Goal: Task Accomplishment & Management: Manage account settings

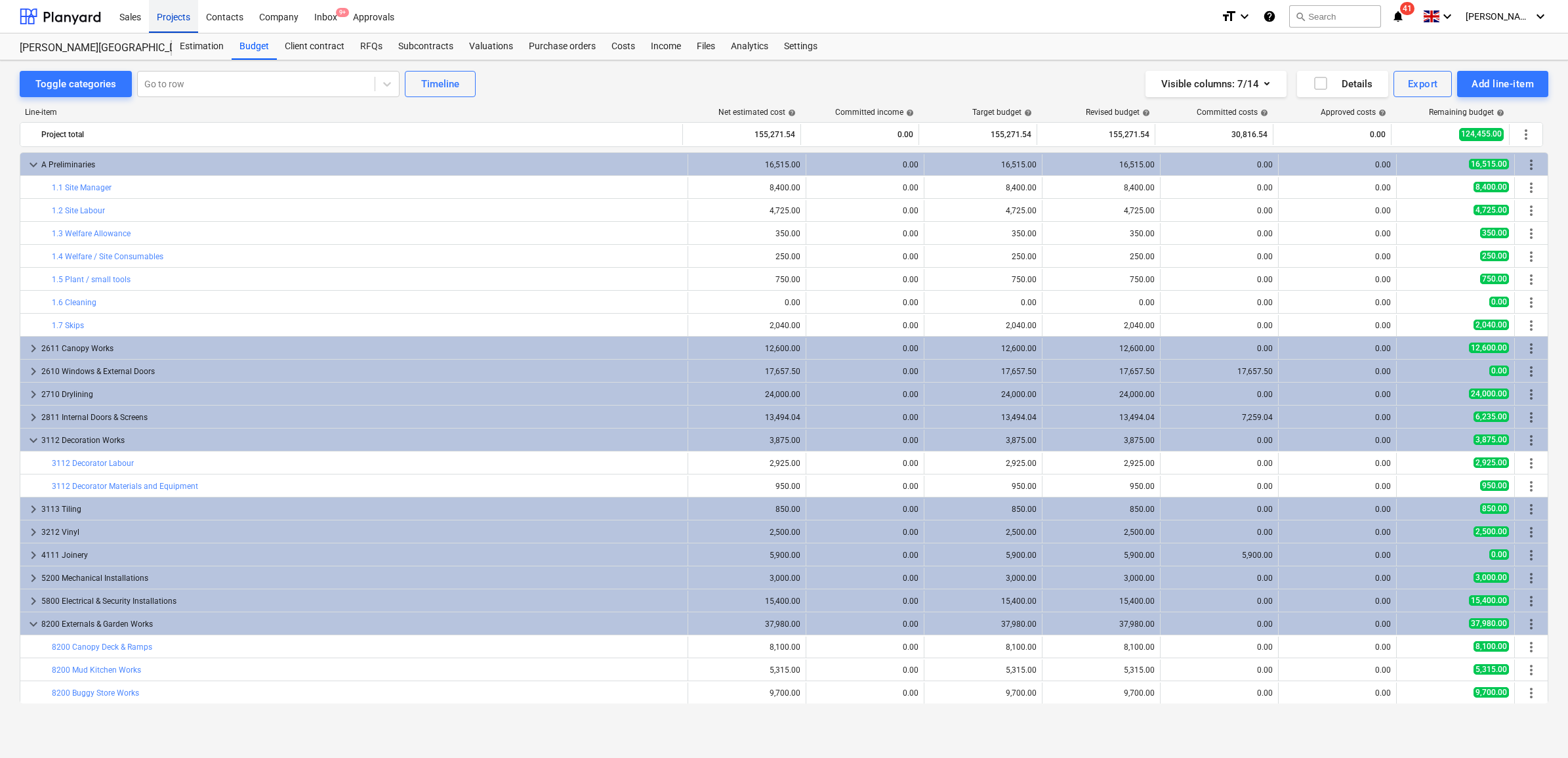
scroll to position [115, 0]
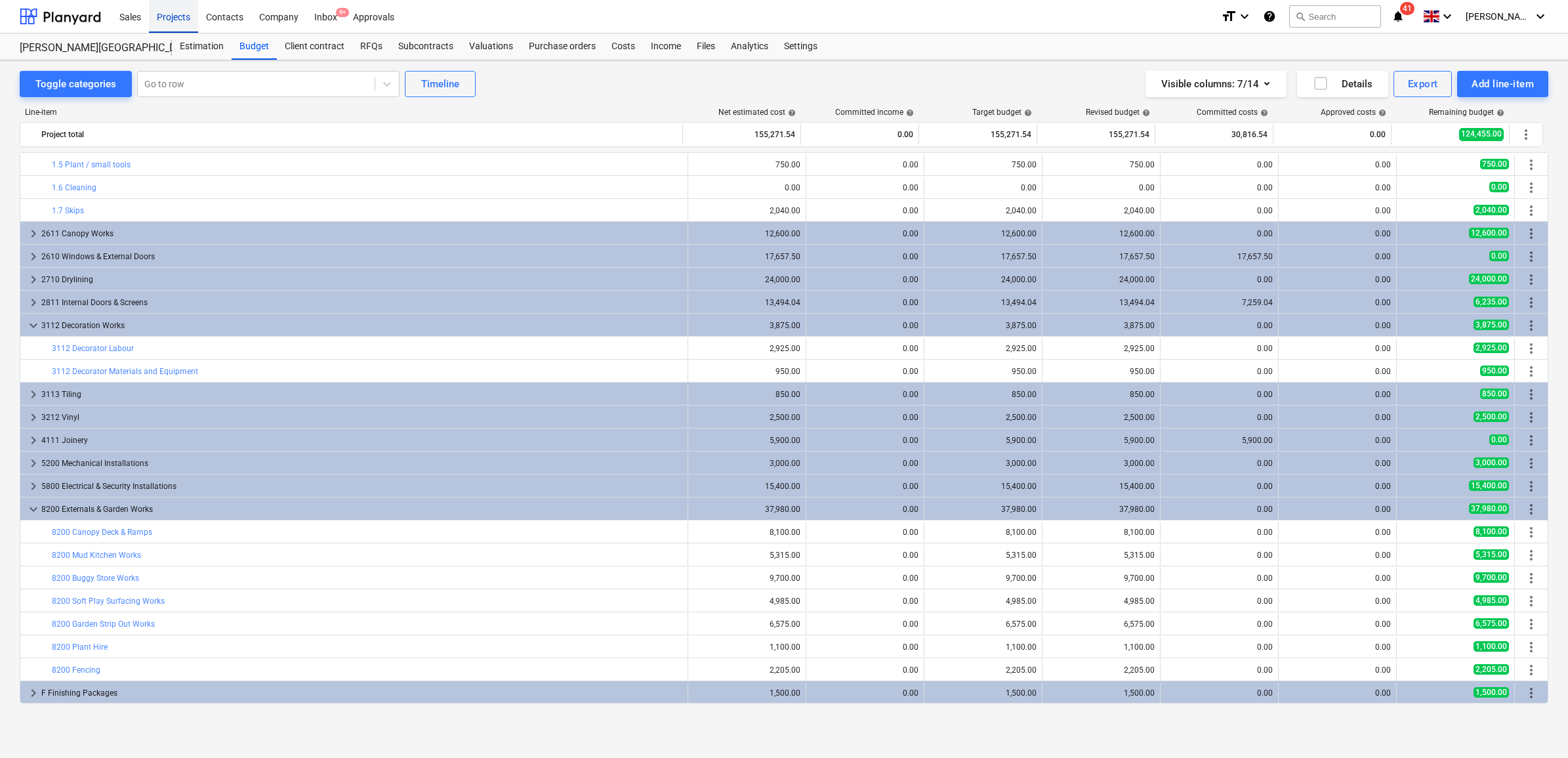
click at [178, 14] on div "Projects" at bounding box center [173, 16] width 49 height 33
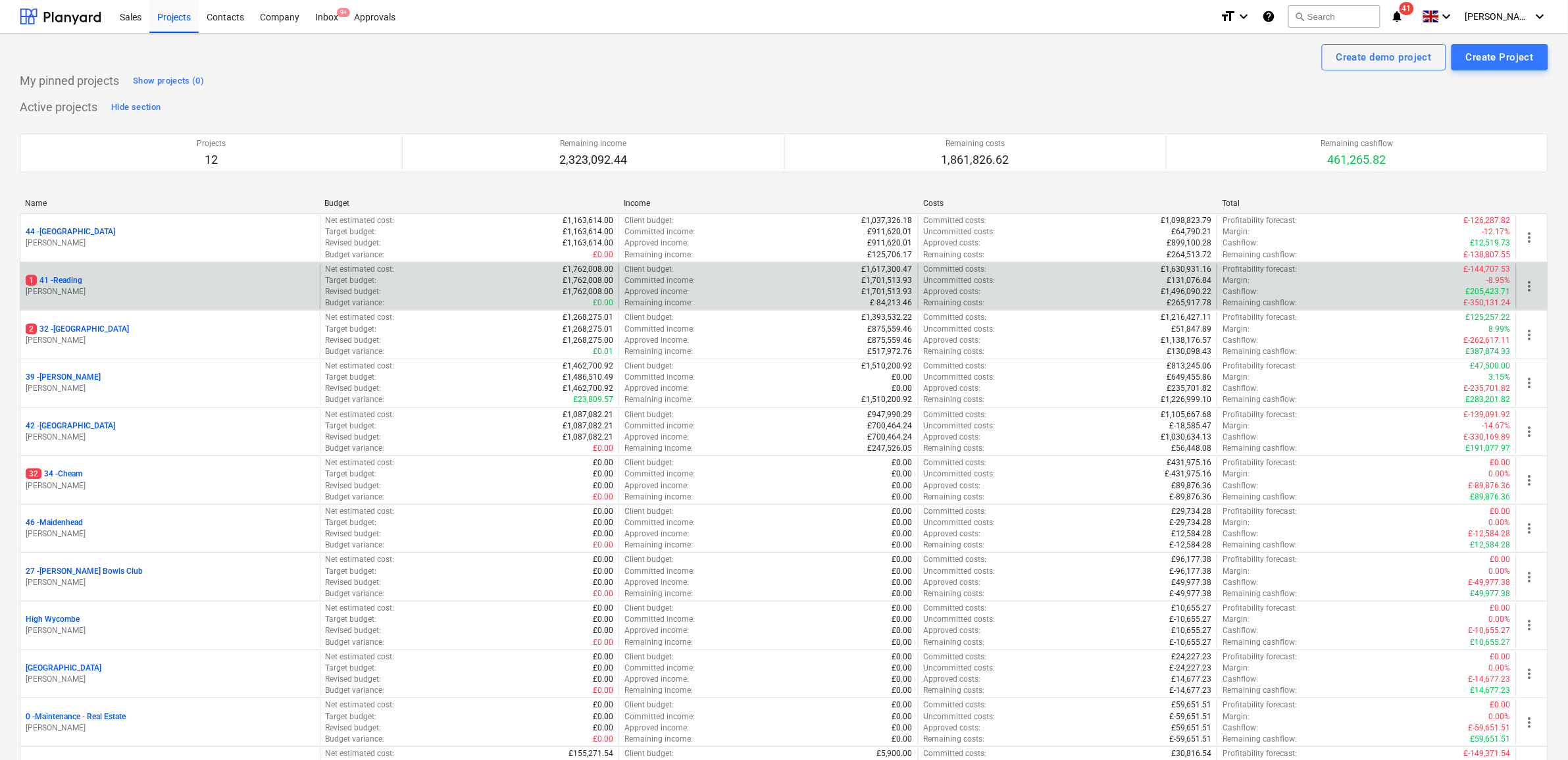
click at [74, 274] on div "1 41 - Reading [PERSON_NAME]" at bounding box center [170, 287] width 299 height 46
click at [74, 278] on div "1 41 - Reading [PERSON_NAME]" at bounding box center [170, 287] width 299 height 46
click at [74, 280] on p "1 41 - Reading" at bounding box center [54, 280] width 57 height 11
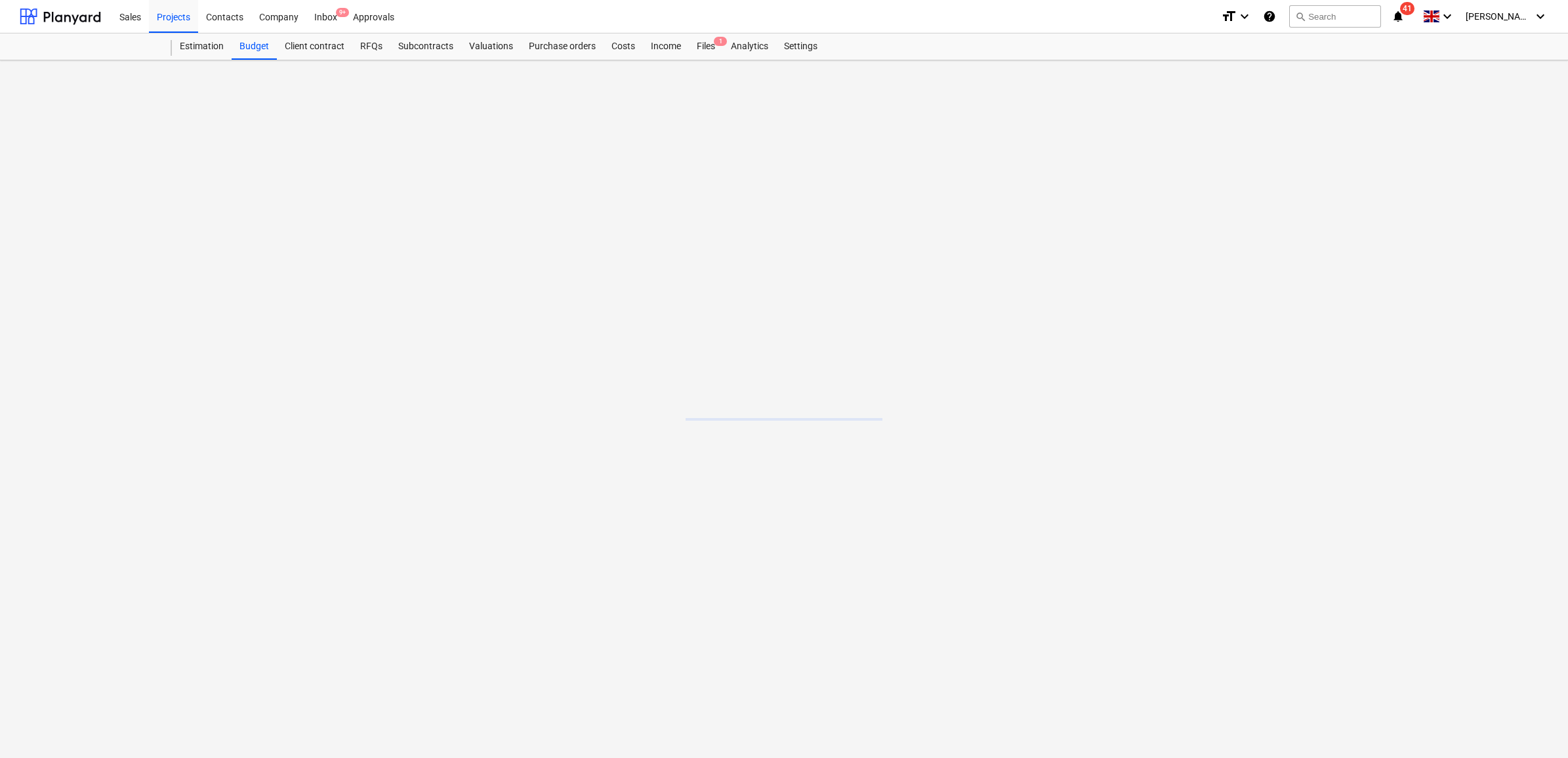
click at [73, 279] on main at bounding box center [784, 409] width 1568 height 697
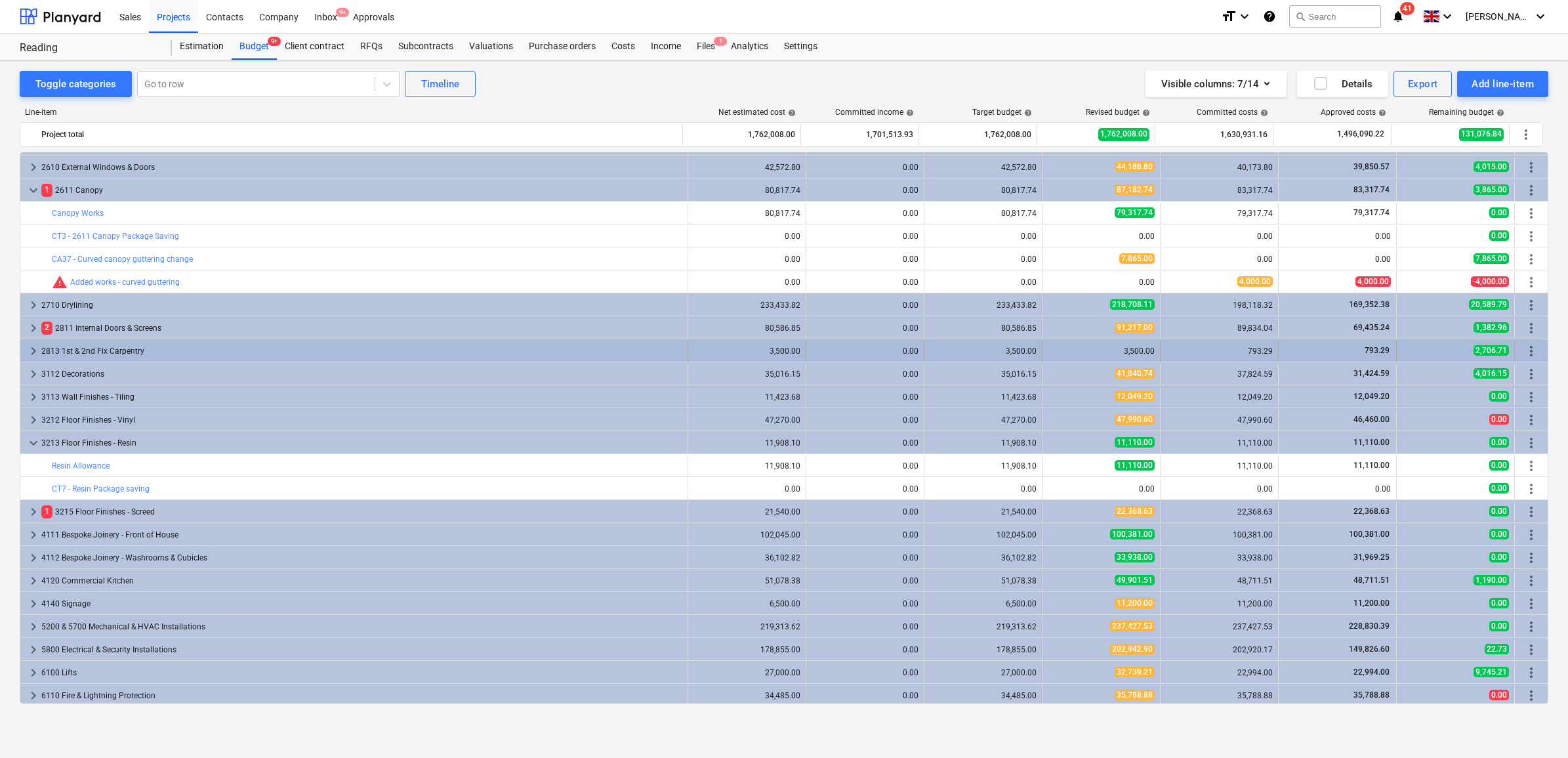
scroll to position [456, 0]
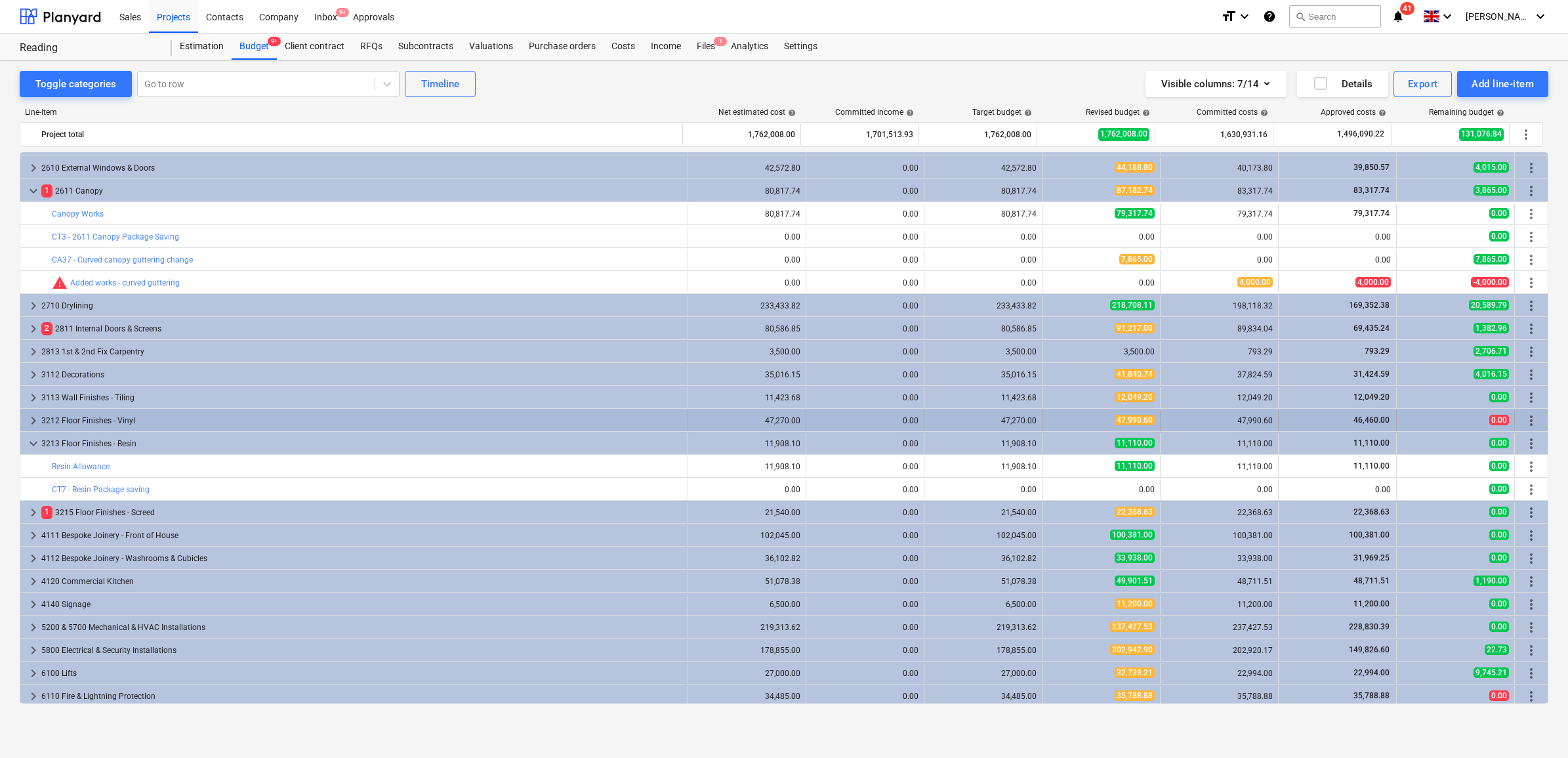
click at [133, 425] on div "3212 Floor Finishes - Vinyl" at bounding box center [362, 421] width 641 height 21
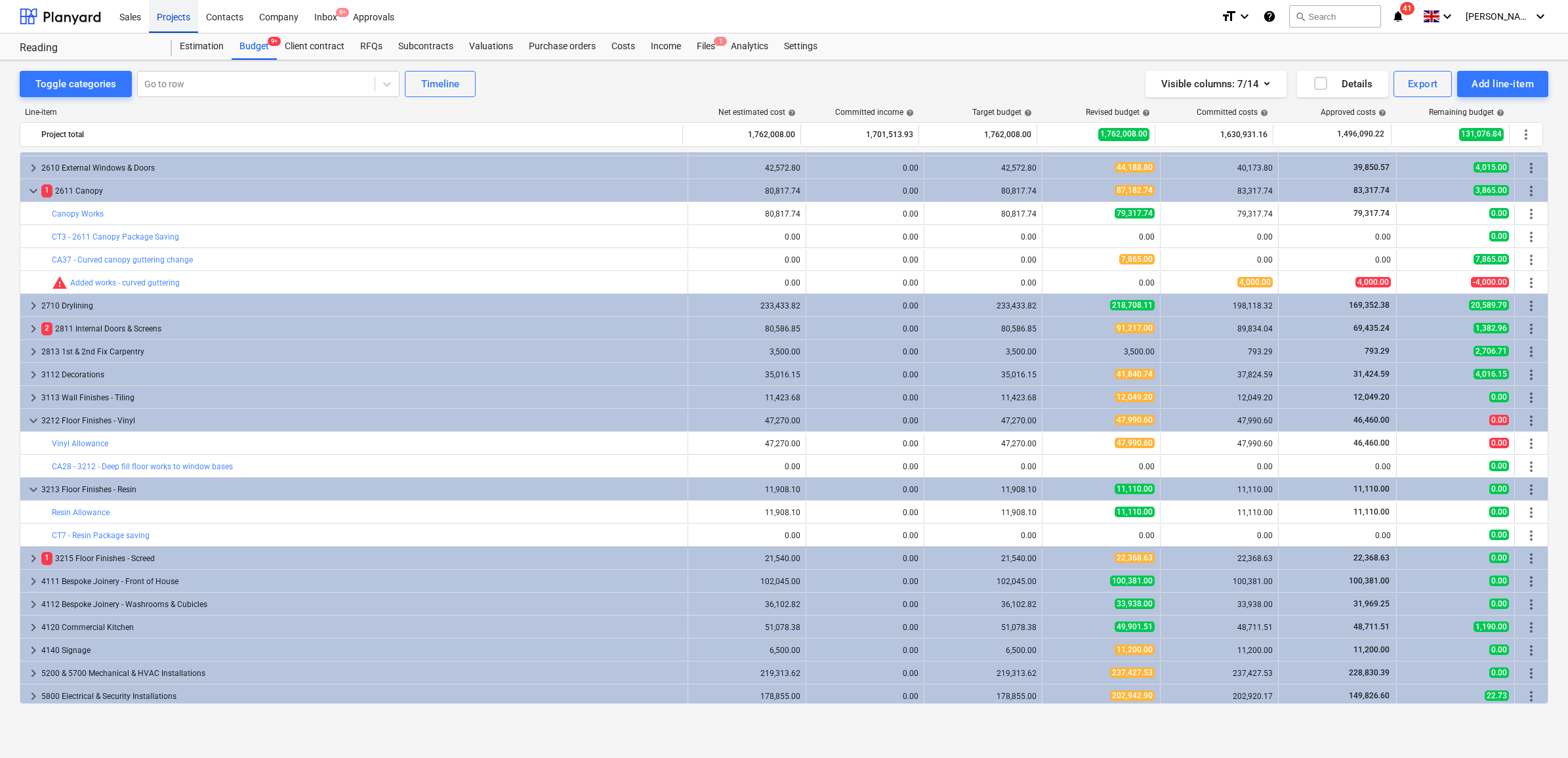
click at [191, 15] on div "Projects" at bounding box center [173, 16] width 49 height 33
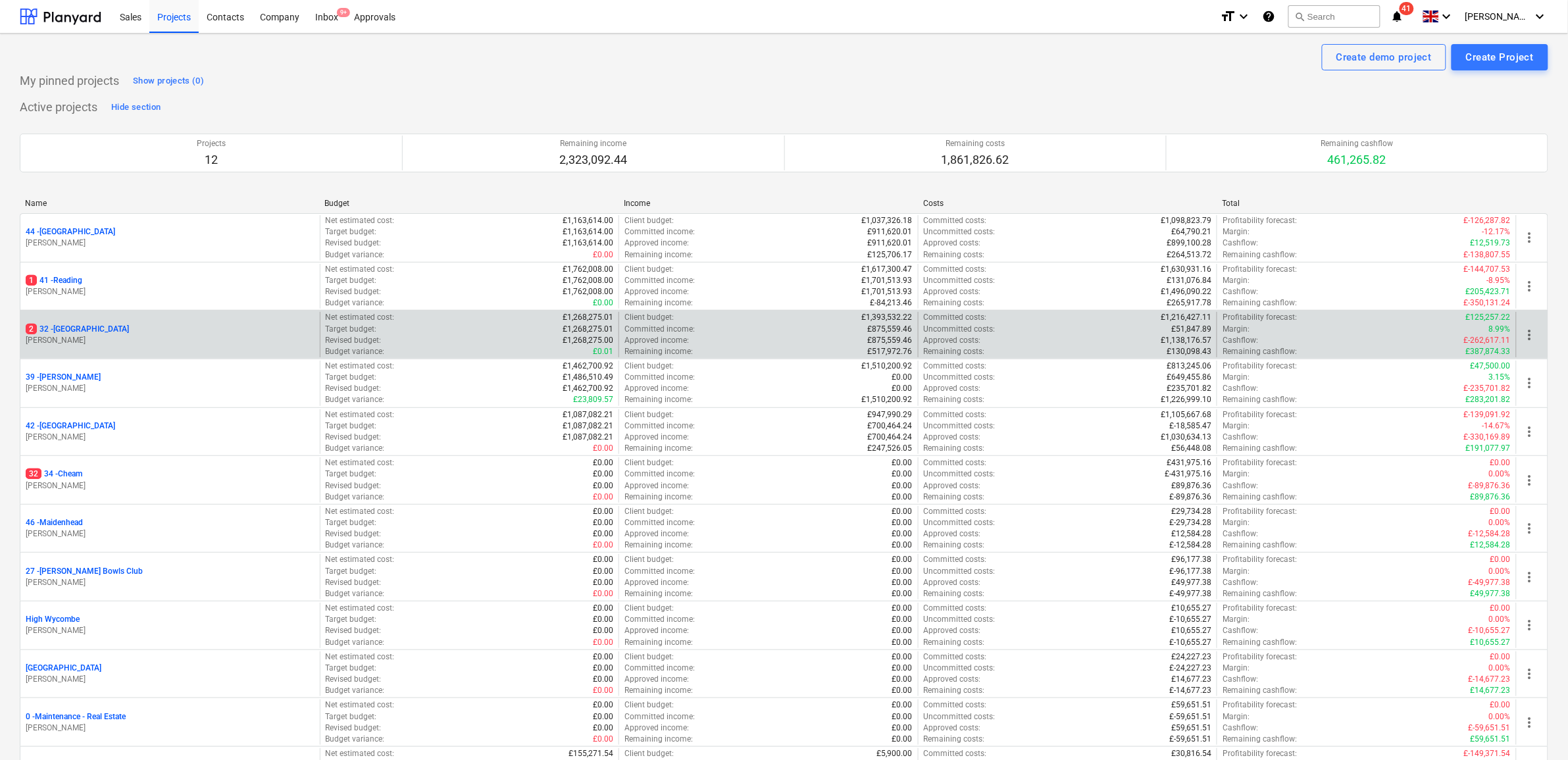
click at [90, 324] on p "2 32 - [GEOGRAPHIC_DATA]" at bounding box center [77, 329] width 103 height 11
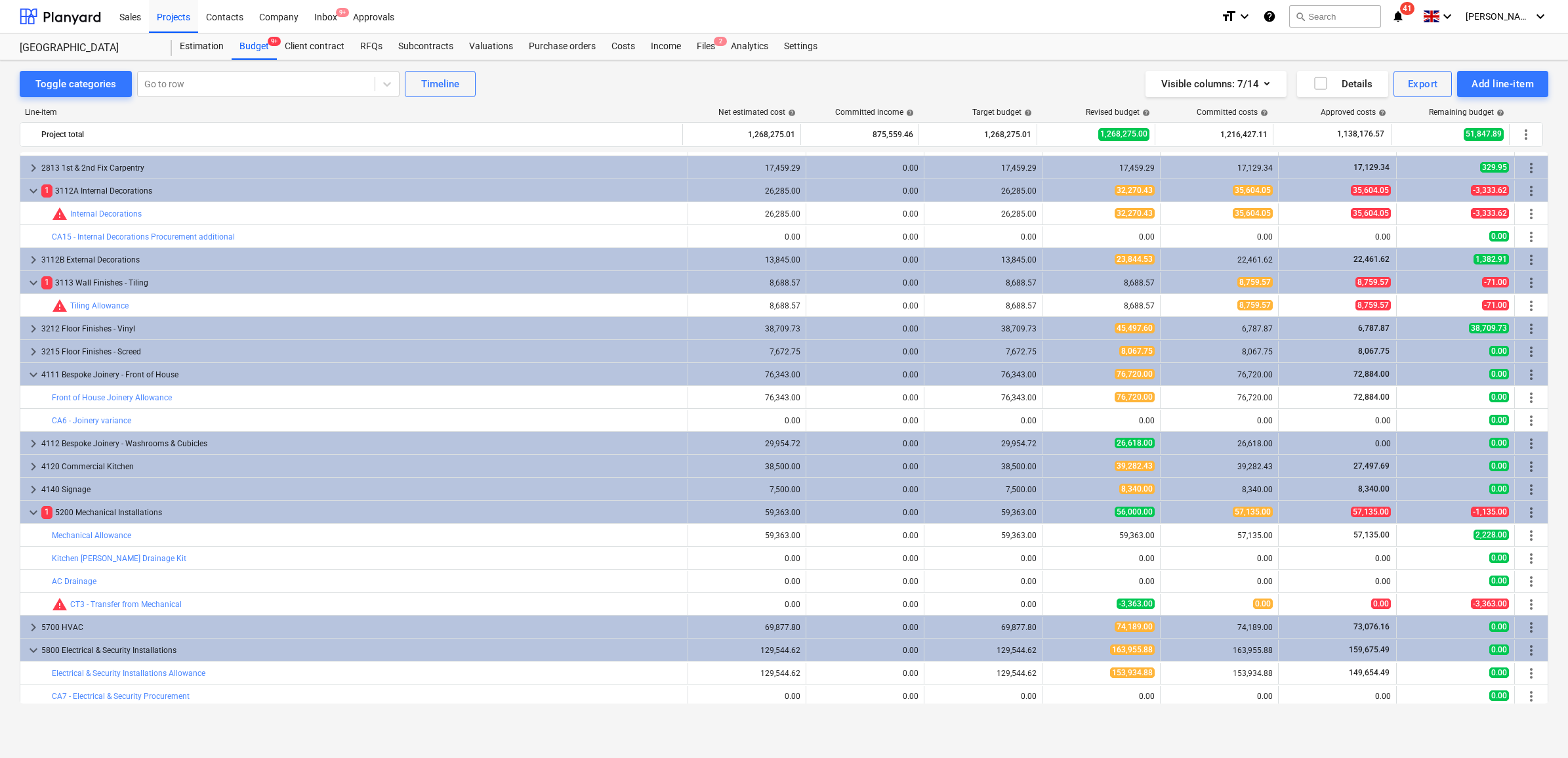
scroll to position [2074, 0]
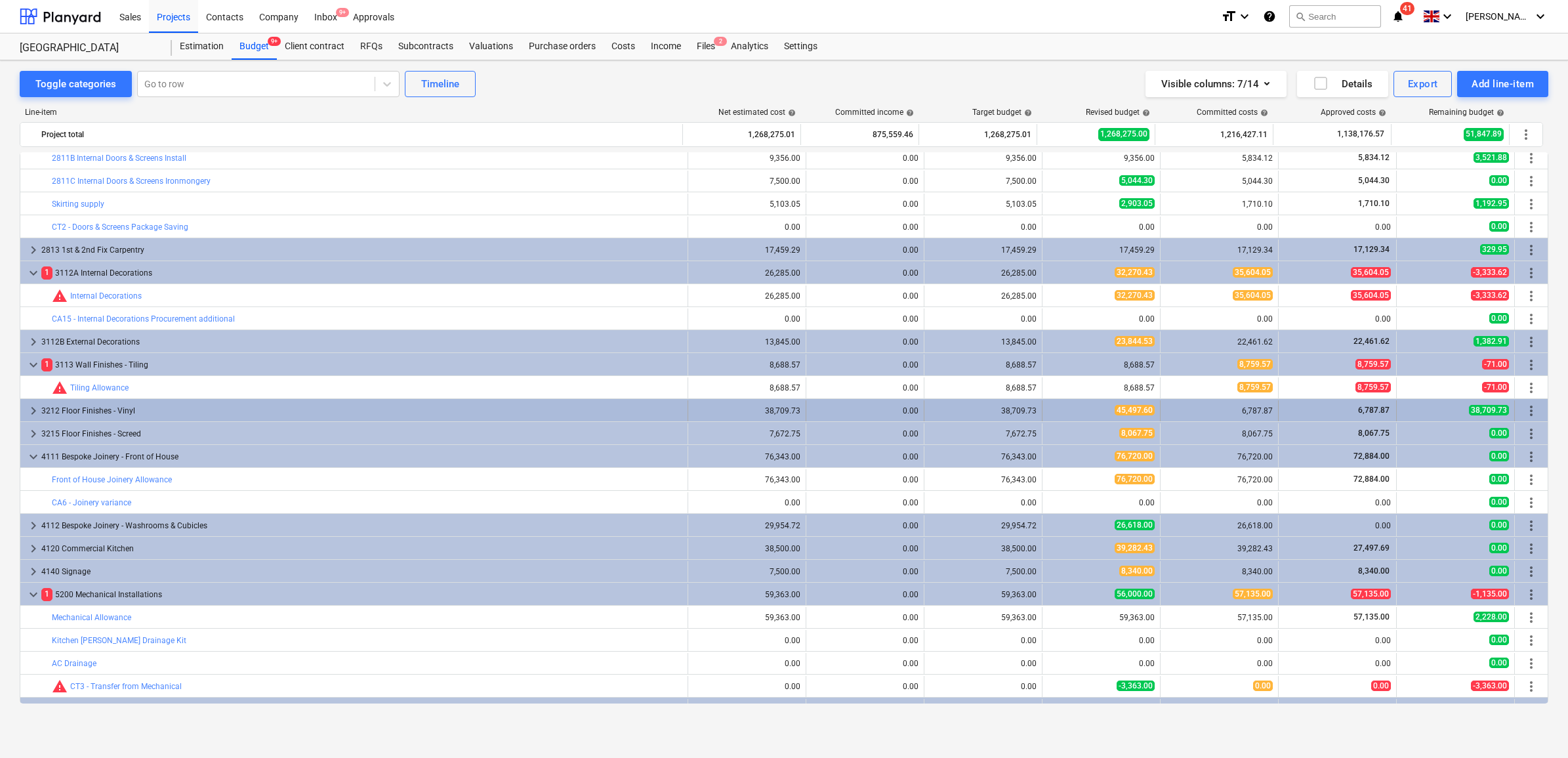
click at [141, 407] on div "3212 Floor Finishes - Vinyl" at bounding box center [362, 411] width 641 height 21
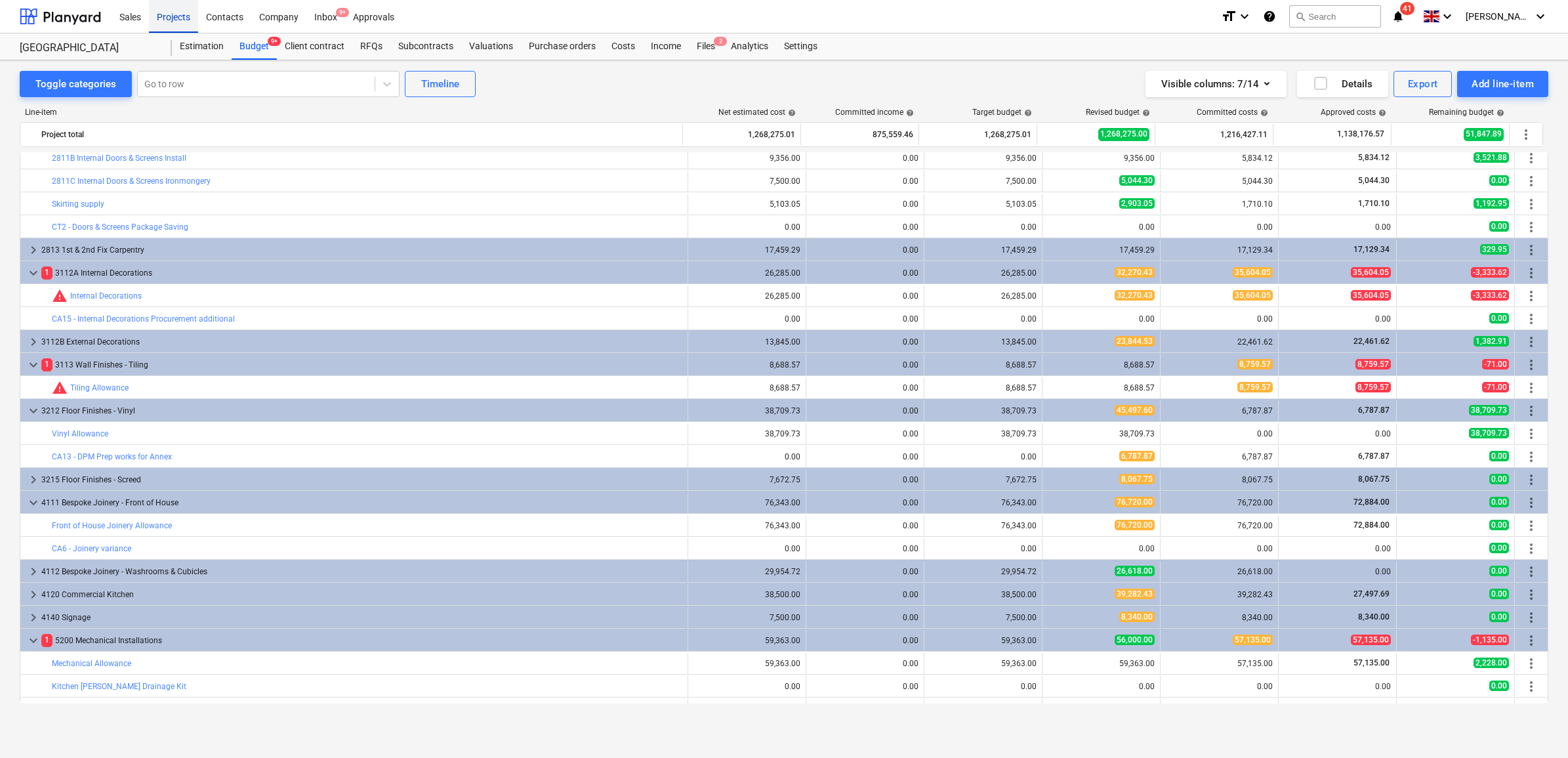
click at [173, 17] on div "Projects" at bounding box center [173, 16] width 49 height 33
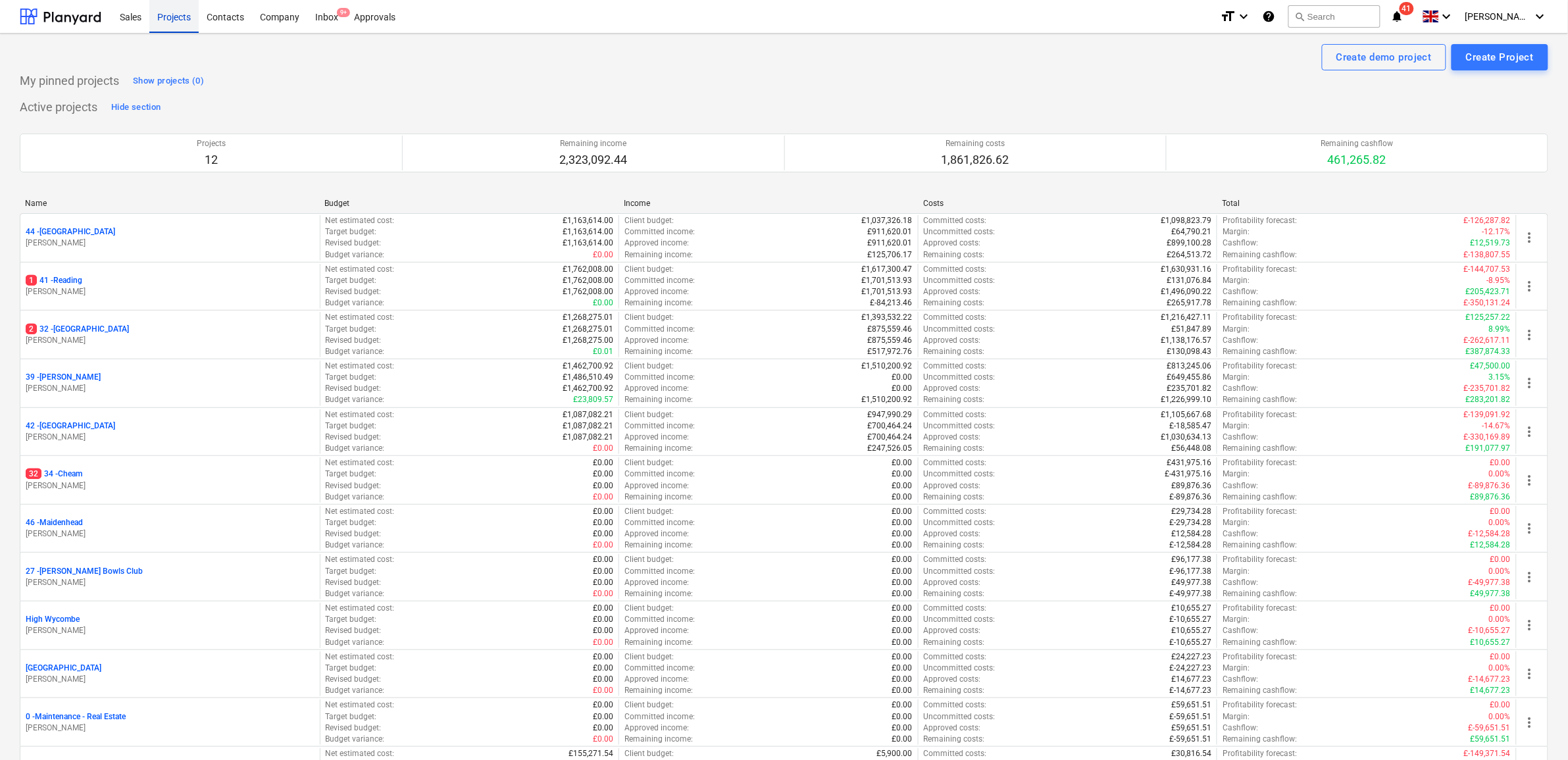
click at [185, 17] on div "Projects" at bounding box center [174, 16] width 49 height 33
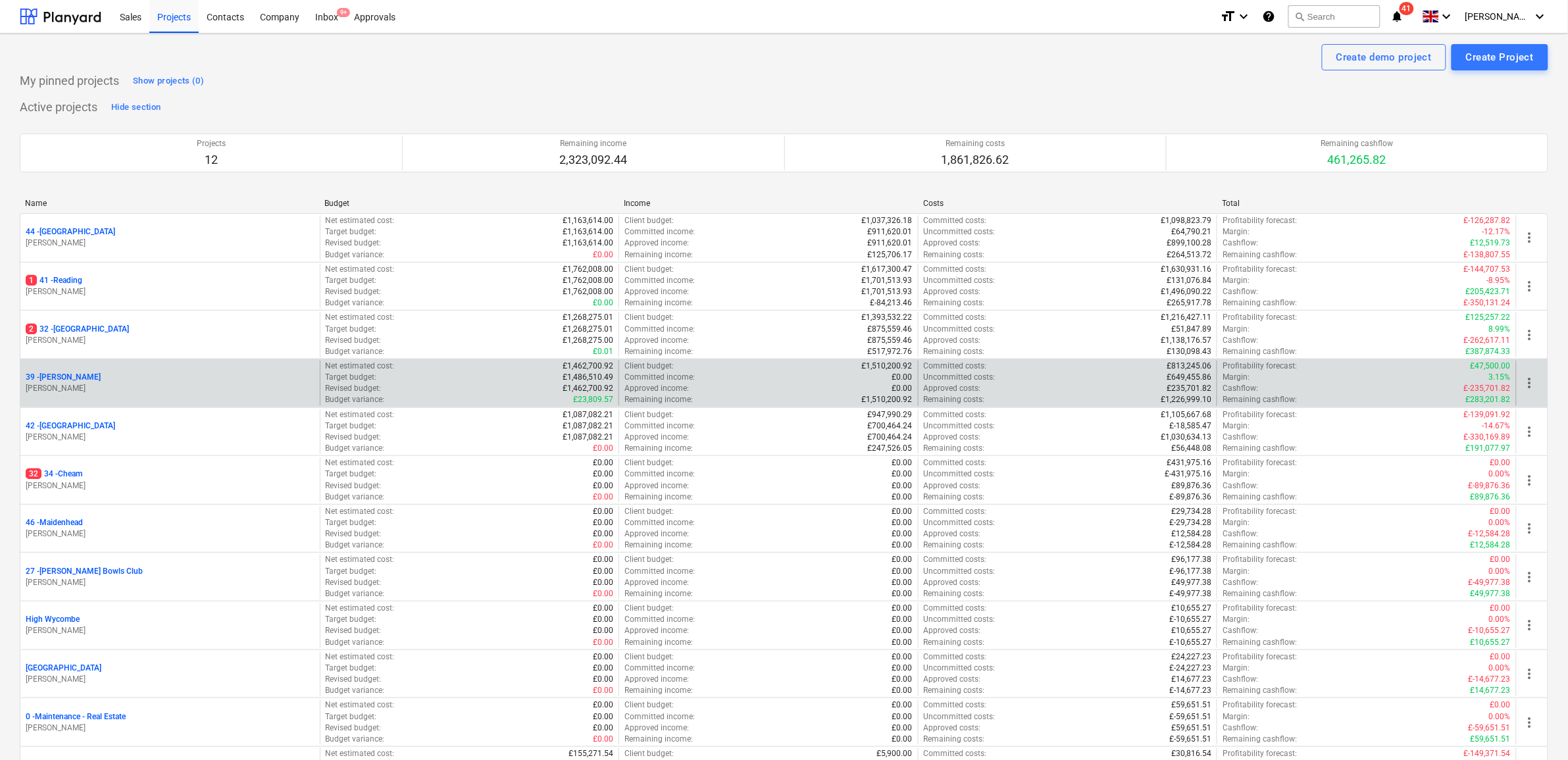
click at [54, 378] on p "39 - [GEOGRAPHIC_DATA]" at bounding box center [63, 377] width 75 height 11
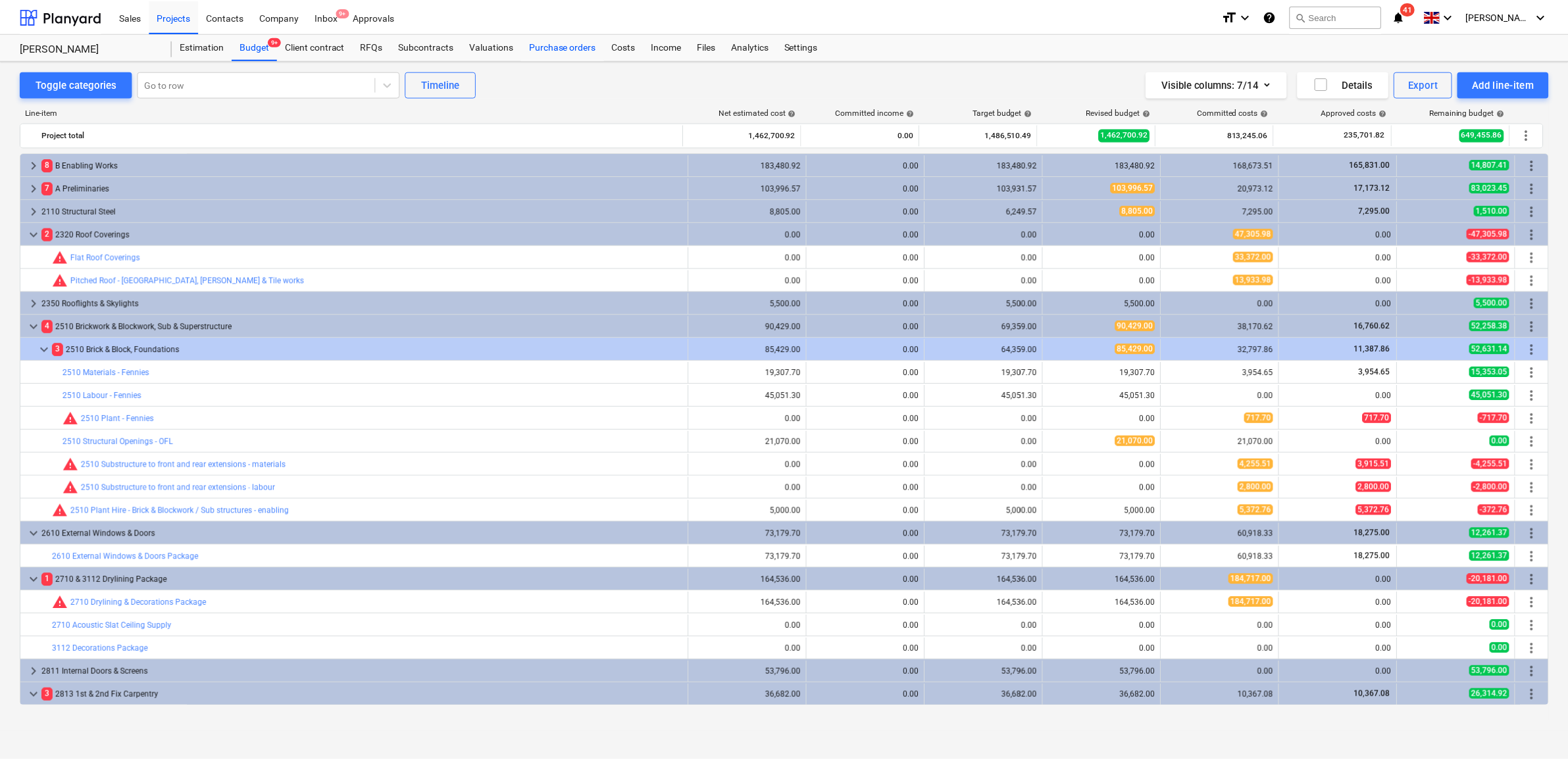
scroll to position [165, 0]
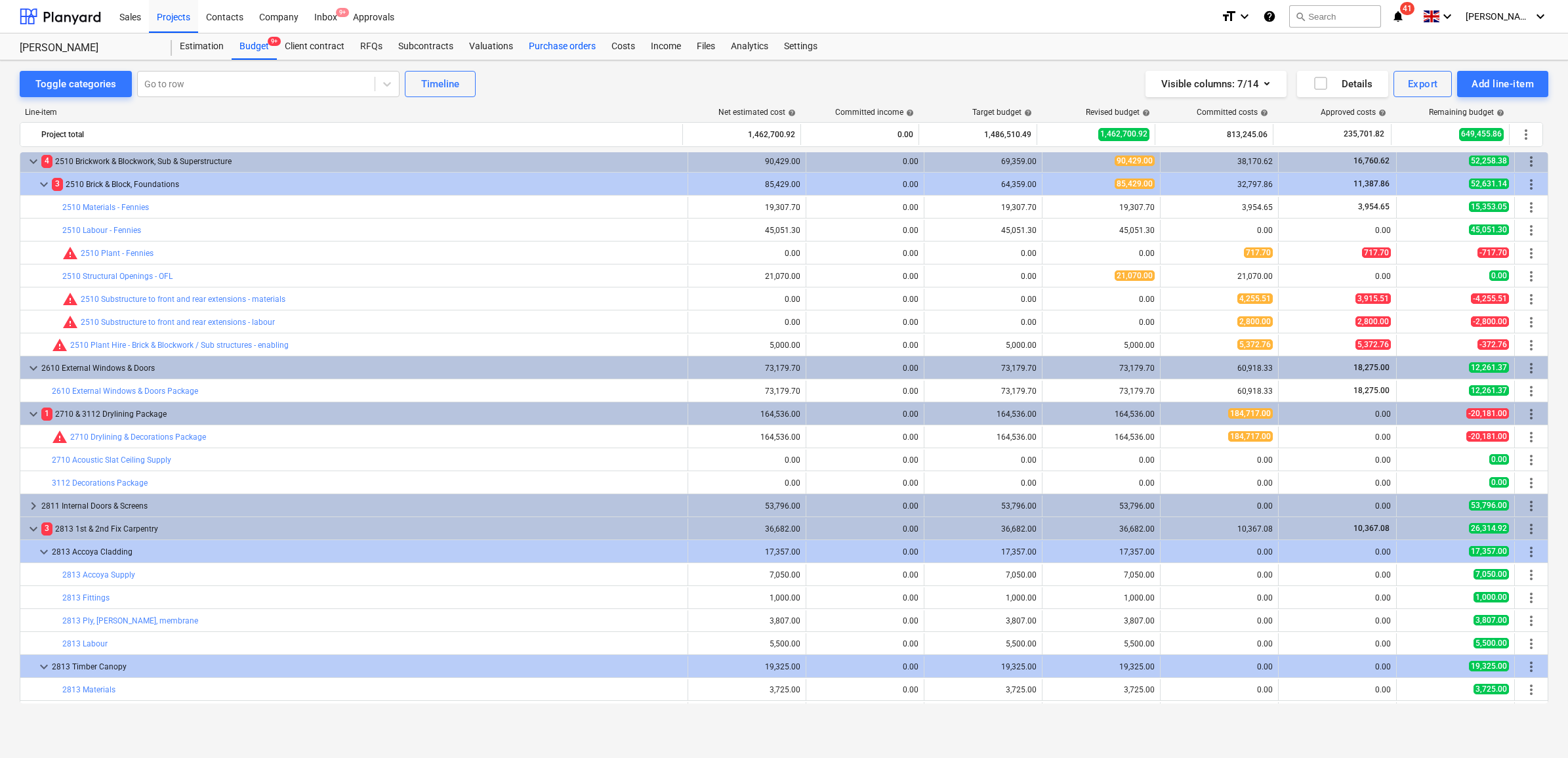
click at [556, 48] on div "Purchase orders" at bounding box center [562, 46] width 83 height 27
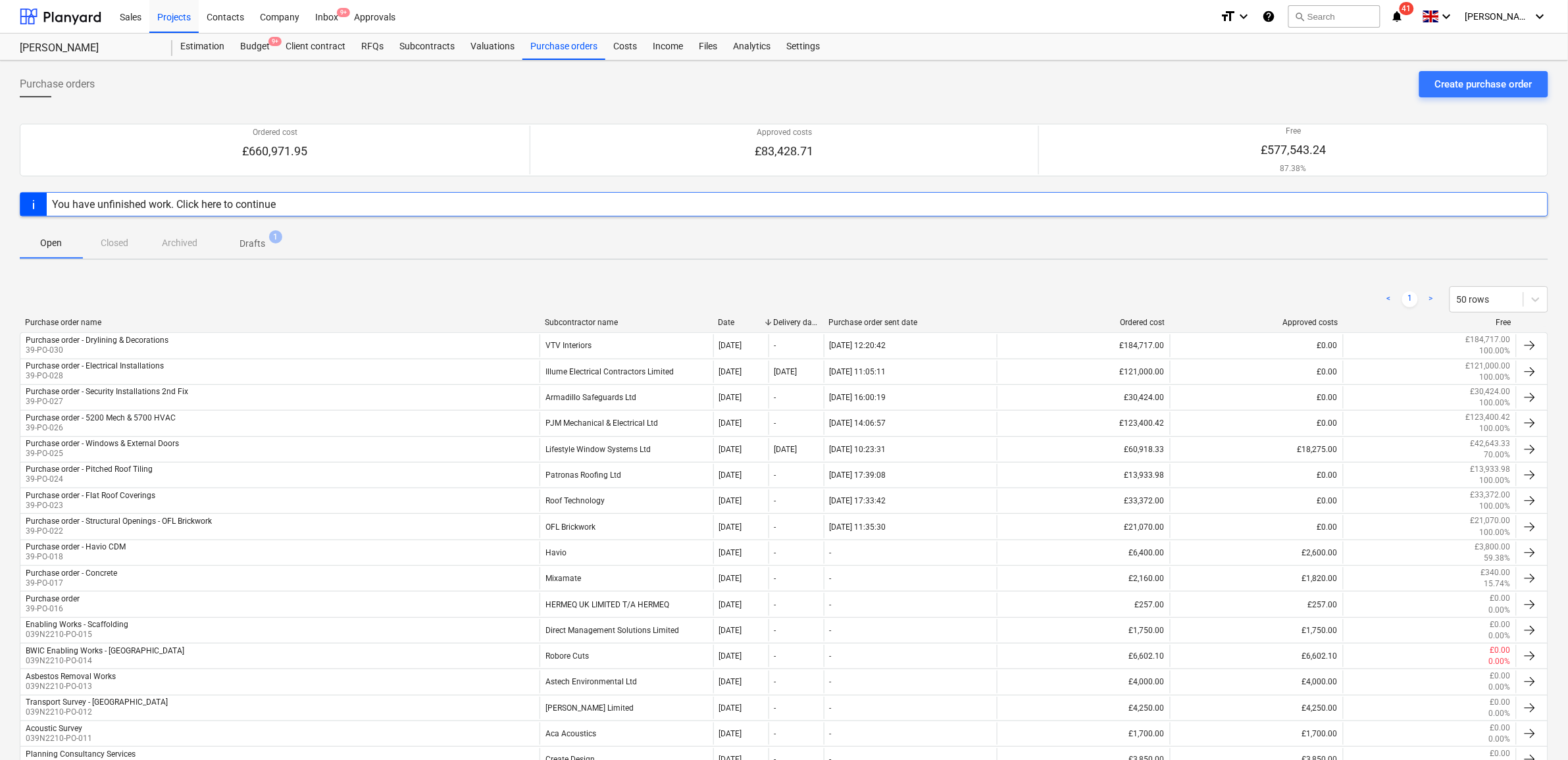
click at [415, 288] on div "< 1 > 50 rows" at bounding box center [784, 299] width 1529 height 27
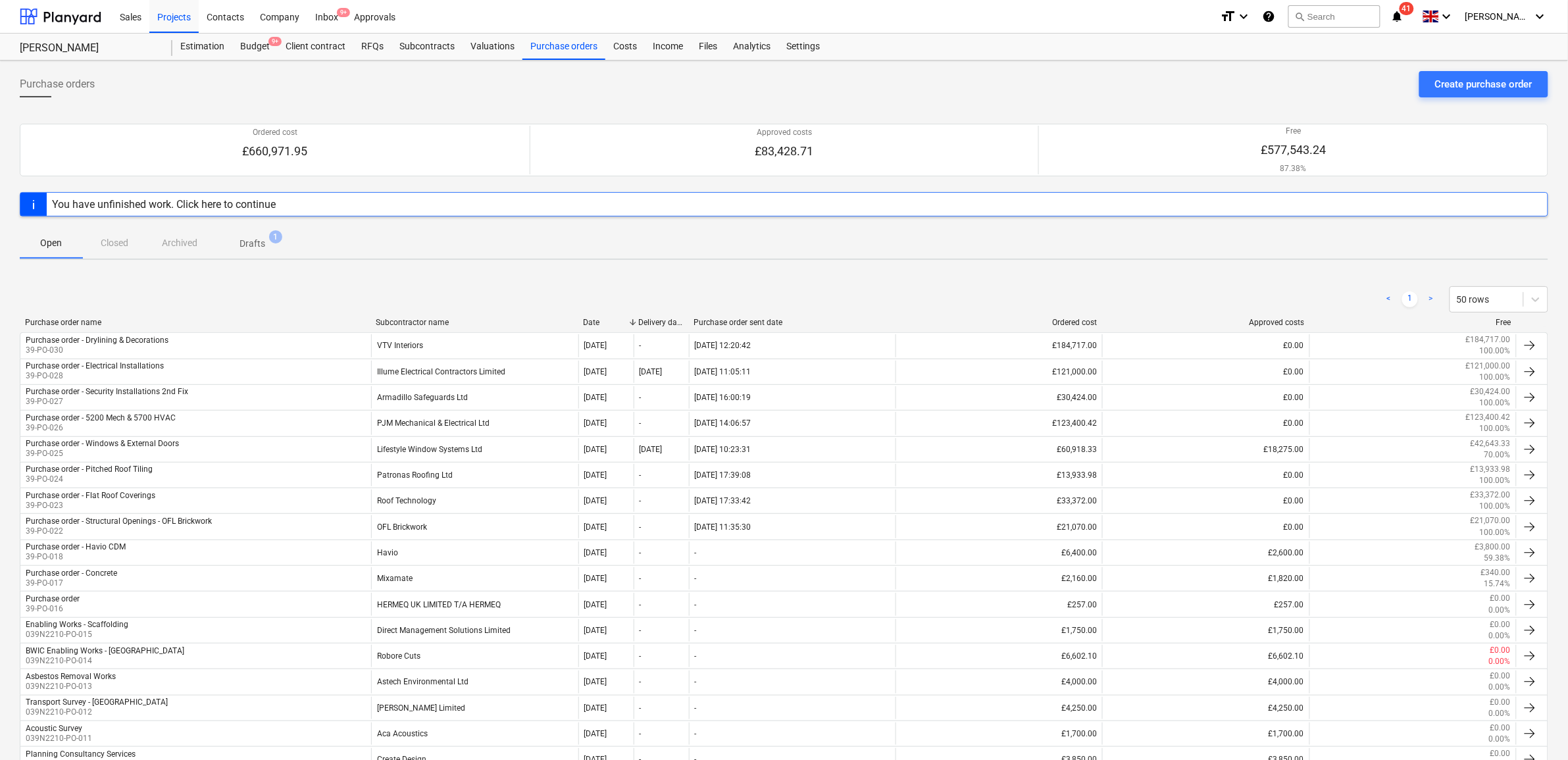
drag, startPoint x: 541, startPoint y: 320, endPoint x: 372, endPoint y: 323, distance: 169.0
click at [372, 323] on div at bounding box center [370, 323] width 24 height 9
click at [589, 48] on div "Purchase orders" at bounding box center [563, 46] width 83 height 27
click at [418, 298] on div "< 1 > 50 rows" at bounding box center [784, 299] width 1529 height 27
click at [1462, 80] on div "Create purchase order" at bounding box center [1484, 84] width 97 height 17
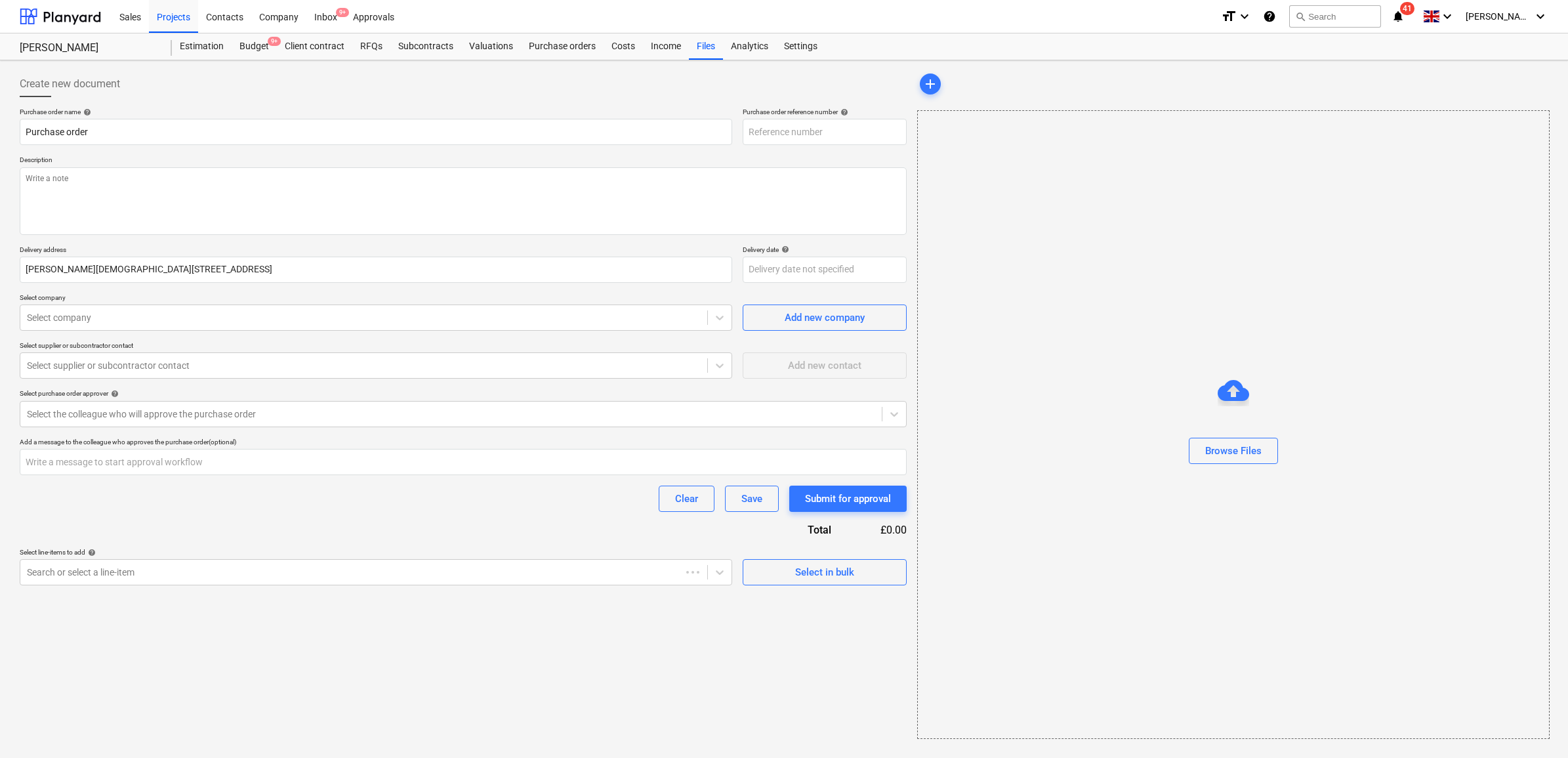
type textarea "x"
type input "39-PO-032"
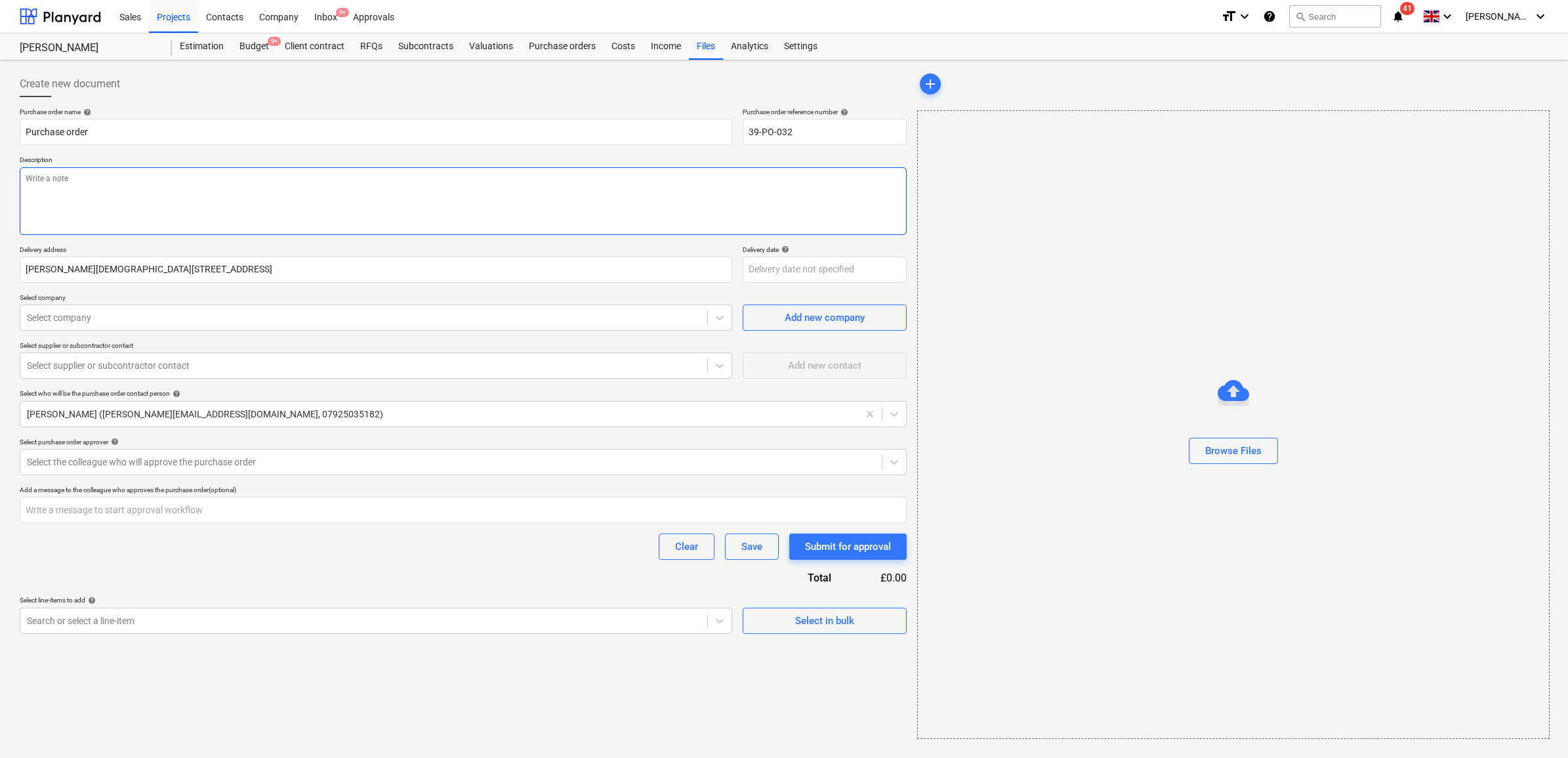
click at [92, 182] on textarea at bounding box center [463, 201] width 887 height 67
paste textarea "Lo ipsumd sit ame Consecte Adipi Elit Seddo 368e92t3in utlabor etdolo magn aliq…"
type textarea "x"
type textarea "Lo ipsumd sit ame Consecte Adipi Elit Seddo 368e92t3in utlabor etdolo magn aliq…"
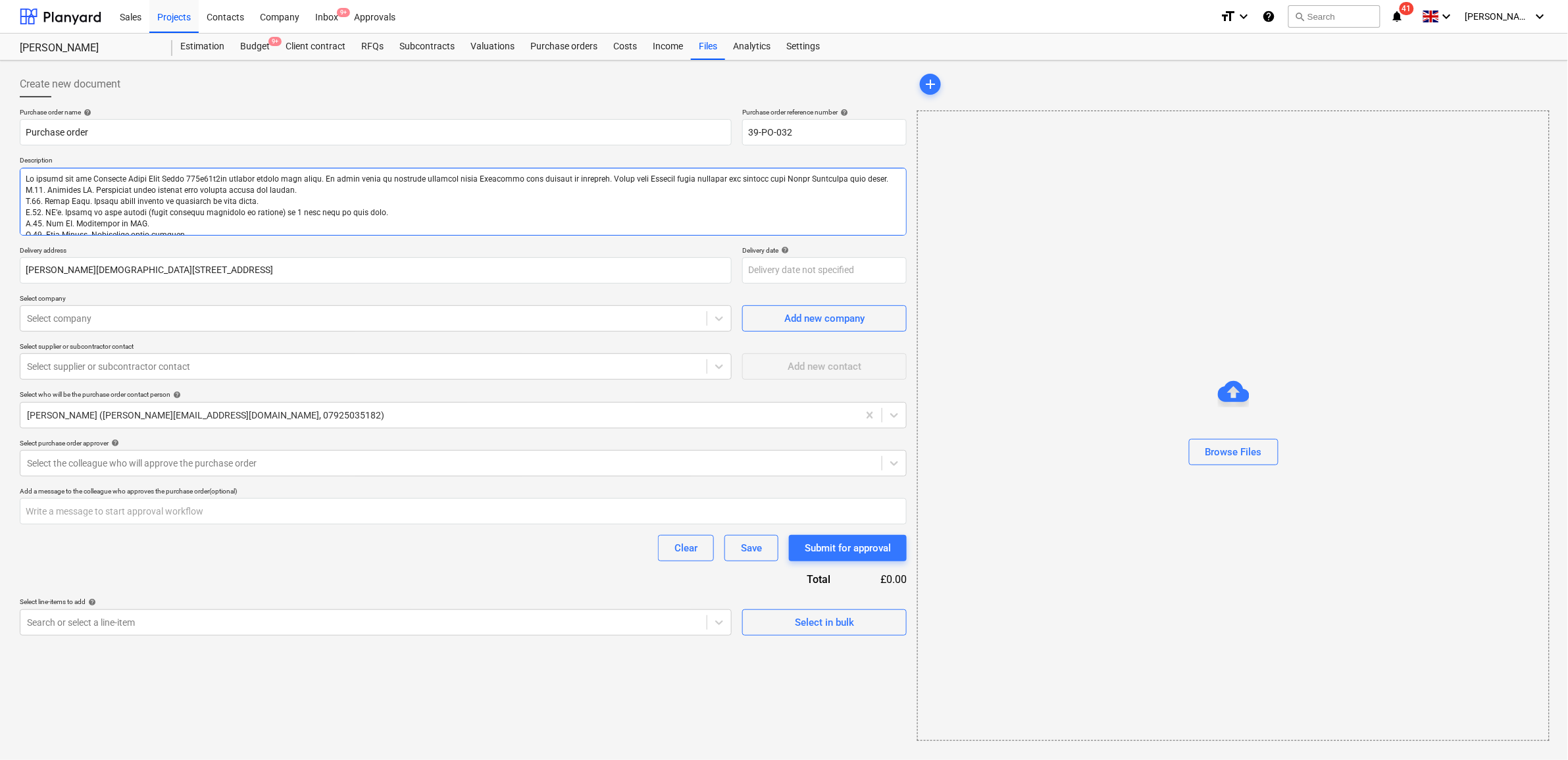
type textarea "x"
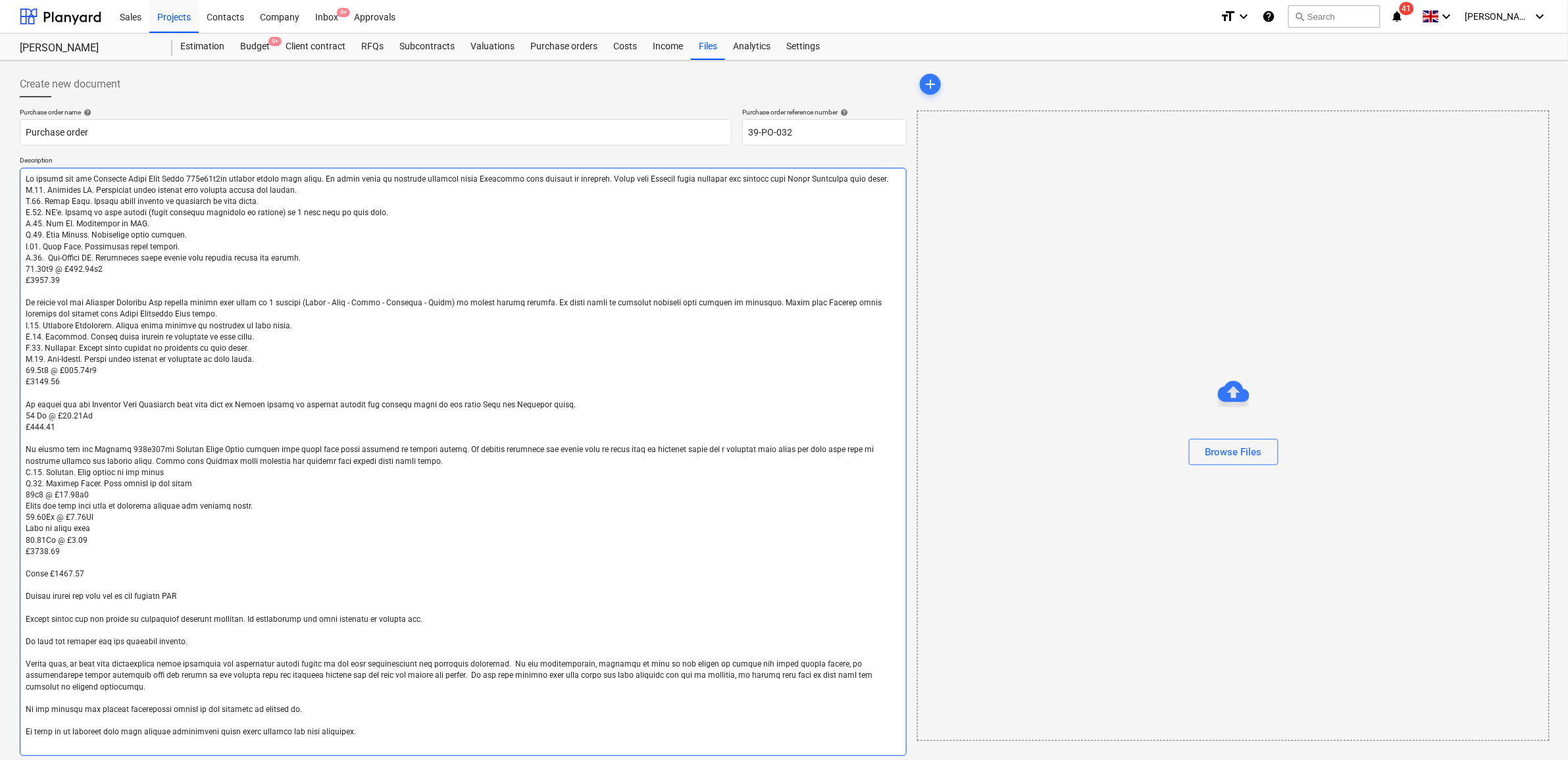
type textarea "Lo ipsumd sit ame Consecte Adipi Elit Seddo 368e92t3in utlabor etdolo magn aliq…"
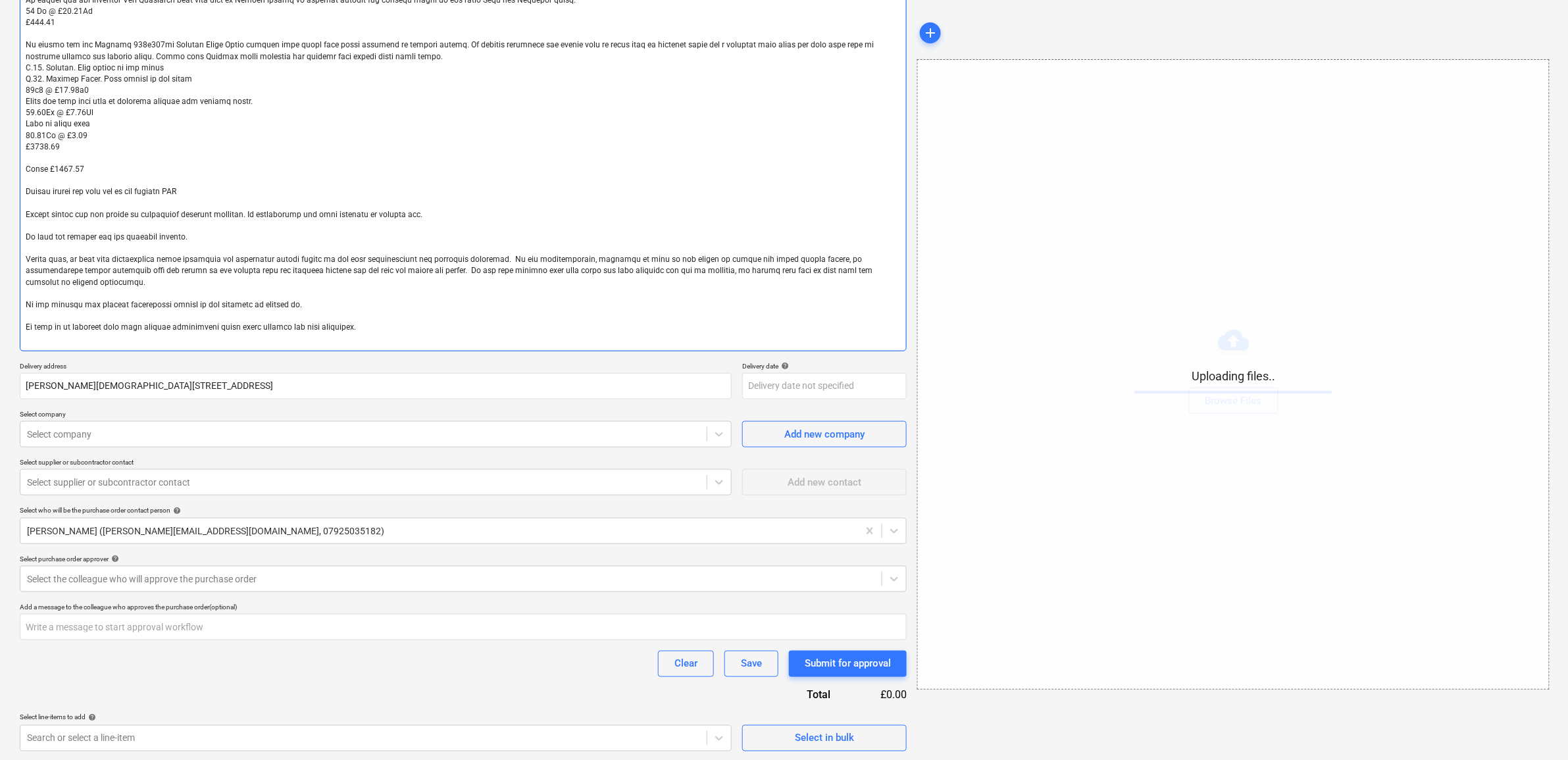
scroll to position [406, 0]
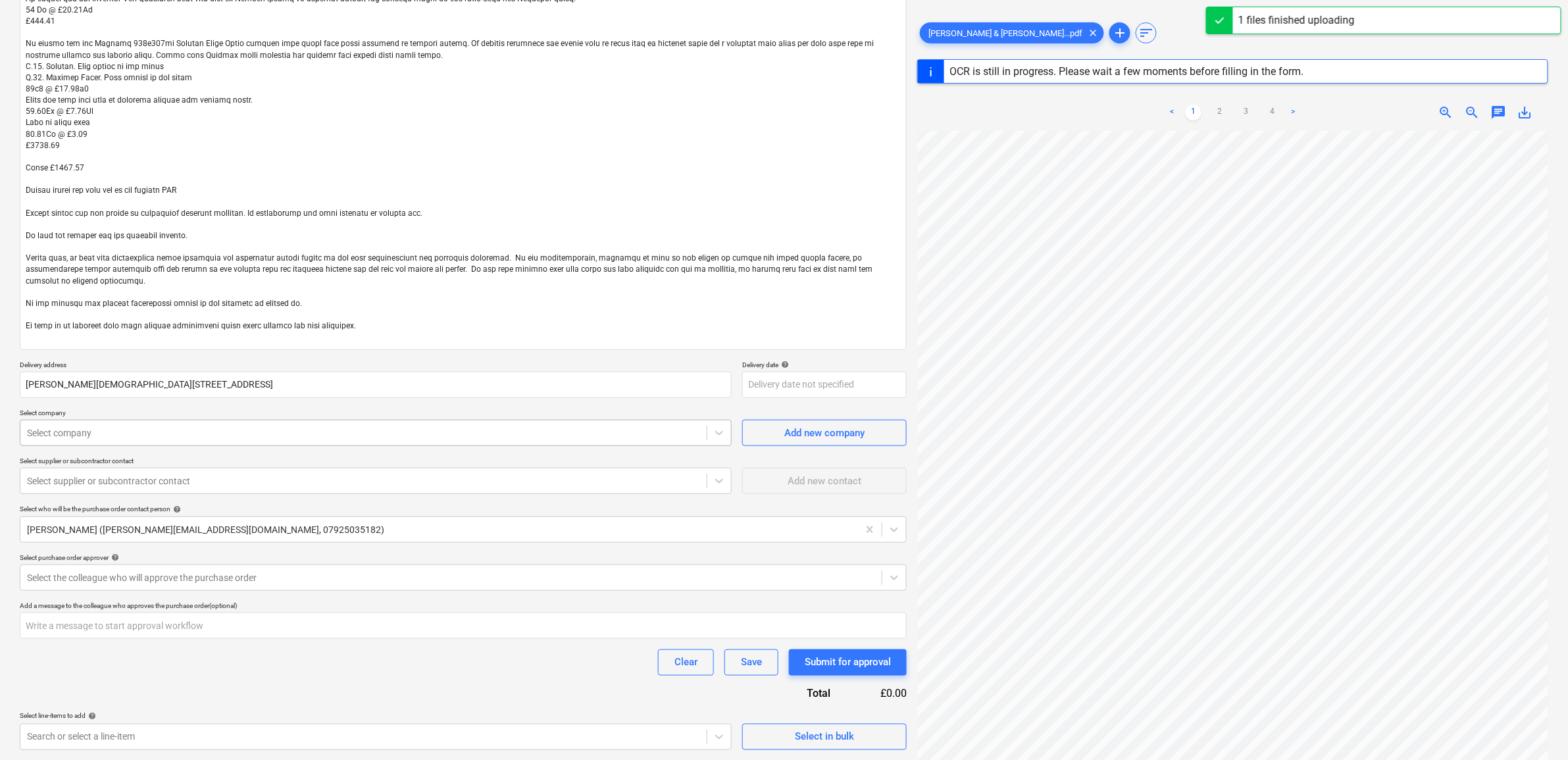
type textarea "x"
click at [241, 439] on div at bounding box center [364, 433] width 674 height 13
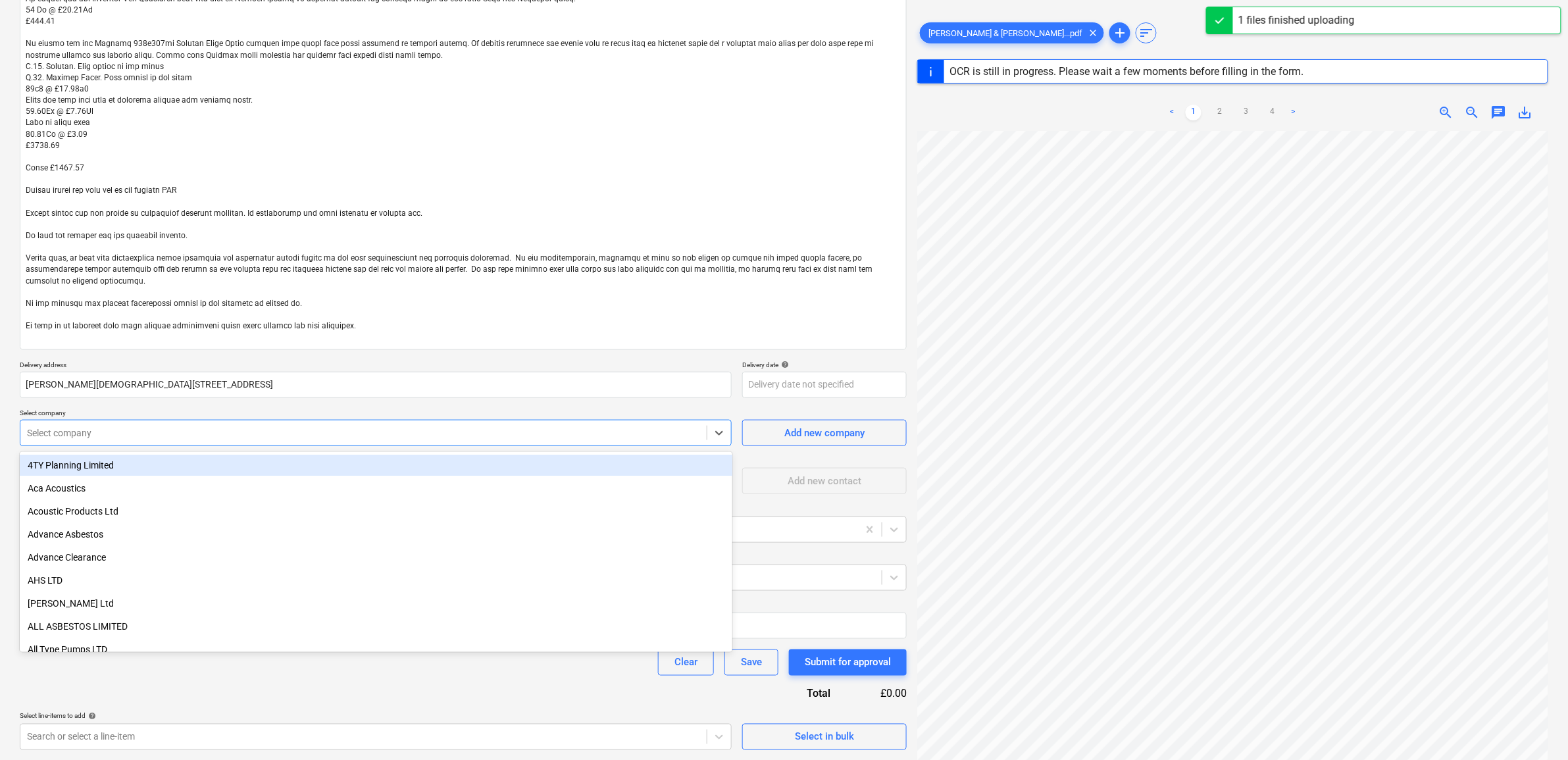
type input "s"
type textarea "x"
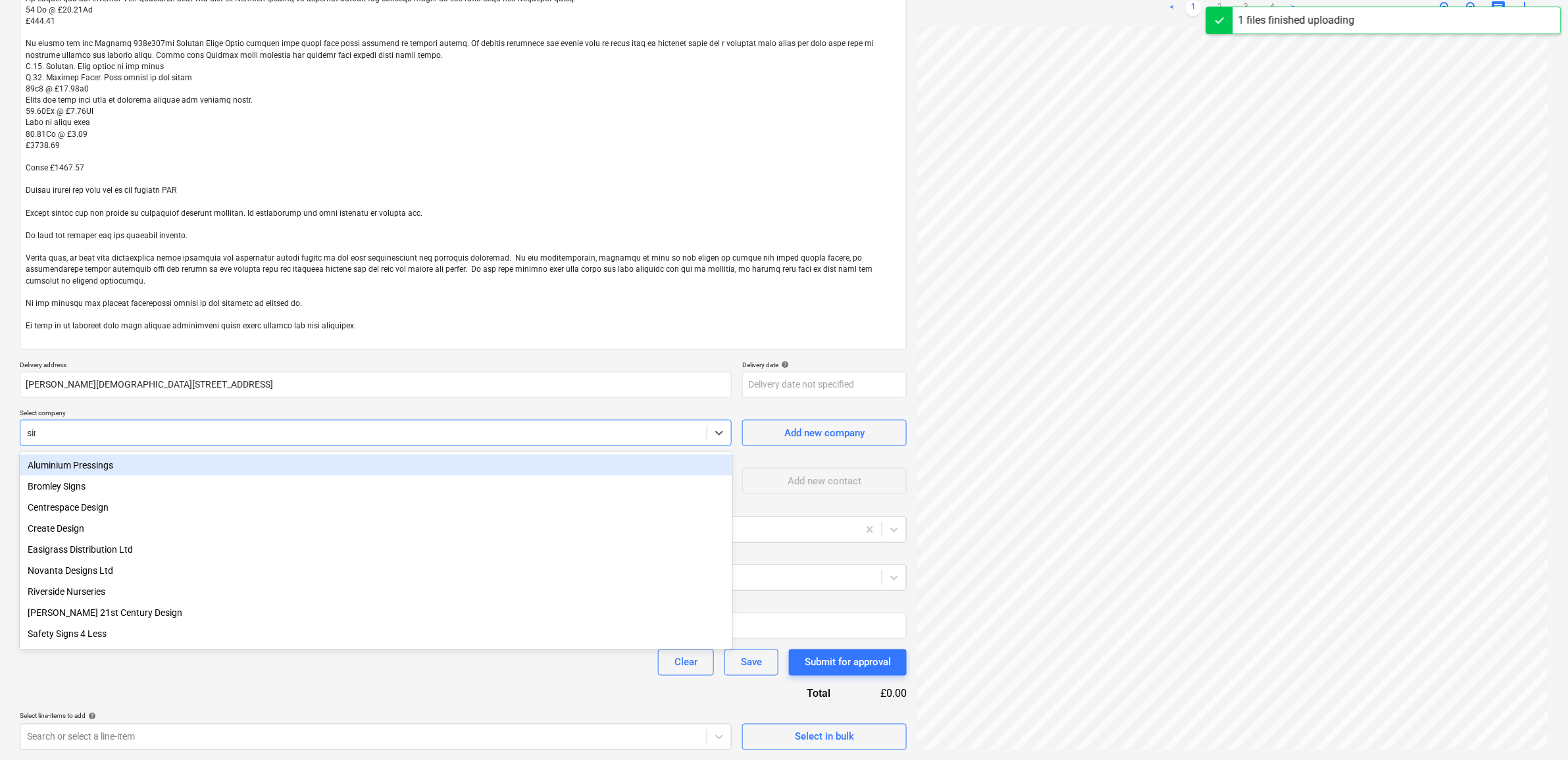
type input "[PERSON_NAME]"
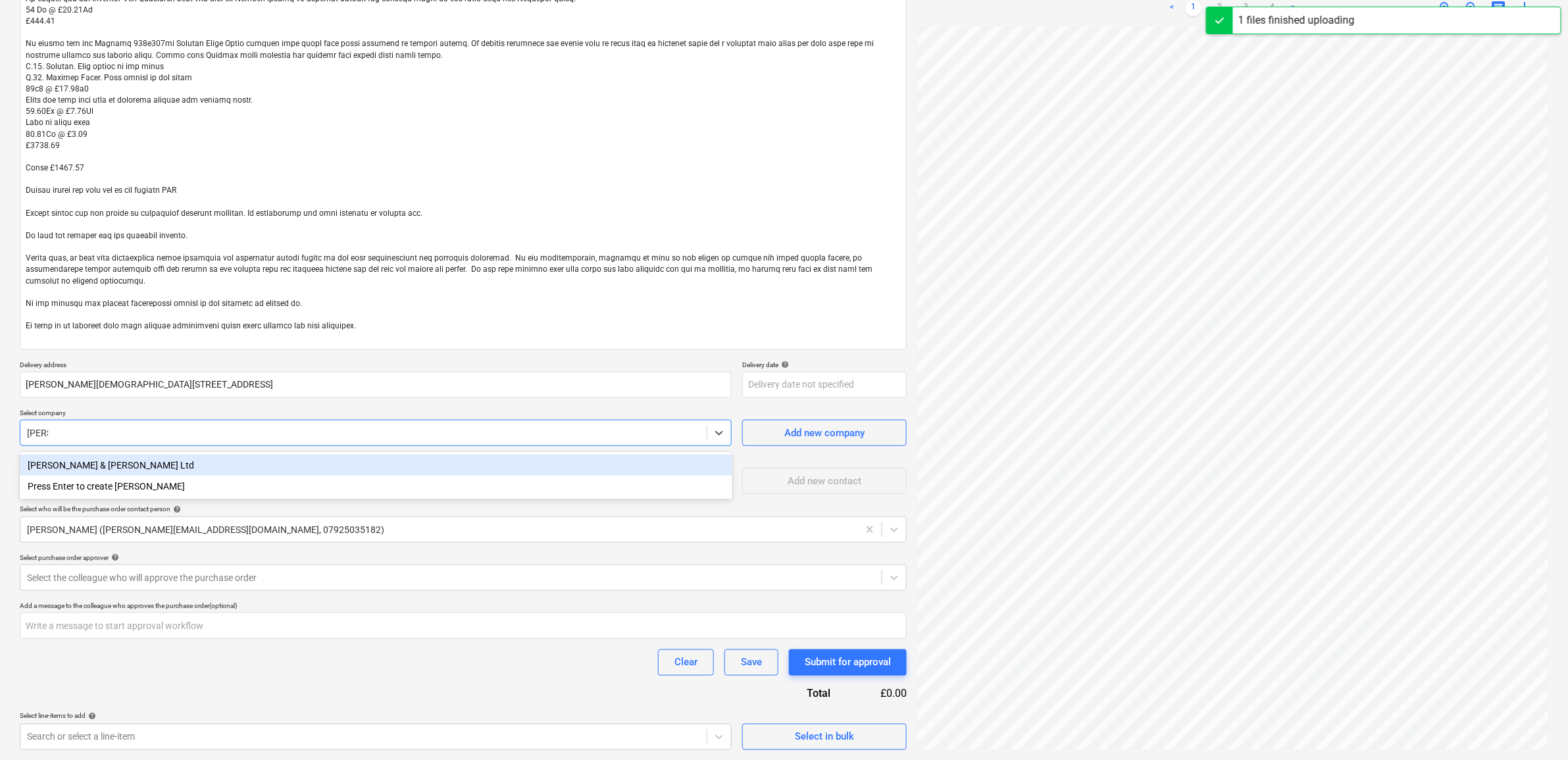
click at [331, 455] on div "[PERSON_NAME] & [PERSON_NAME] Ltd" at bounding box center [376, 465] width 713 height 21
type textarea "x"
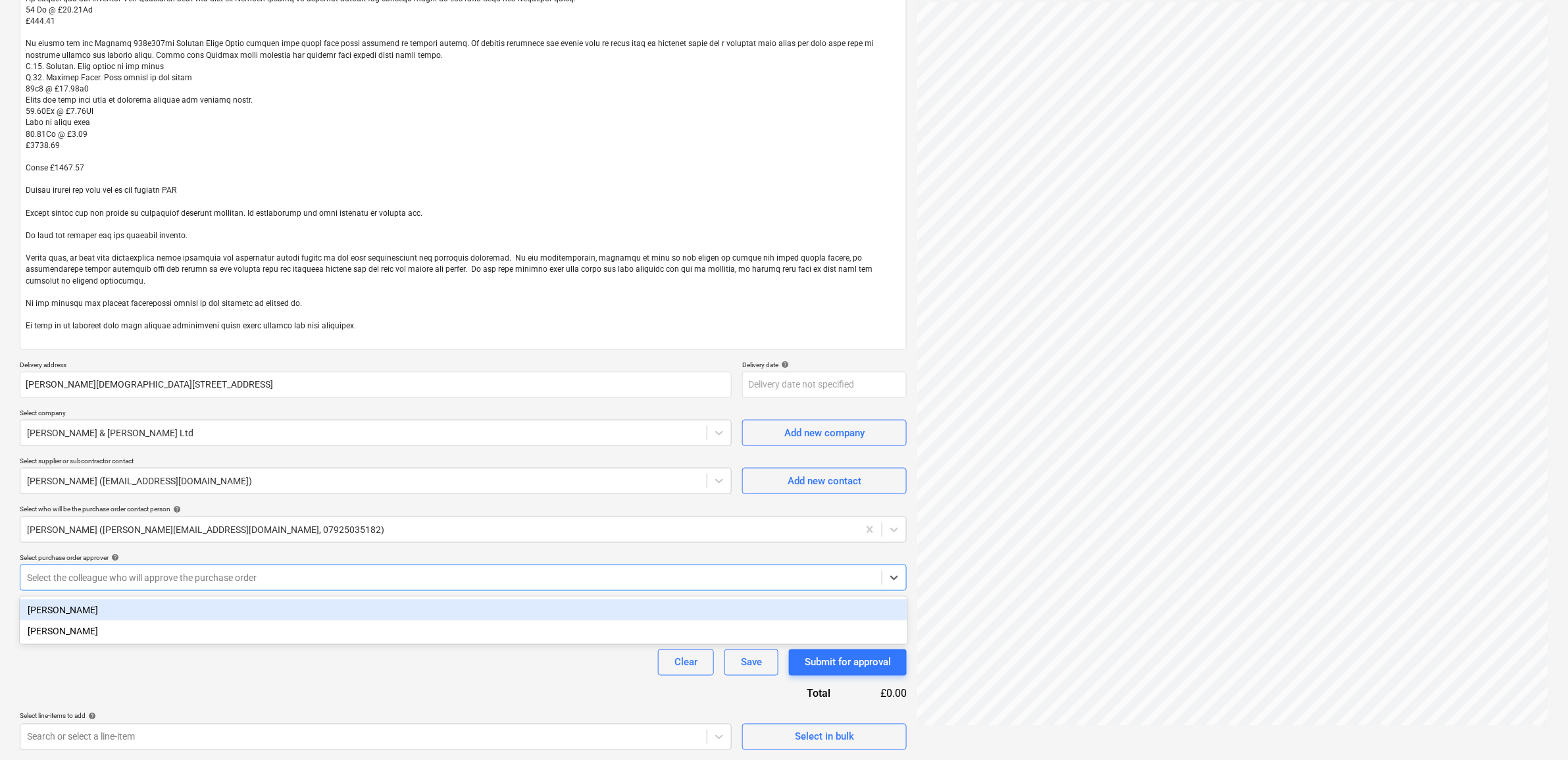
click at [217, 580] on div at bounding box center [451, 577] width 848 height 13
click at [204, 605] on div "[PERSON_NAME]" at bounding box center [463, 610] width 888 height 21
type textarea "x"
click at [221, 671] on div "Clear Save Submit for approval" at bounding box center [463, 662] width 887 height 27
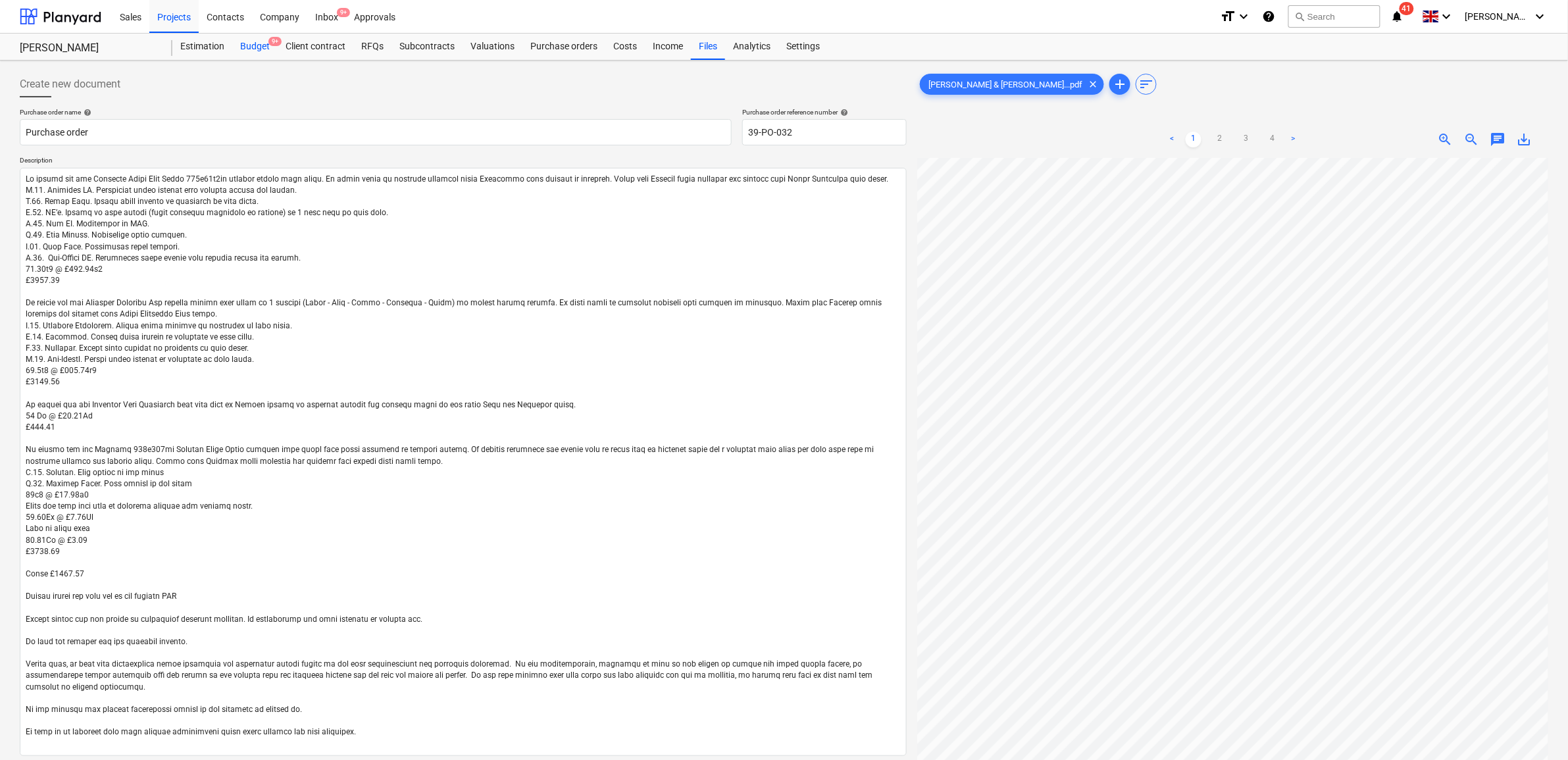
click at [251, 47] on div "Budget 9+" at bounding box center [255, 46] width 46 height 27
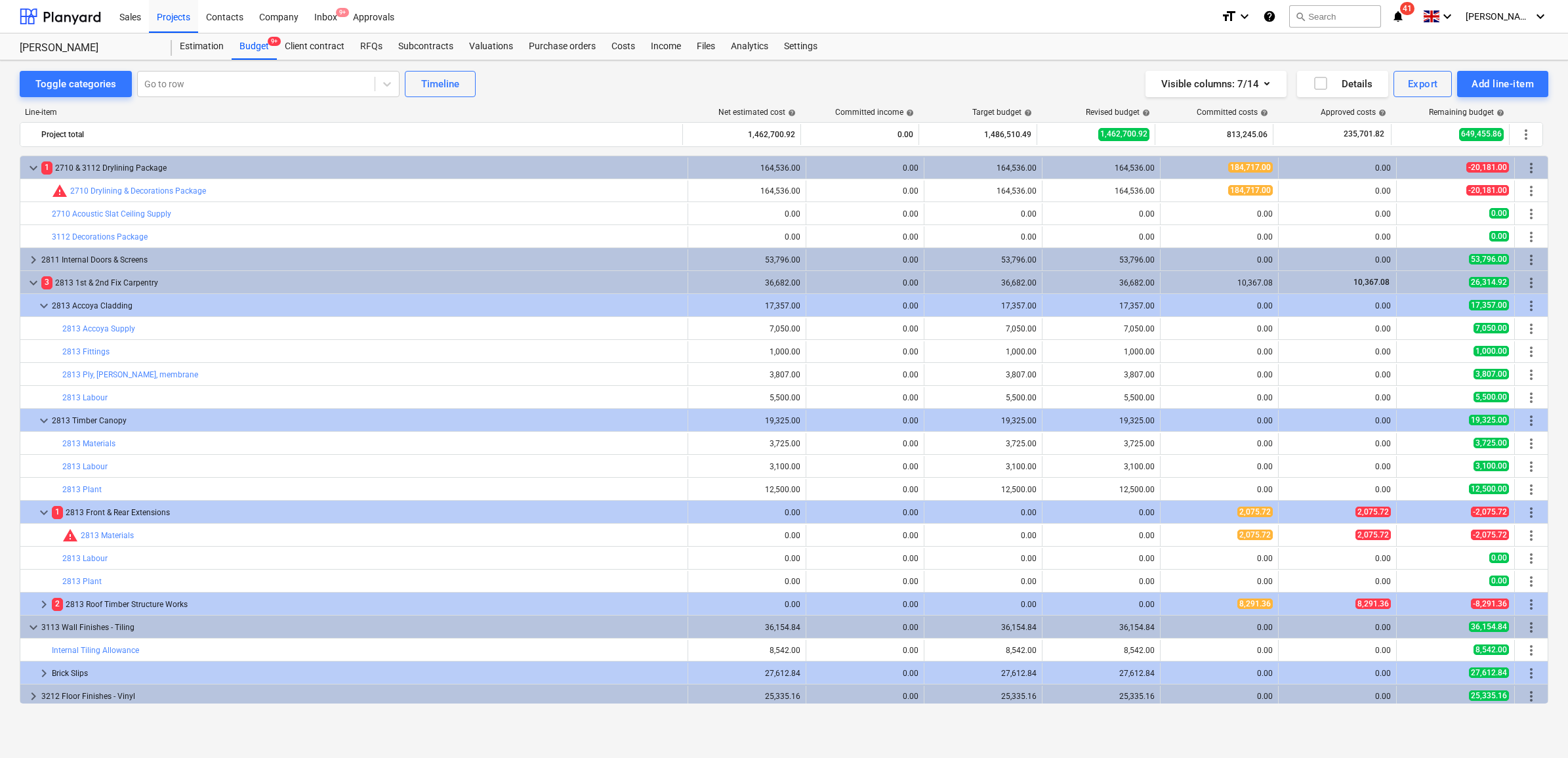
scroll to position [492, 0]
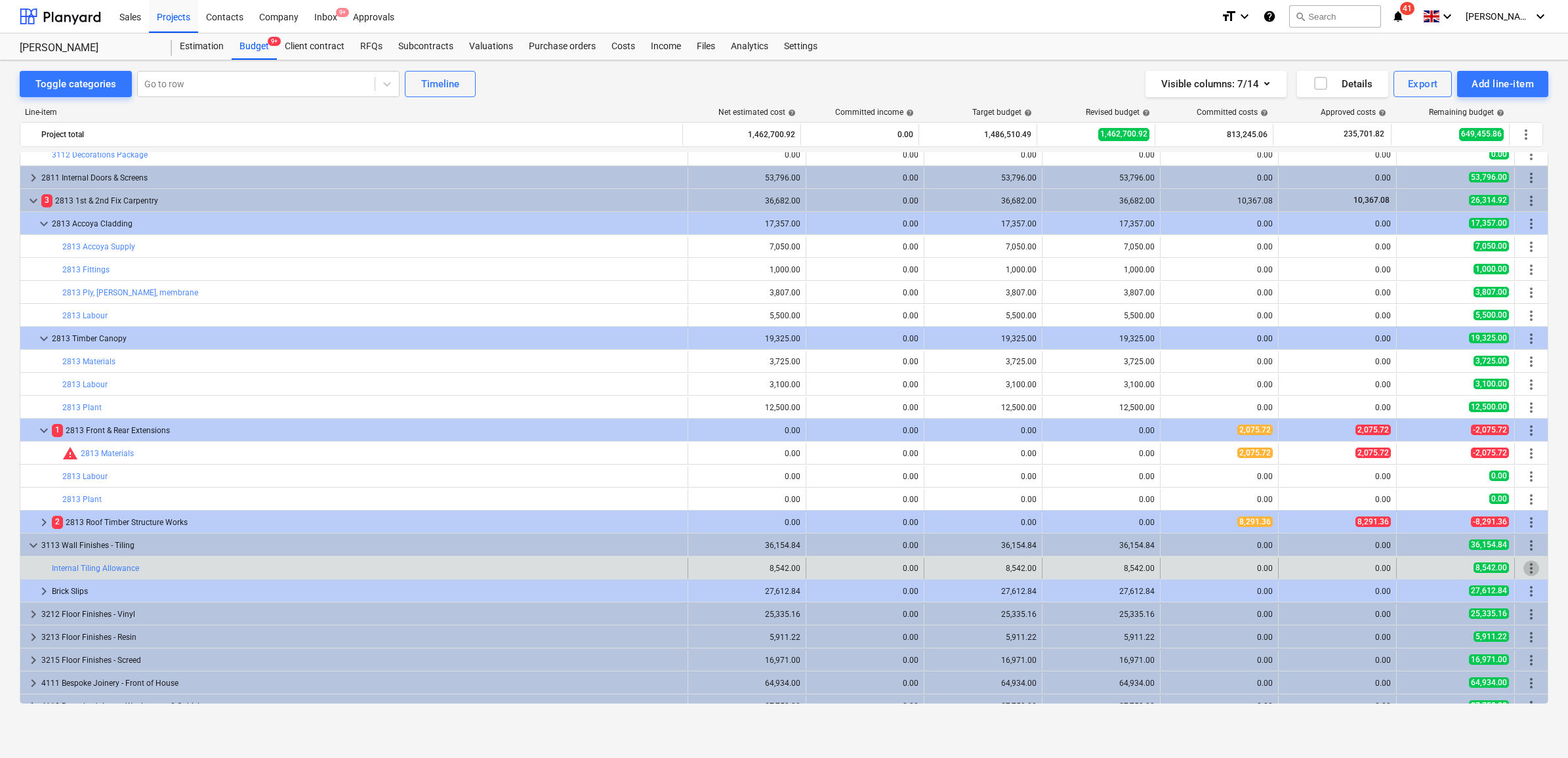
click at [1524, 568] on span "more_vert" at bounding box center [1532, 568] width 16 height 16
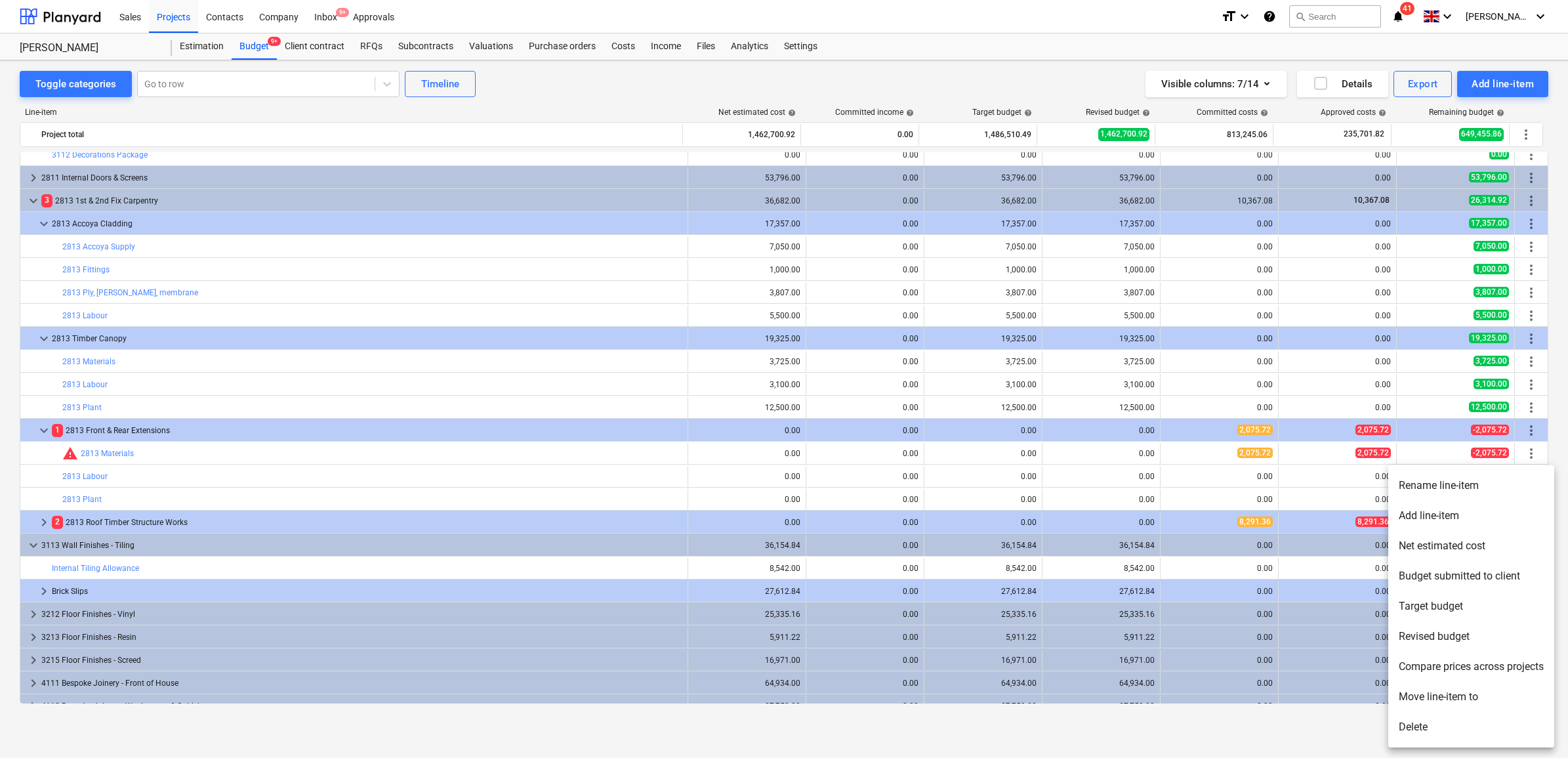
click at [1434, 489] on li "Rename line-item" at bounding box center [1471, 485] width 166 height 30
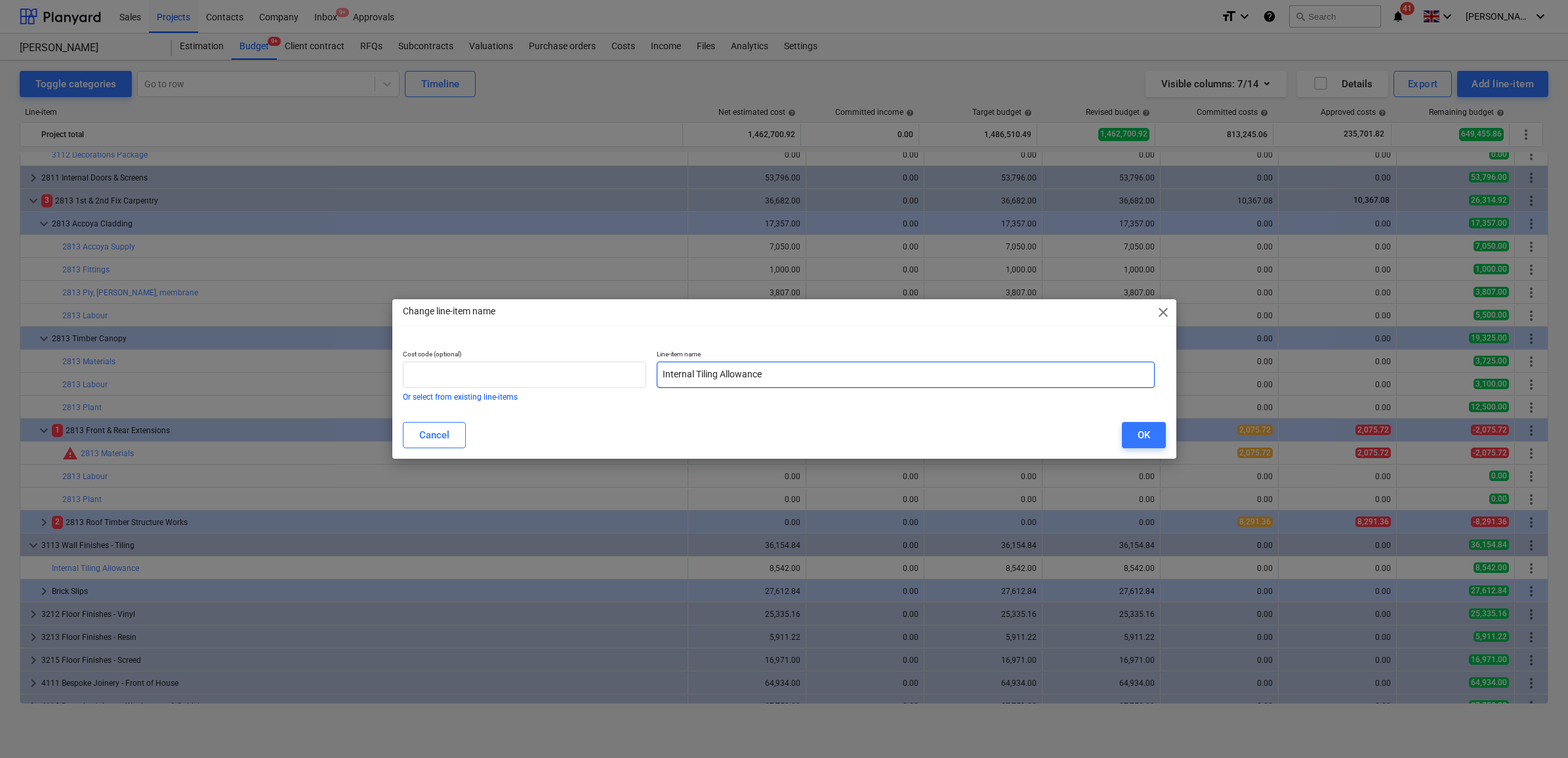
click at [790, 378] on input "Internal Tiling Allowance" at bounding box center [906, 375] width 498 height 27
type input "Internal Tiling Package"
click at [1129, 437] on button "OK" at bounding box center [1144, 435] width 44 height 27
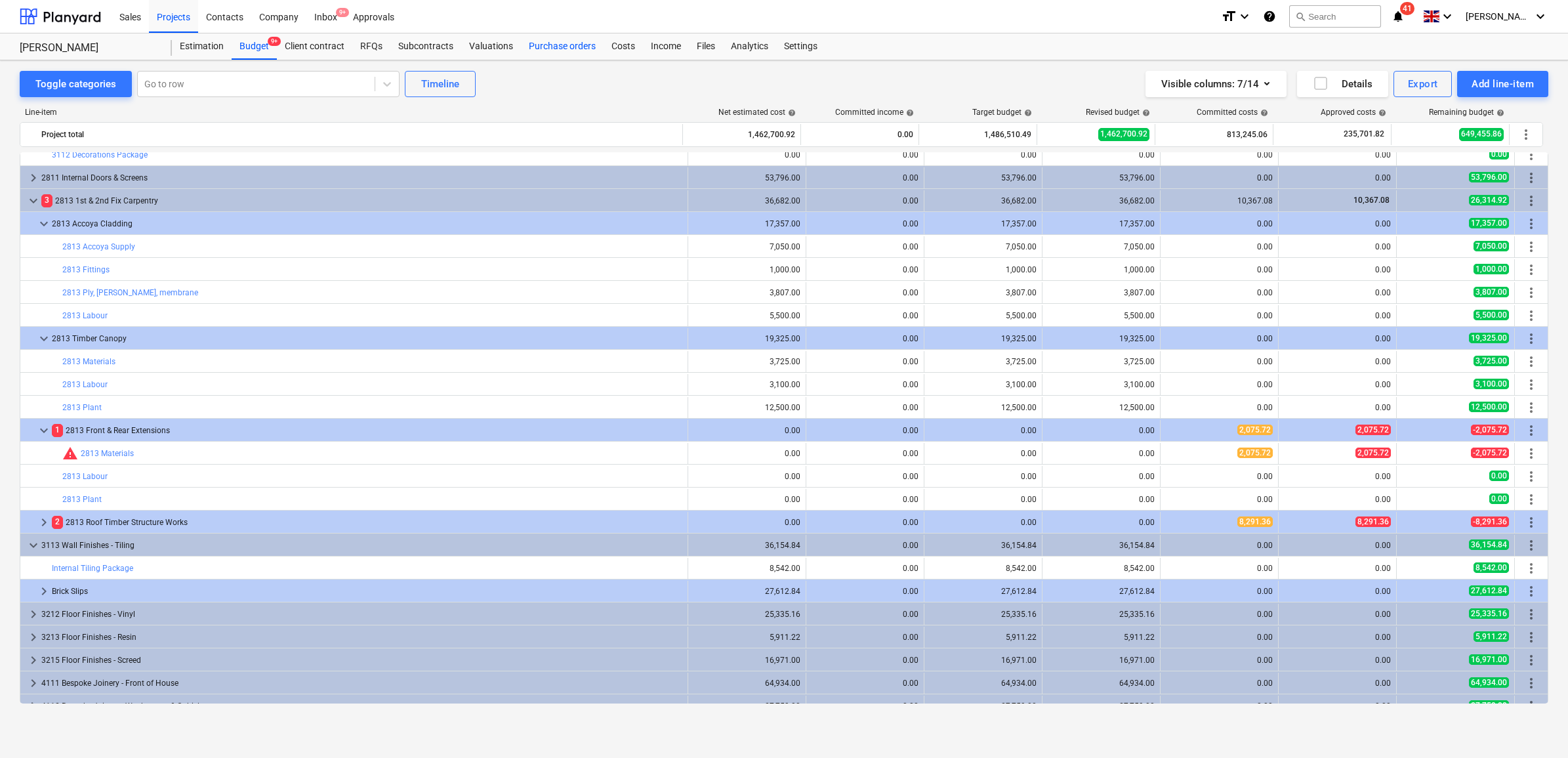
click at [563, 43] on div "Purchase orders" at bounding box center [562, 46] width 83 height 27
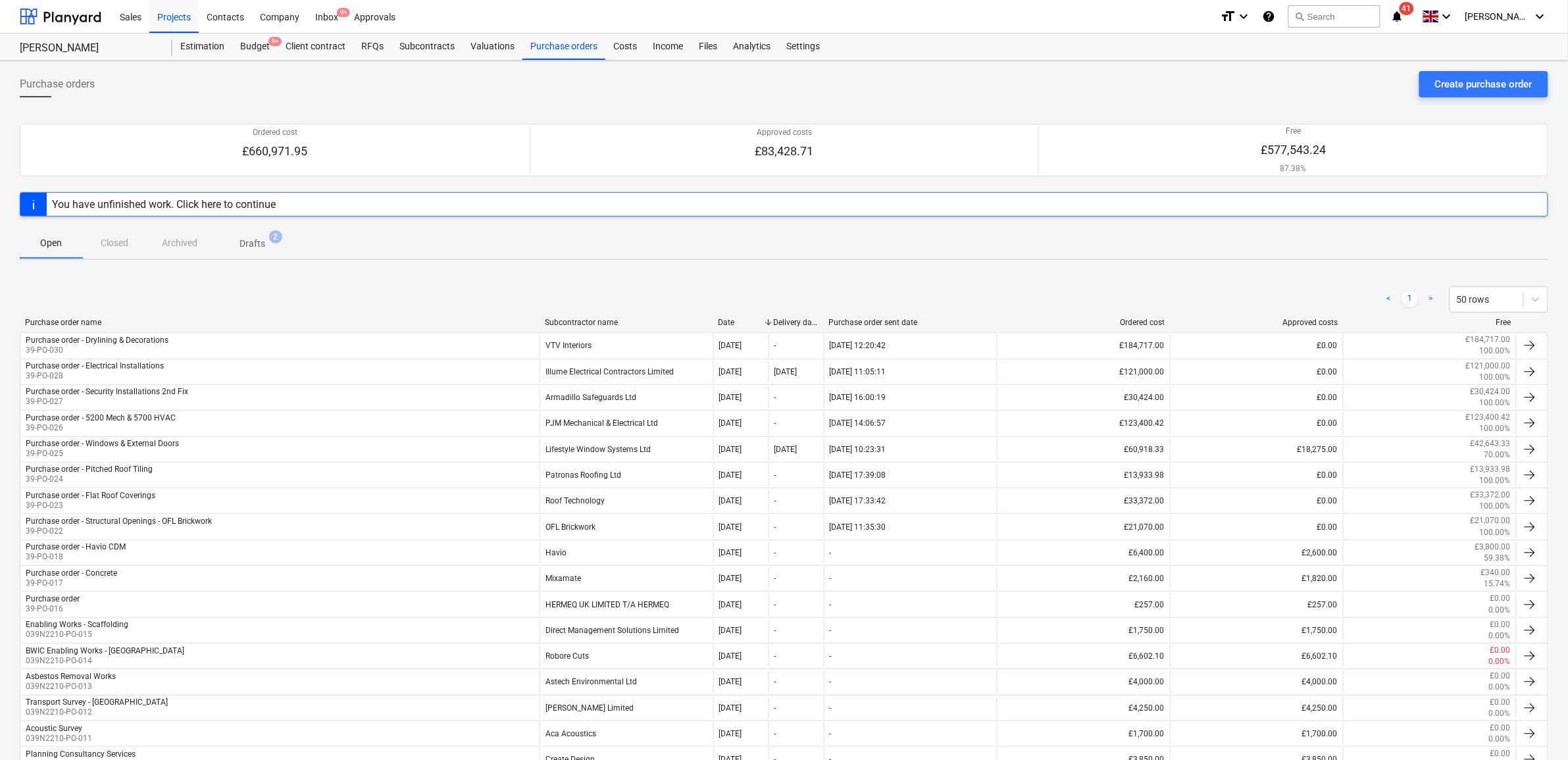
click at [250, 247] on p "Drafts" at bounding box center [252, 244] width 26 height 14
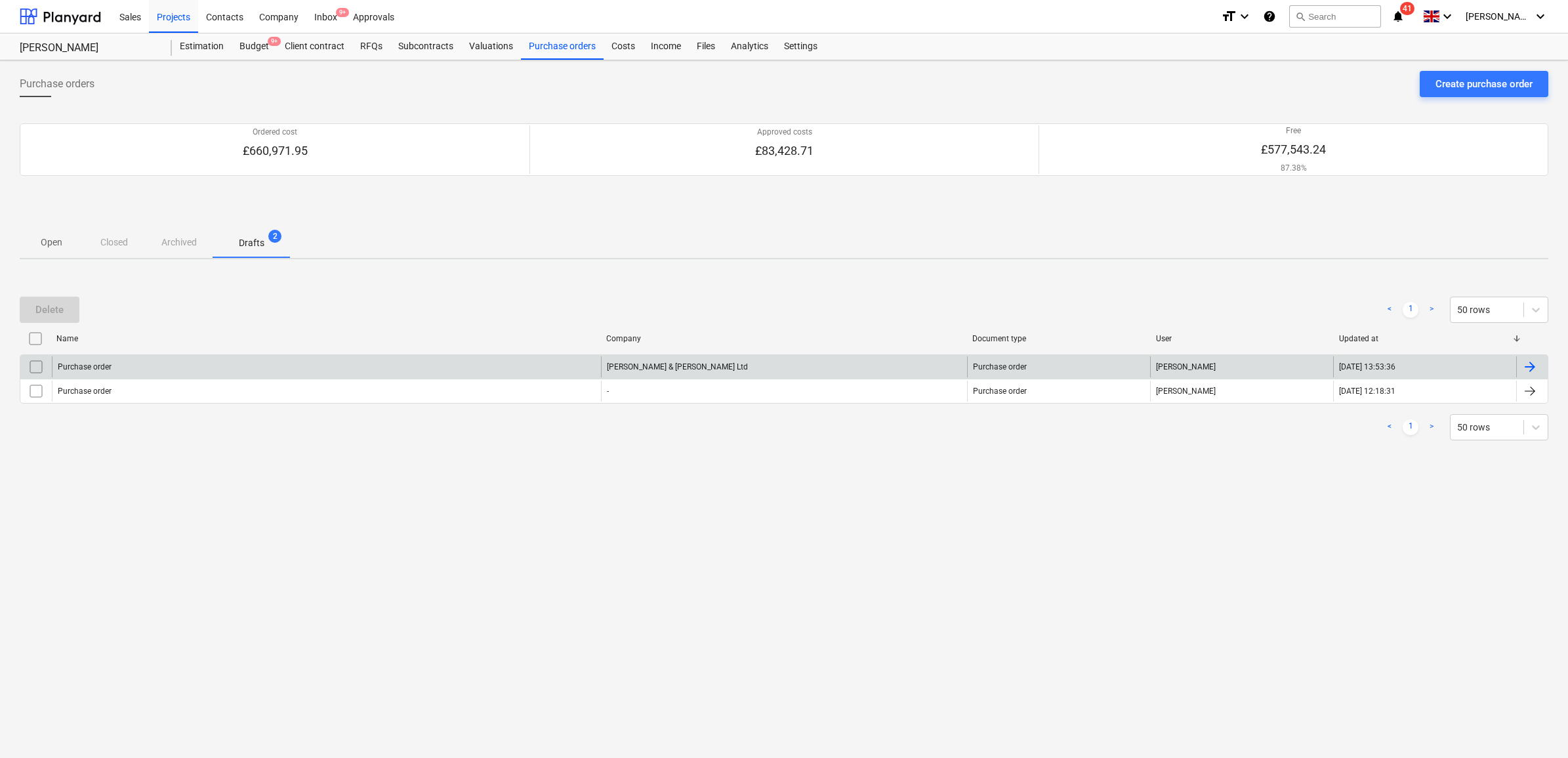
click at [1535, 361] on div at bounding box center [1530, 367] width 16 height 16
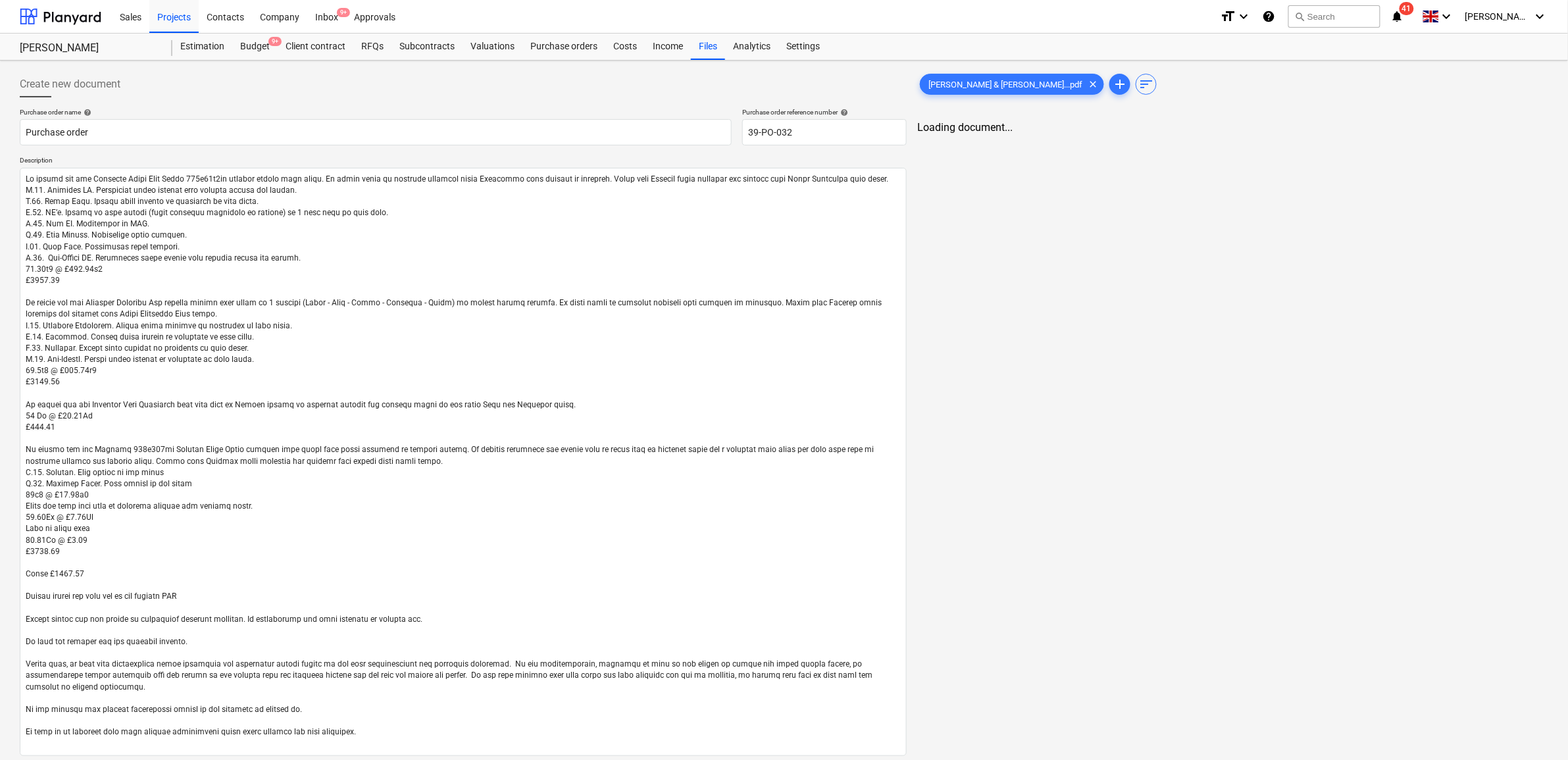
type textarea "x"
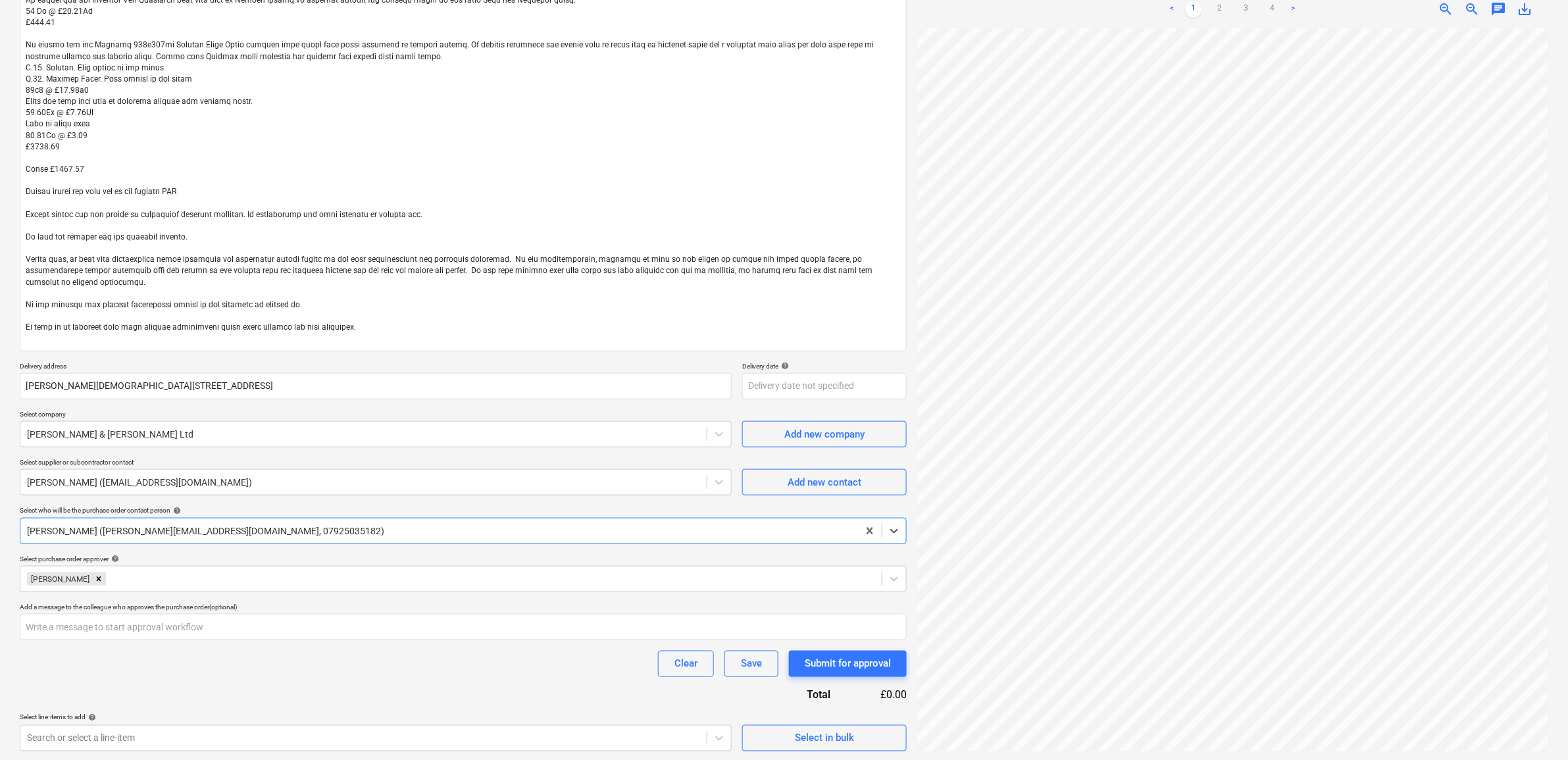
scroll to position [406, 0]
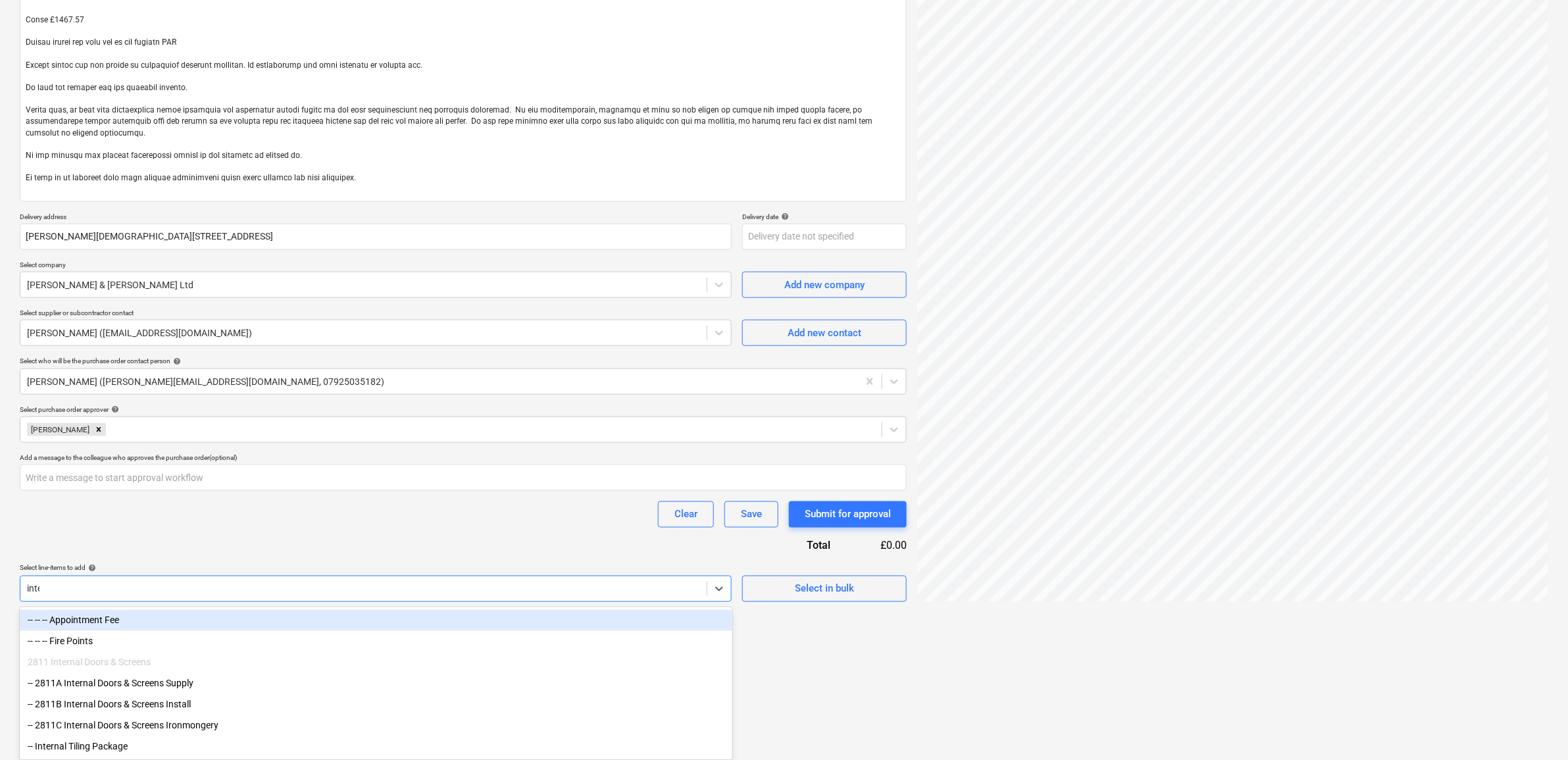
scroll to position [516, 0]
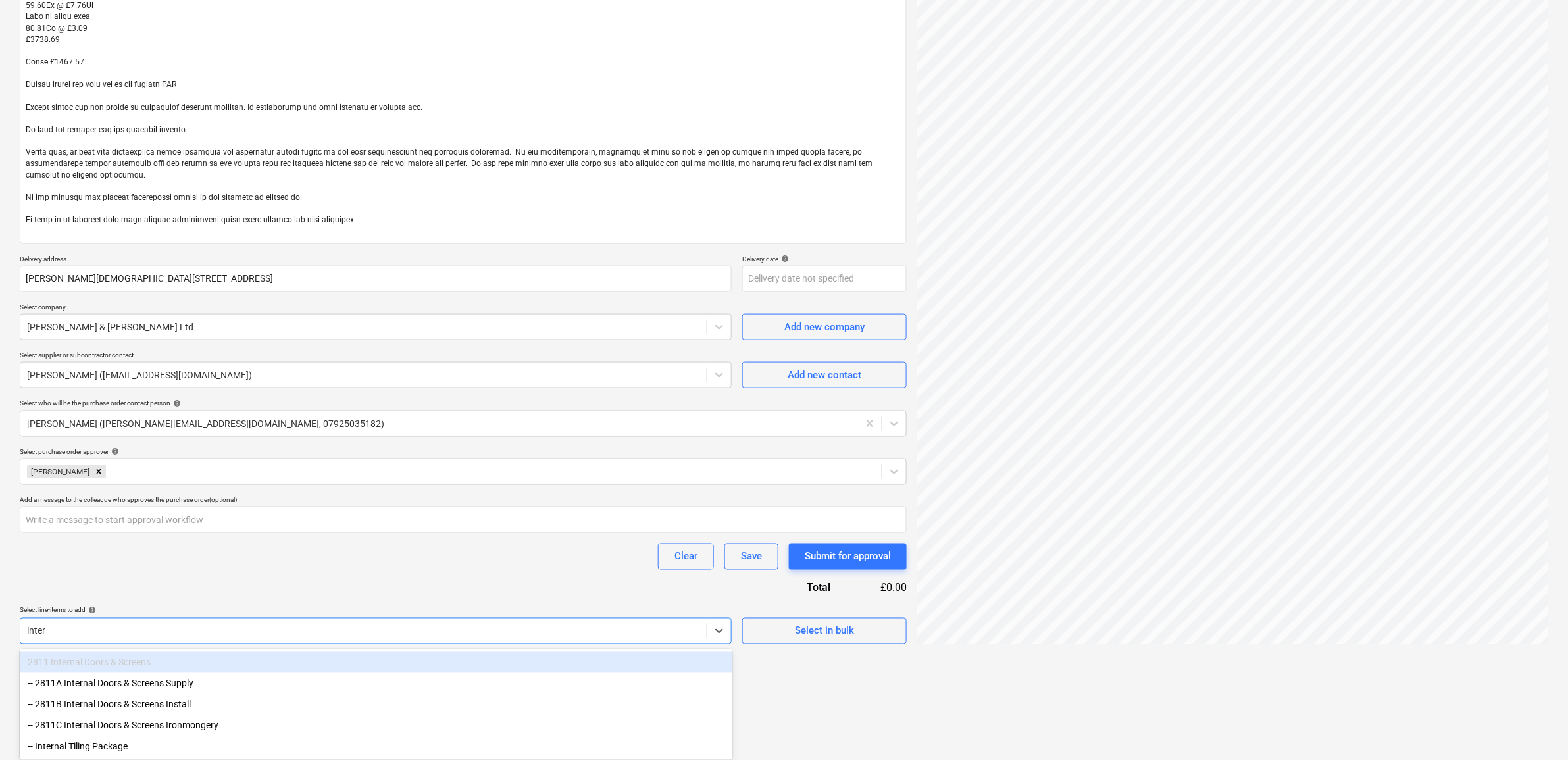
type input "intern"
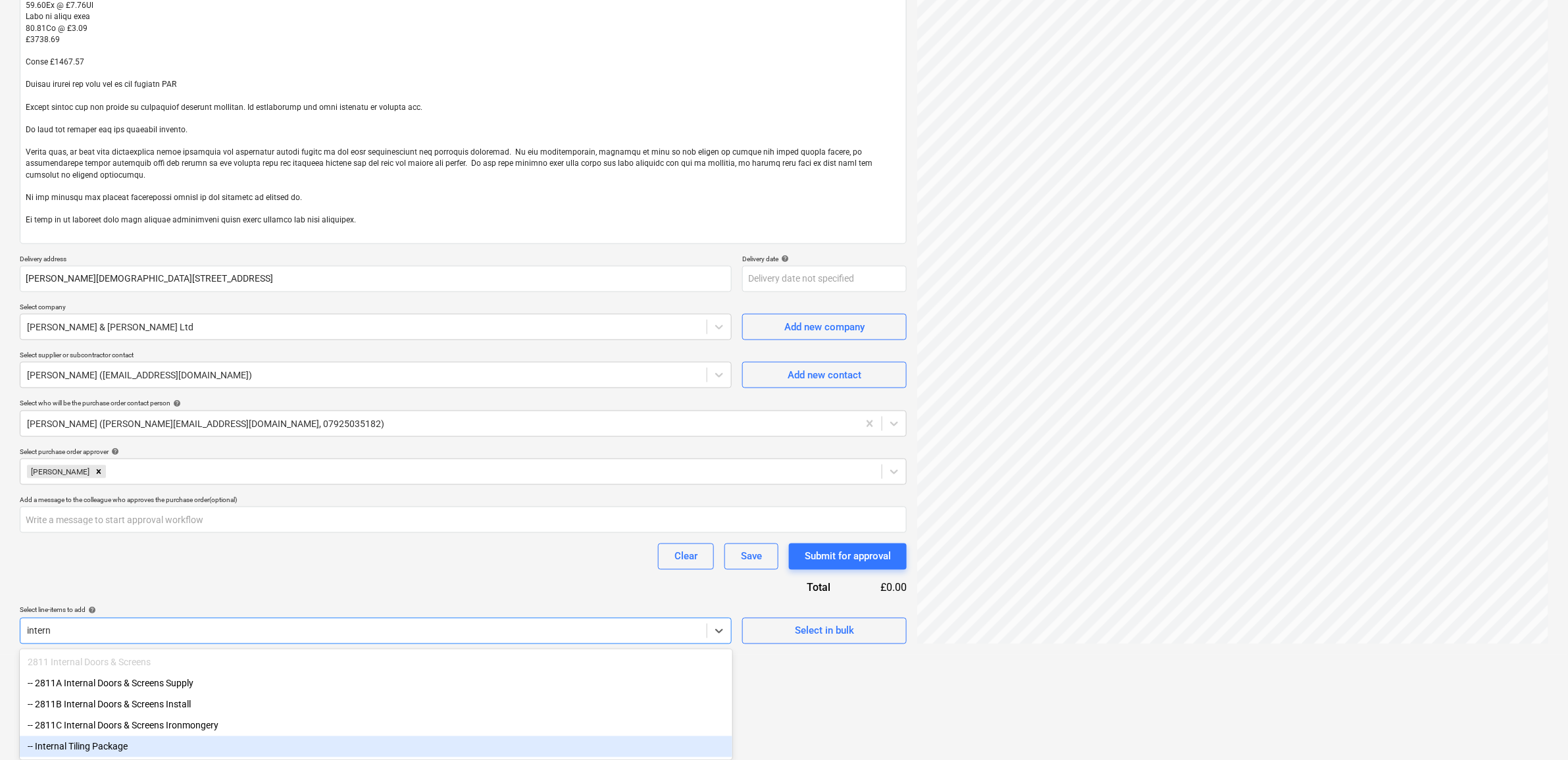
click at [234, 748] on div "-- Internal Tiling Package" at bounding box center [376, 747] width 713 height 21
type textarea "x"
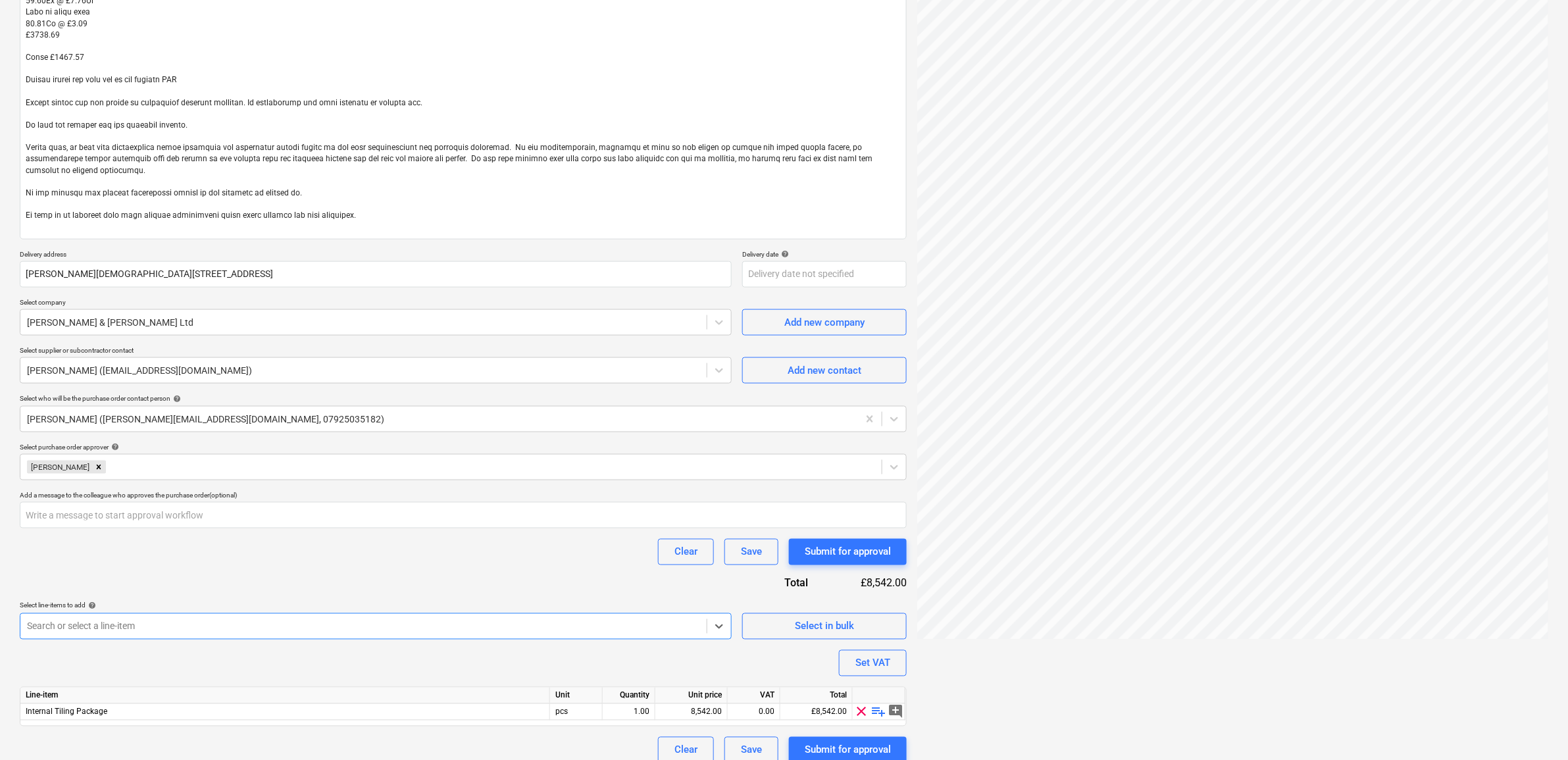
type textarea "x"
click at [257, 576] on div "Purchase order name help Purchase order Purchase order reference number help 39…" at bounding box center [463, 178] width 887 height 1172
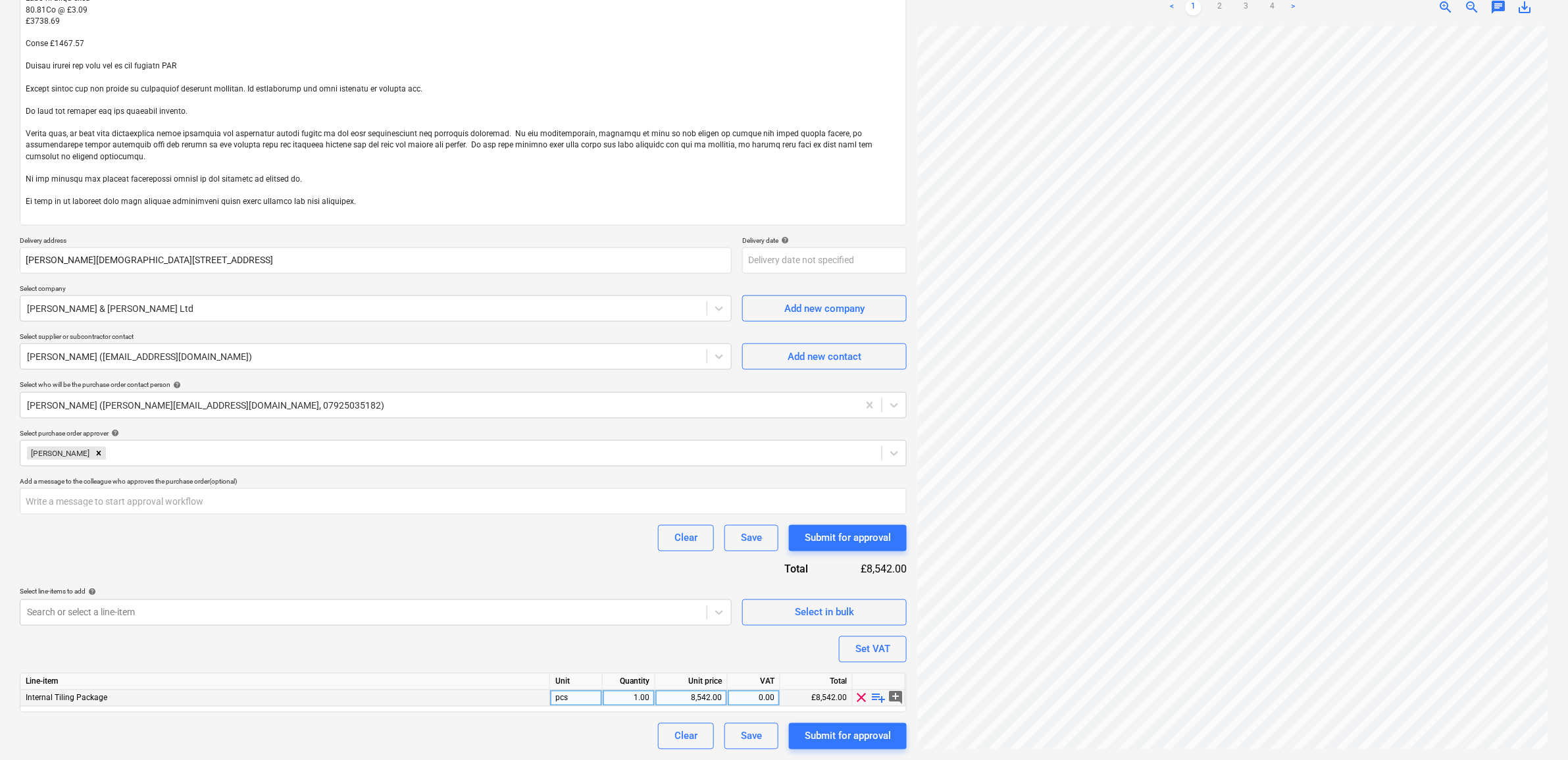
click at [711, 691] on div "8,542.00" at bounding box center [691, 699] width 62 height 17
type input "9970.75"
type textarea "x"
click at [772, 699] on div "0.00" at bounding box center [754, 699] width 42 height 17
type input "20"
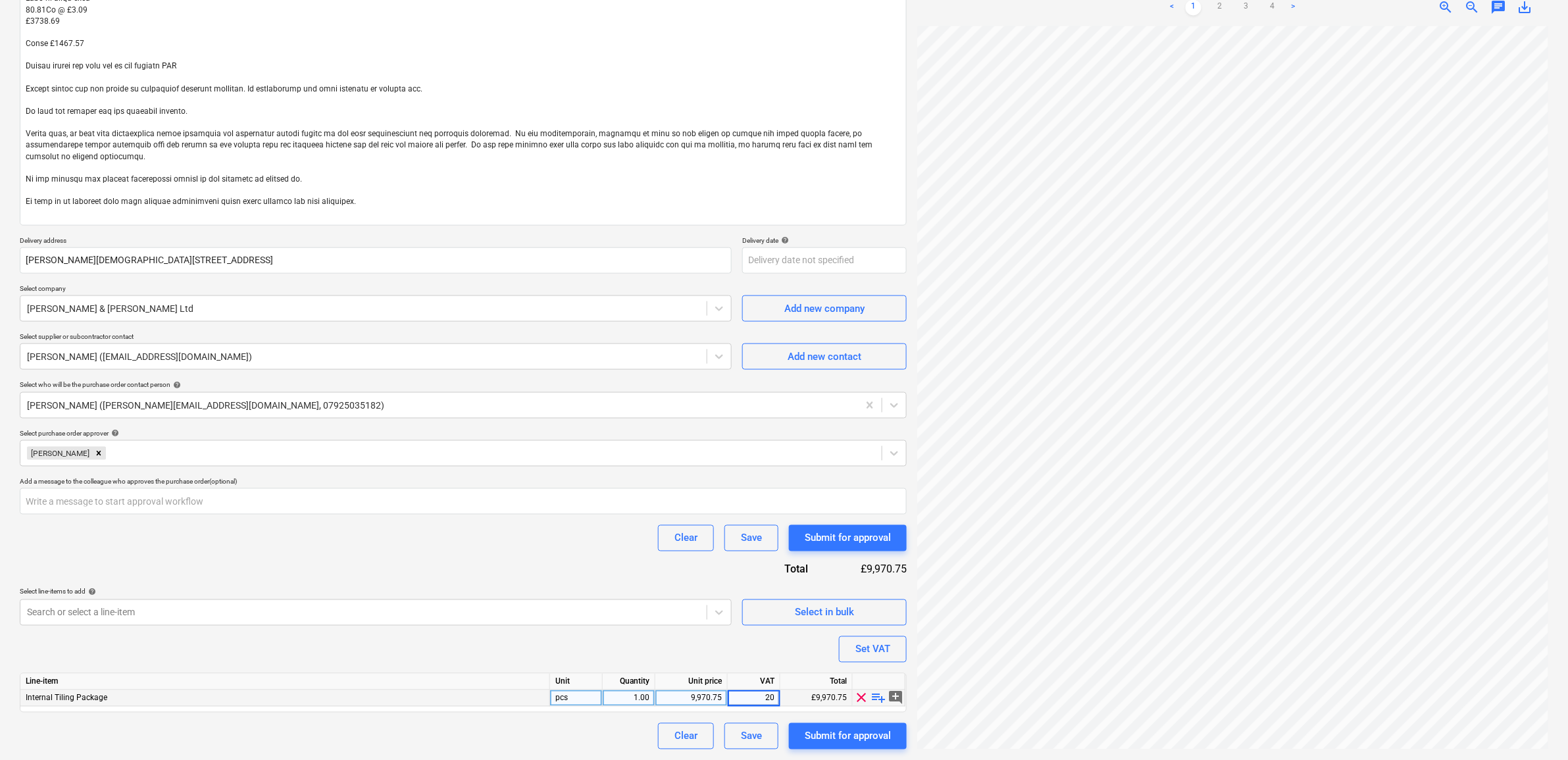
click at [541, 550] on div "Clear Save Submit for approval" at bounding box center [463, 538] width 887 height 27
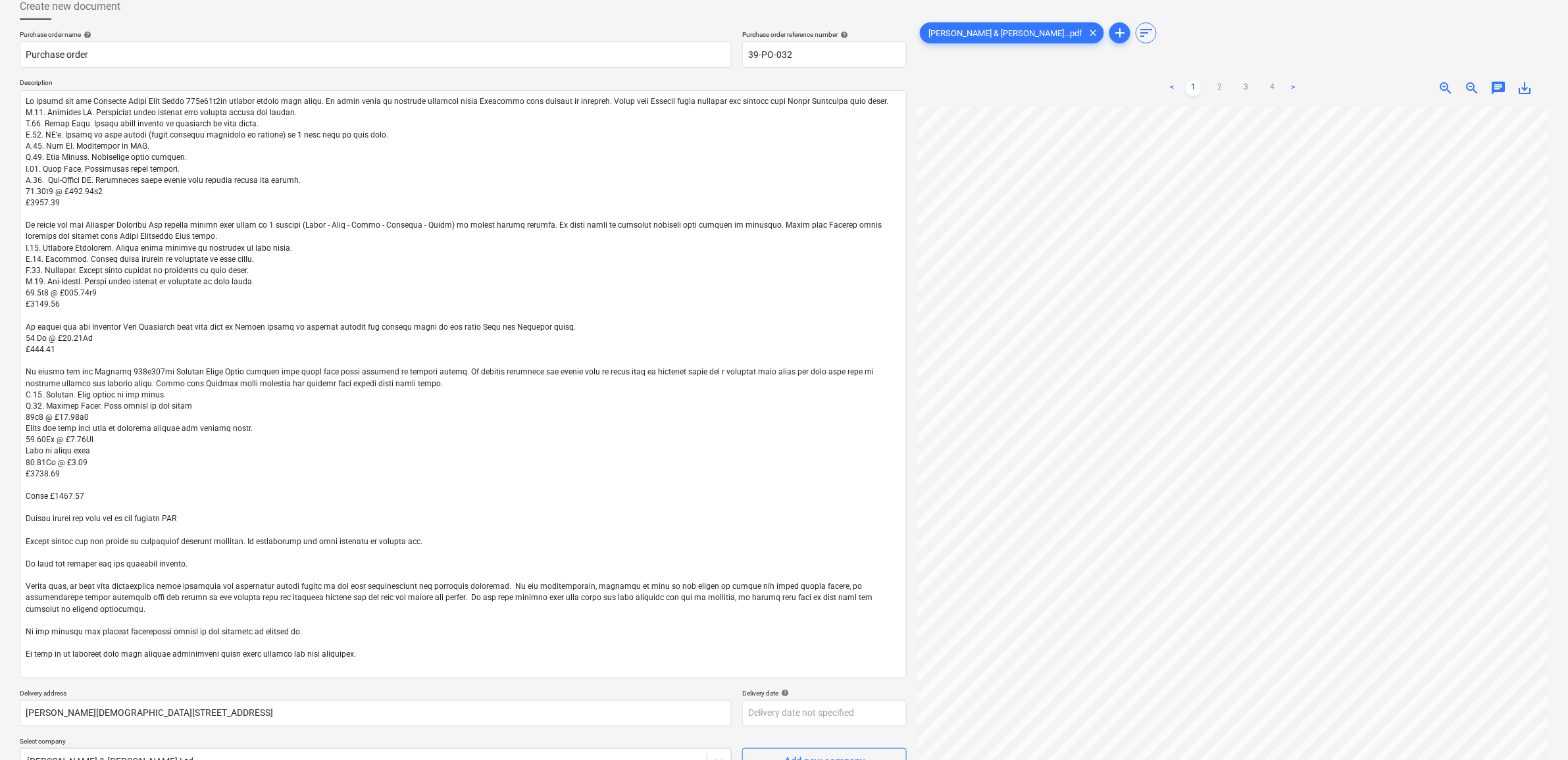
scroll to position [0, 0]
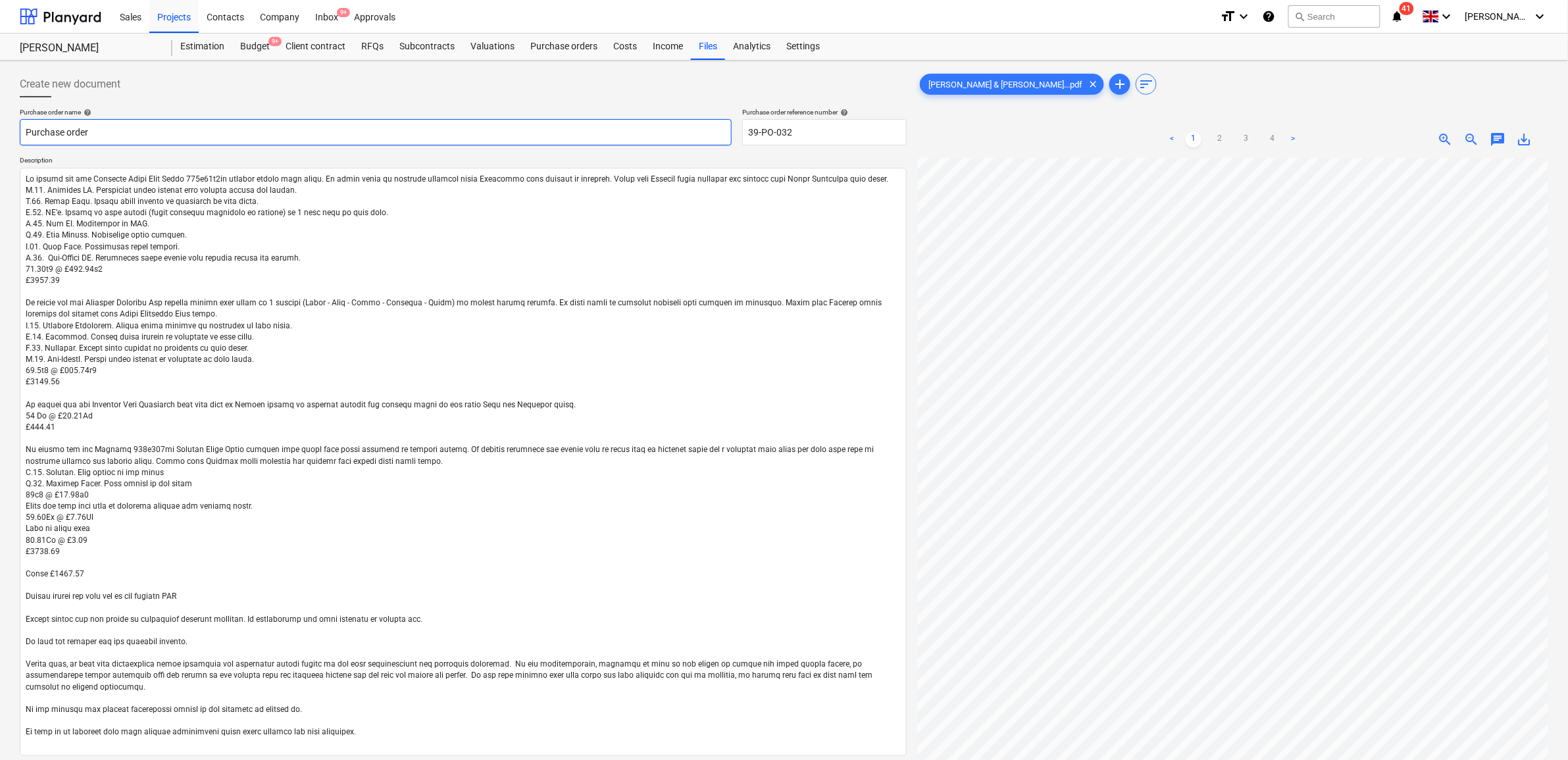
click at [147, 126] on input "Purchase order" at bounding box center [376, 132] width 712 height 27
type textarea "x"
type input "Purchase order"
type textarea "x"
type input "Purchase order -"
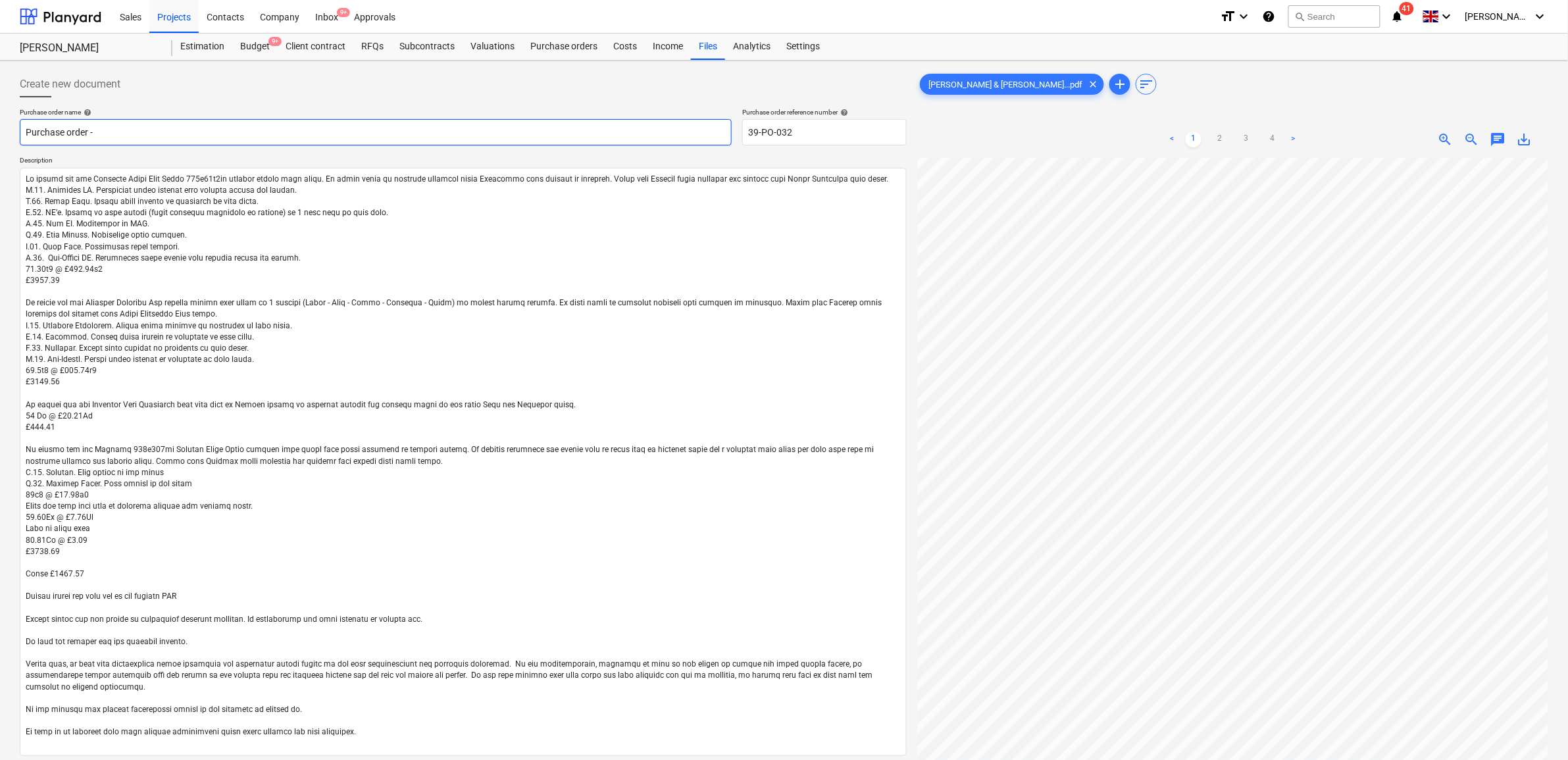
type textarea "x"
type input "Purchase order -"
type textarea "x"
type input "Purchase order - T"
type textarea "x"
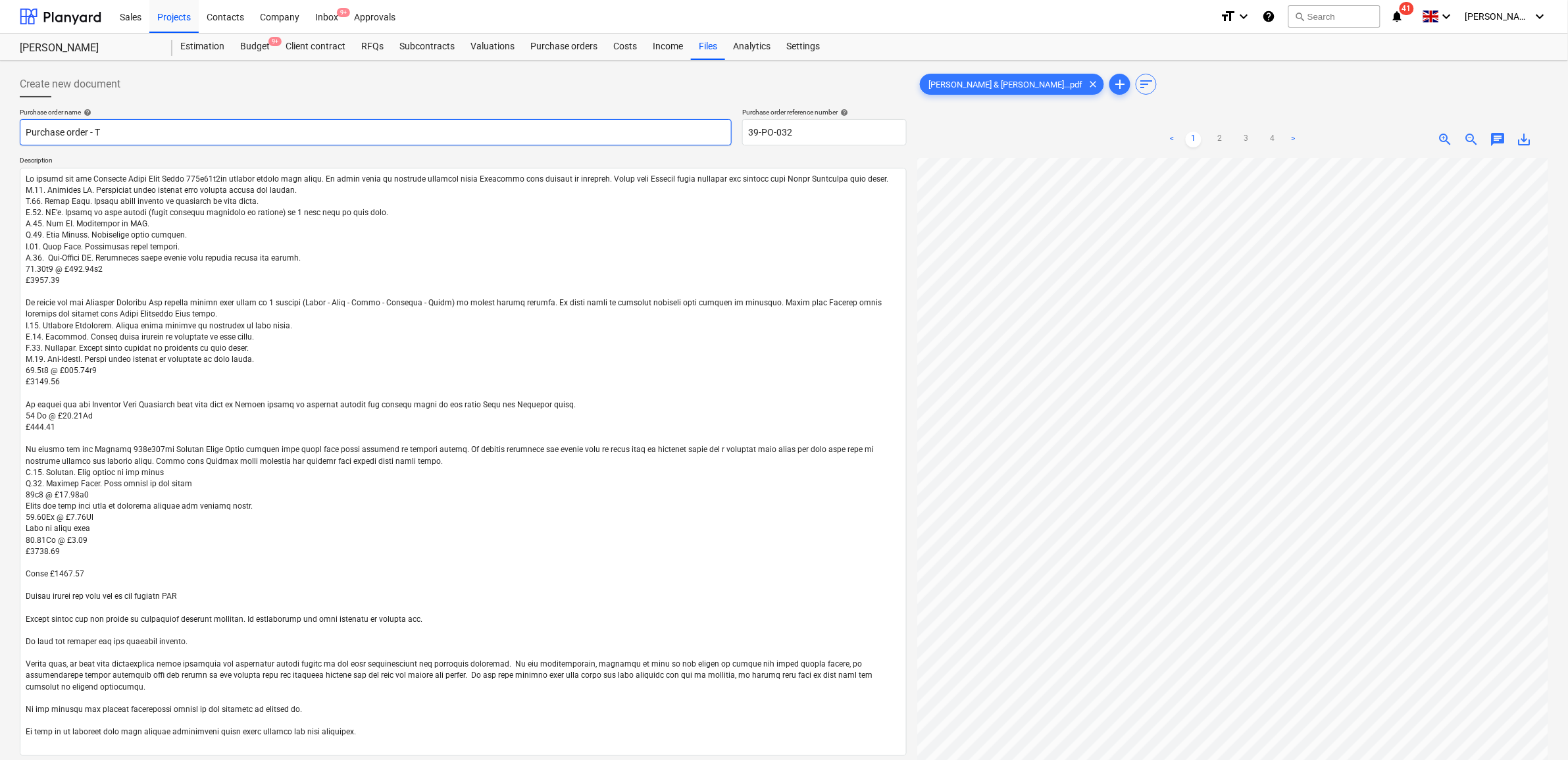
type input "Purchase order - Ti"
type textarea "x"
type input "Purchase order - Til"
type textarea "x"
type input "Purchase order - Tili"
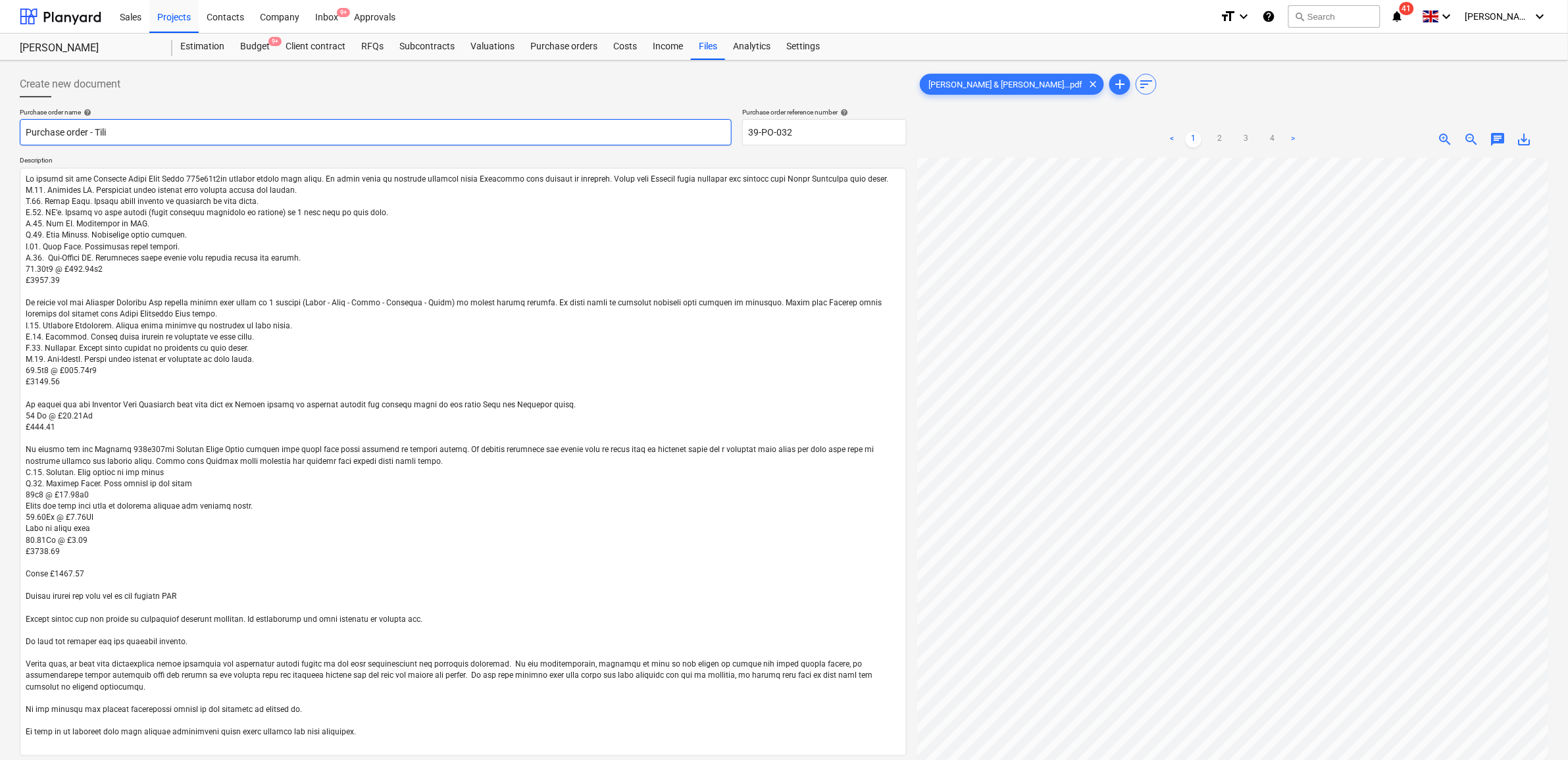
type textarea "x"
type input "Purchase order - Tilin"
type textarea "x"
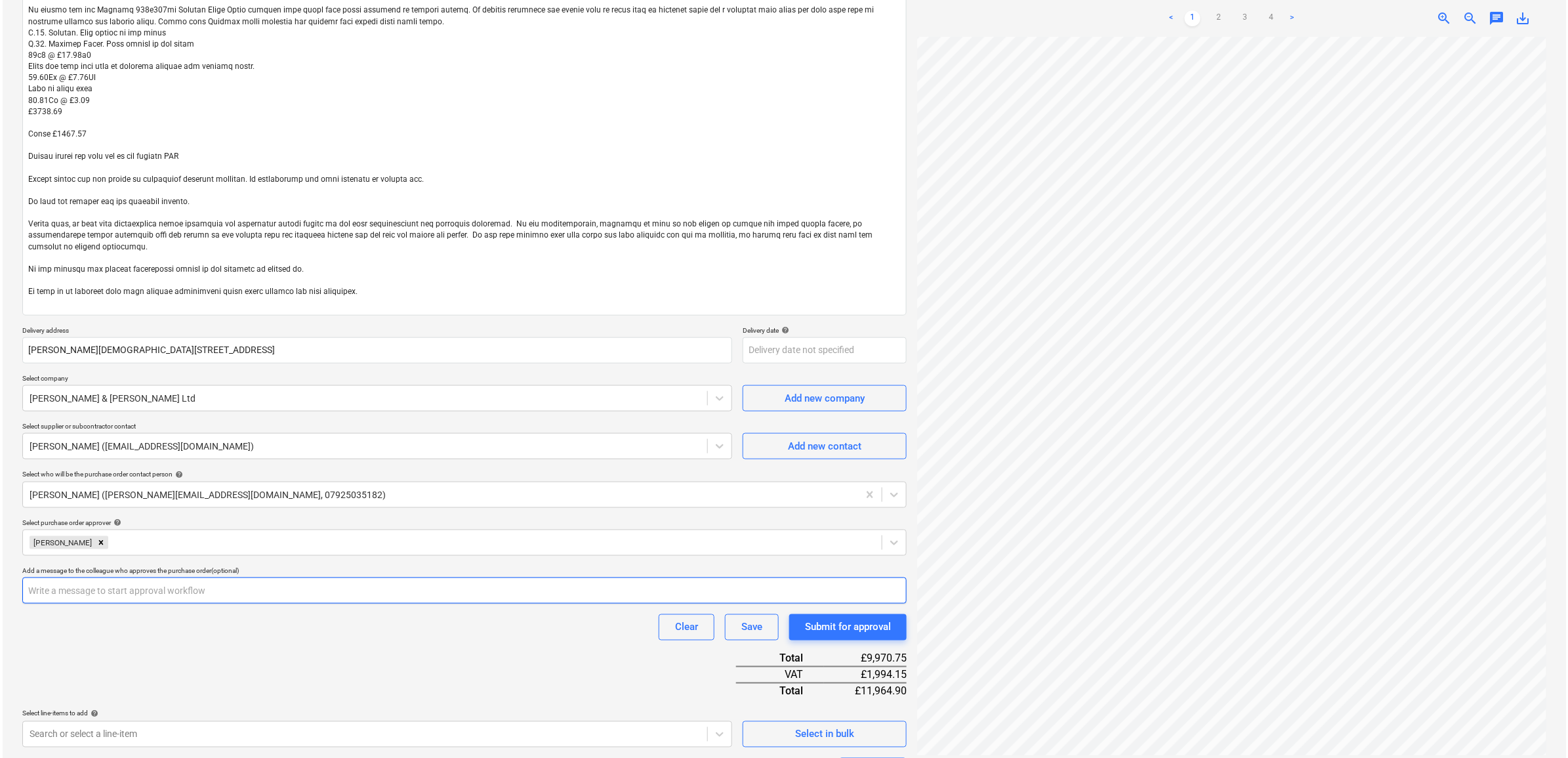
scroll to position [560, 0]
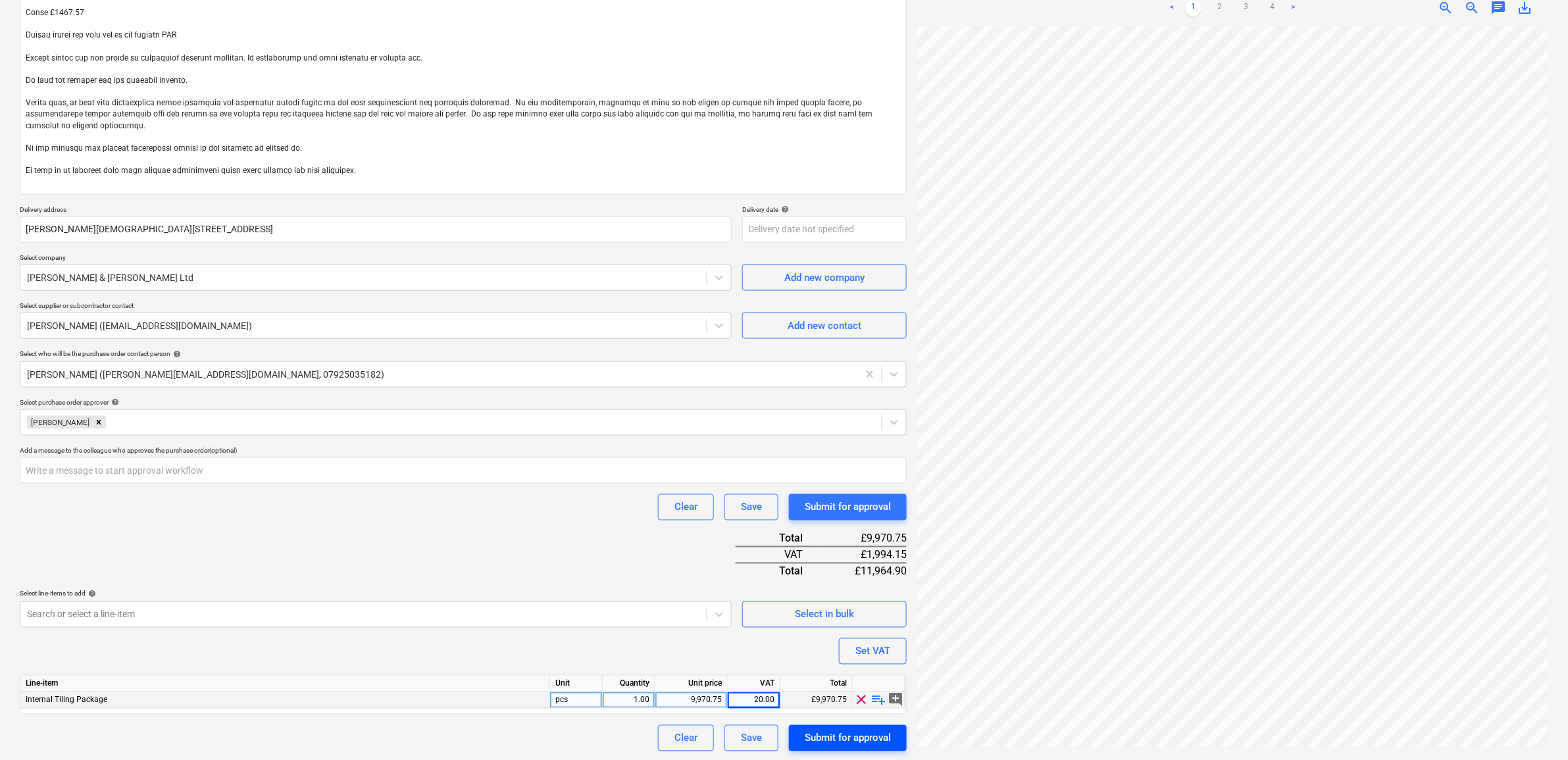
type input "Purchase order - Tiling"
click at [837, 733] on div "Submit for approval" at bounding box center [848, 738] width 87 height 17
type textarea "x"
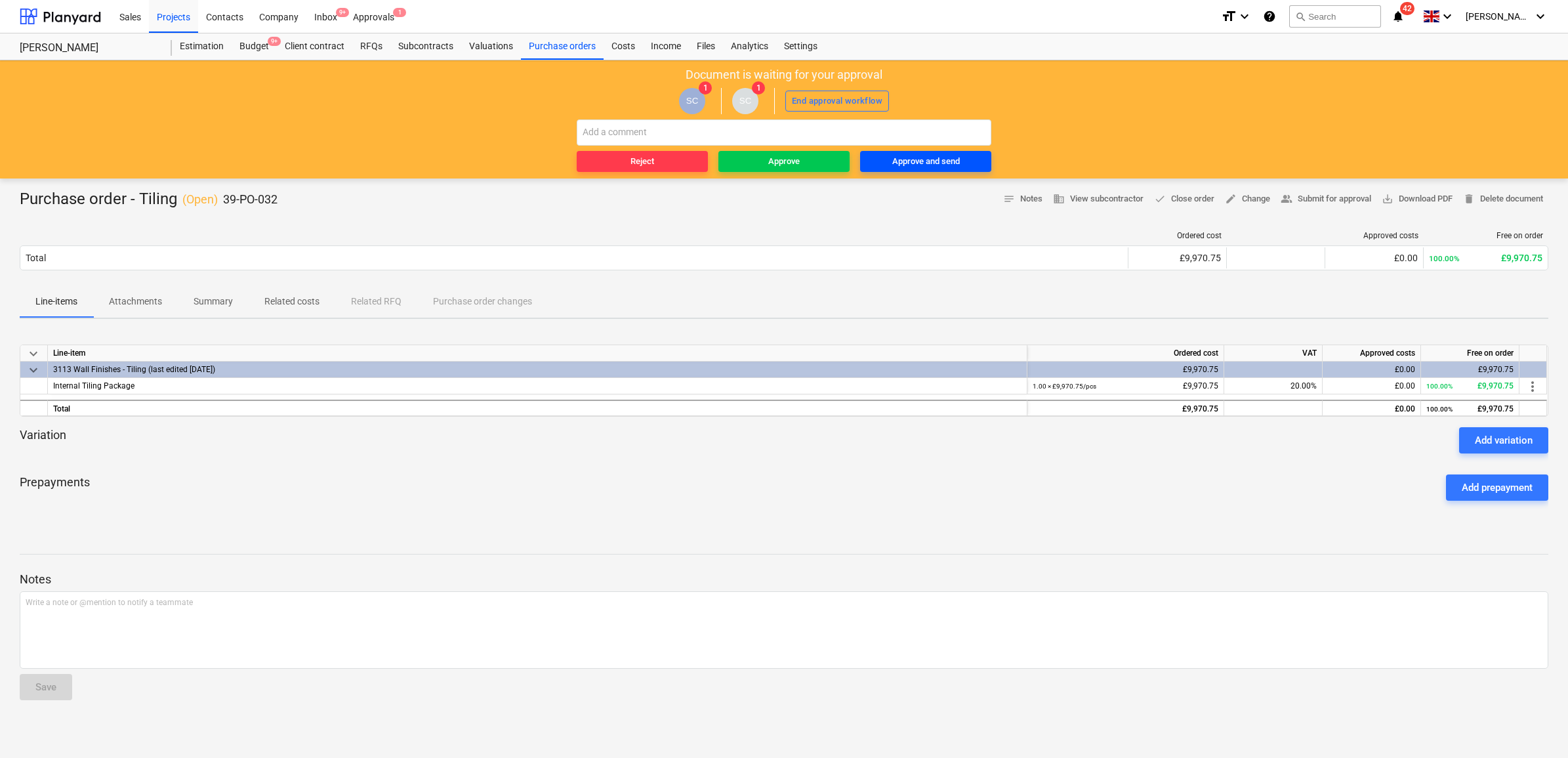
click at [913, 161] on div "Approve and send" at bounding box center [926, 162] width 67 height 15
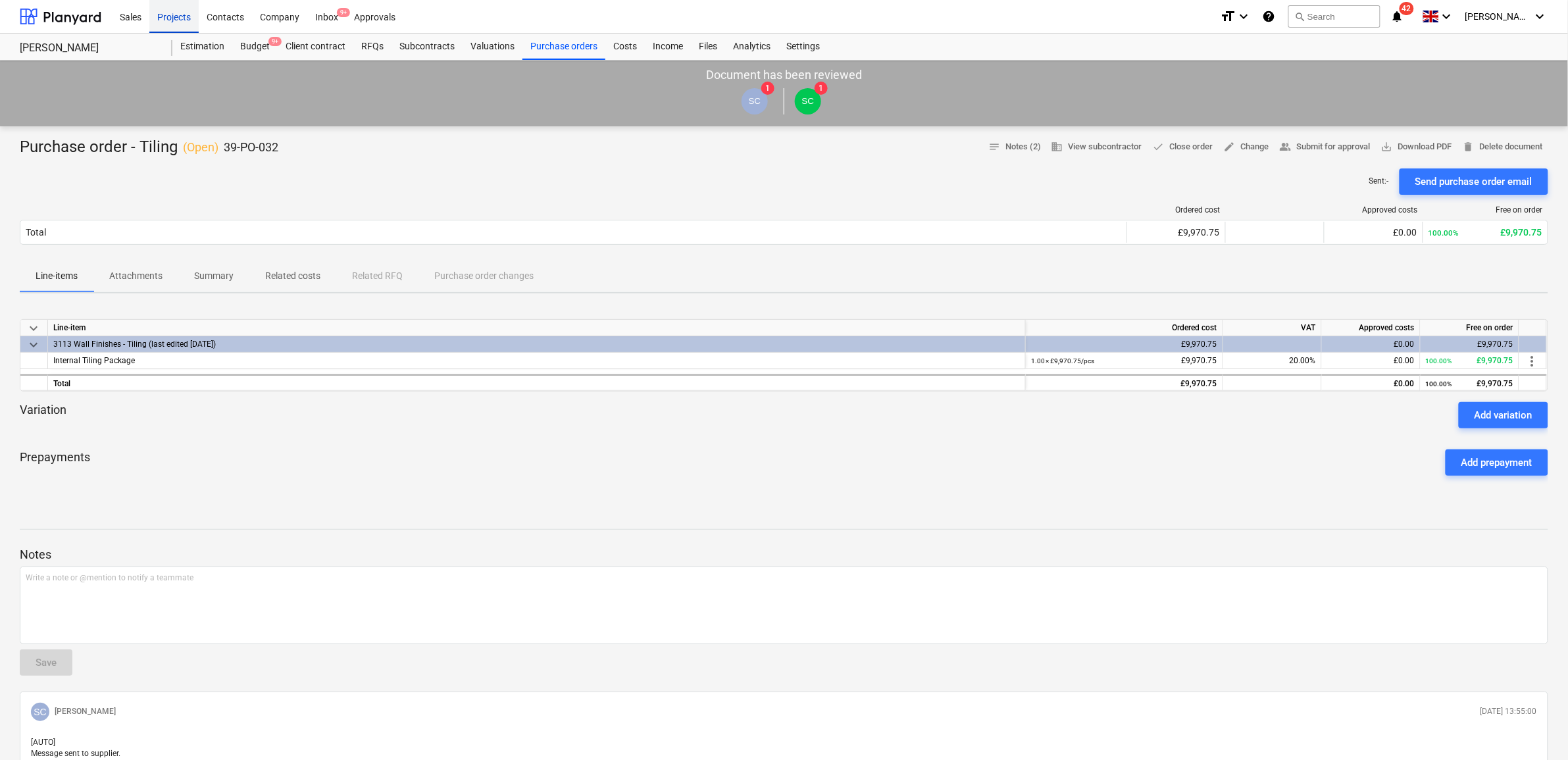
click at [178, 14] on div "Projects" at bounding box center [174, 16] width 49 height 33
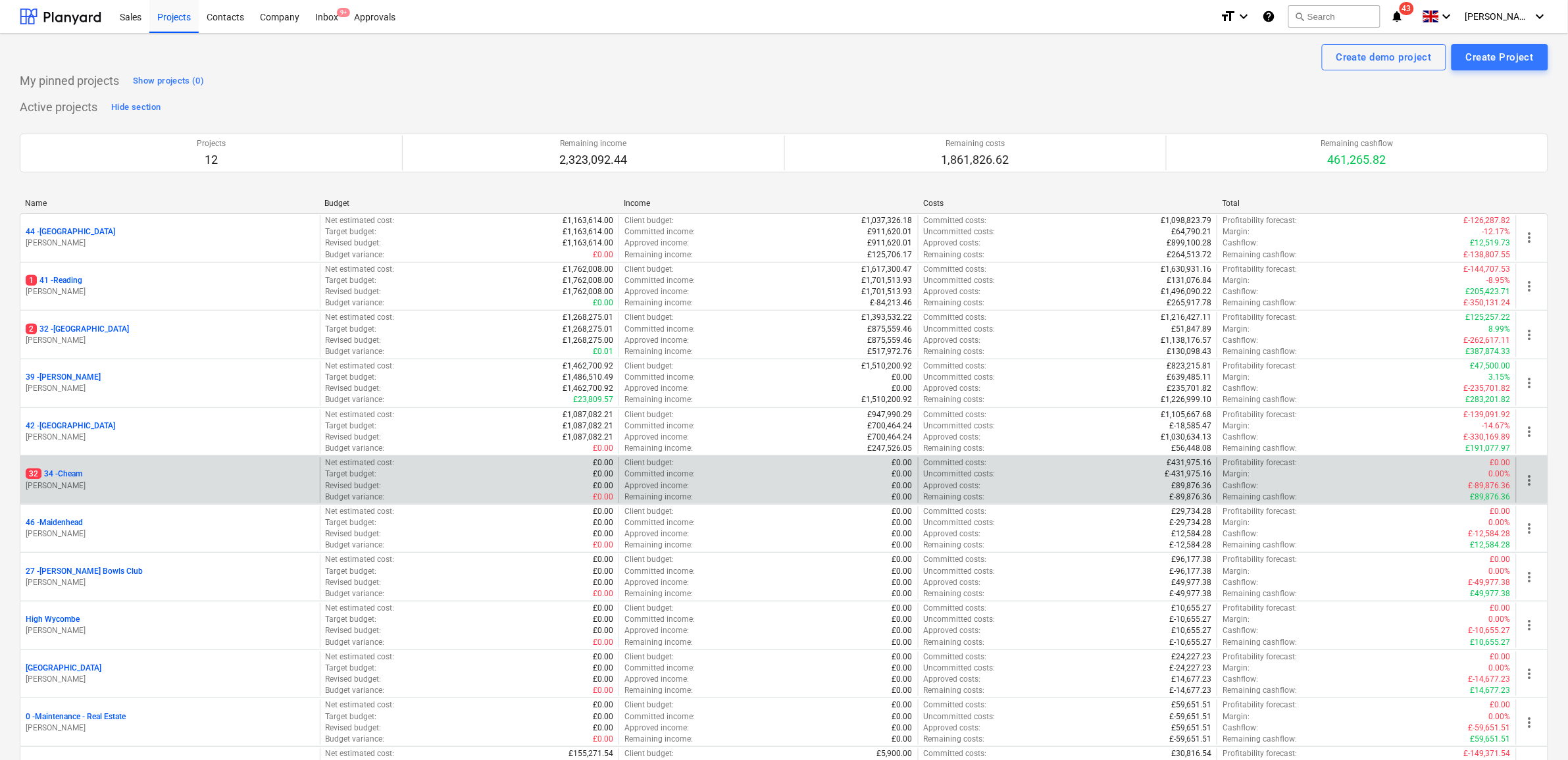
click at [82, 475] on p "32 34 - Cheam" at bounding box center [54, 474] width 57 height 11
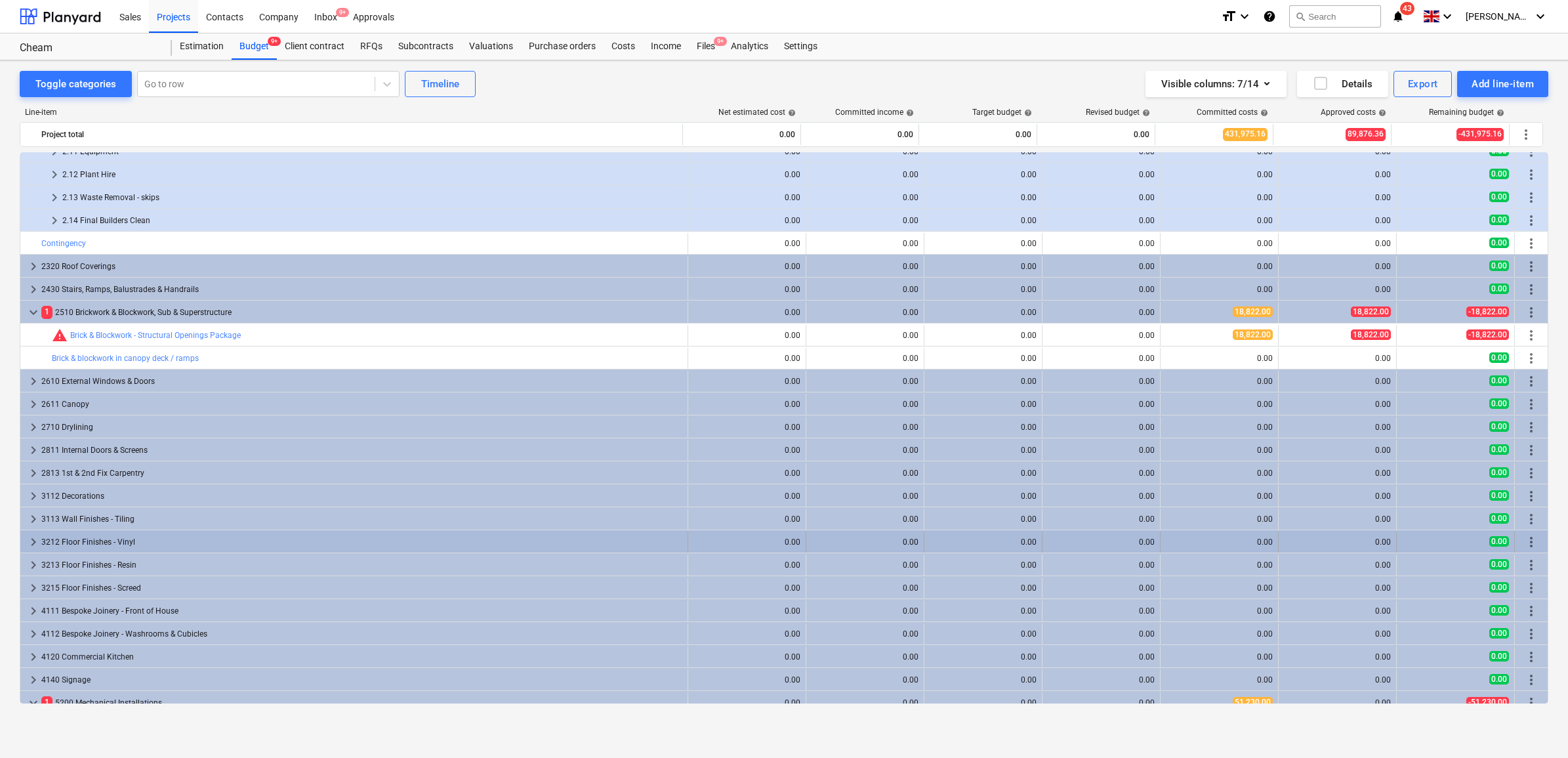
scroll to position [984, 0]
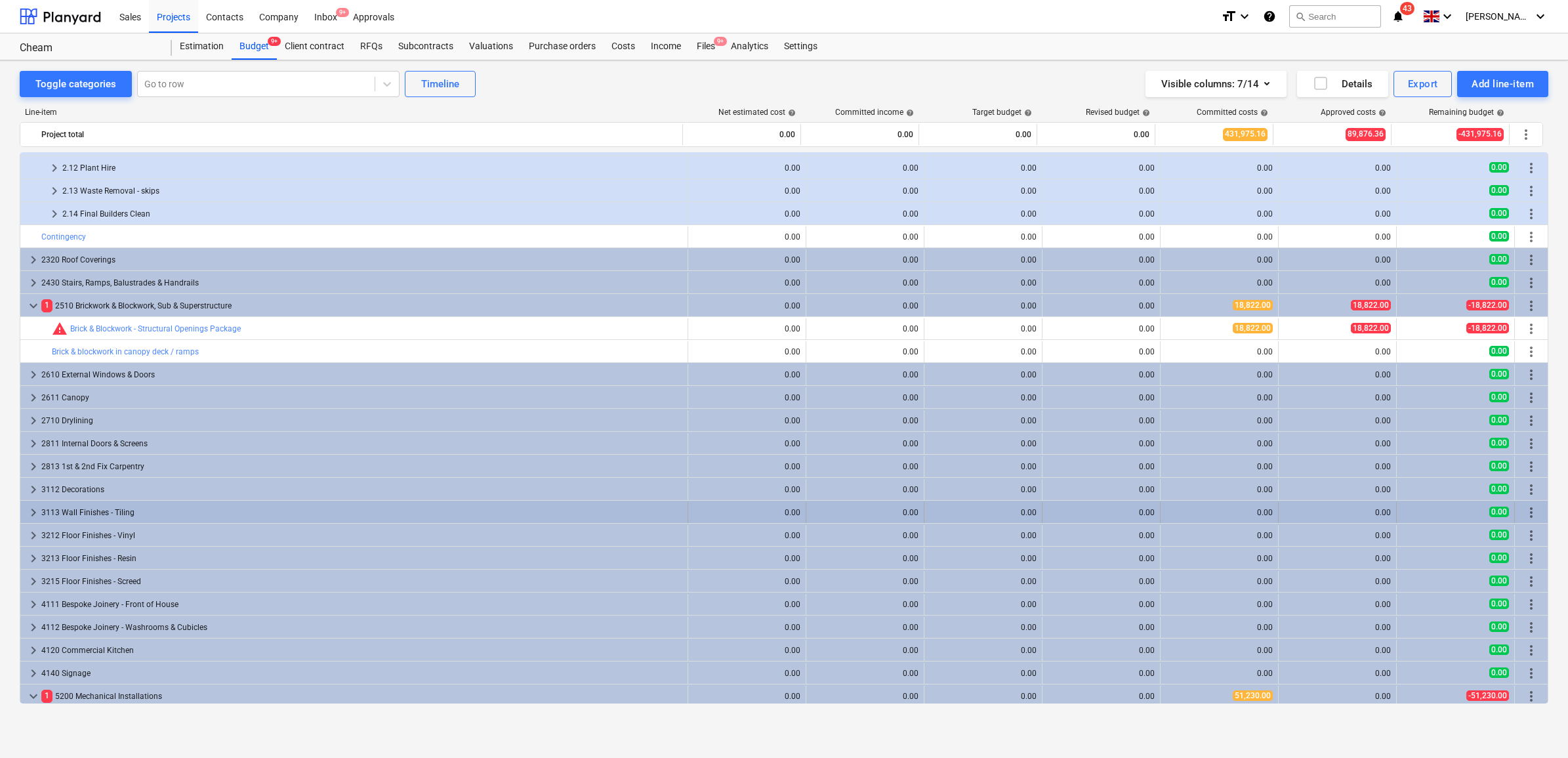
click at [148, 510] on div "3113 Wall Finishes - Tiling" at bounding box center [362, 513] width 641 height 21
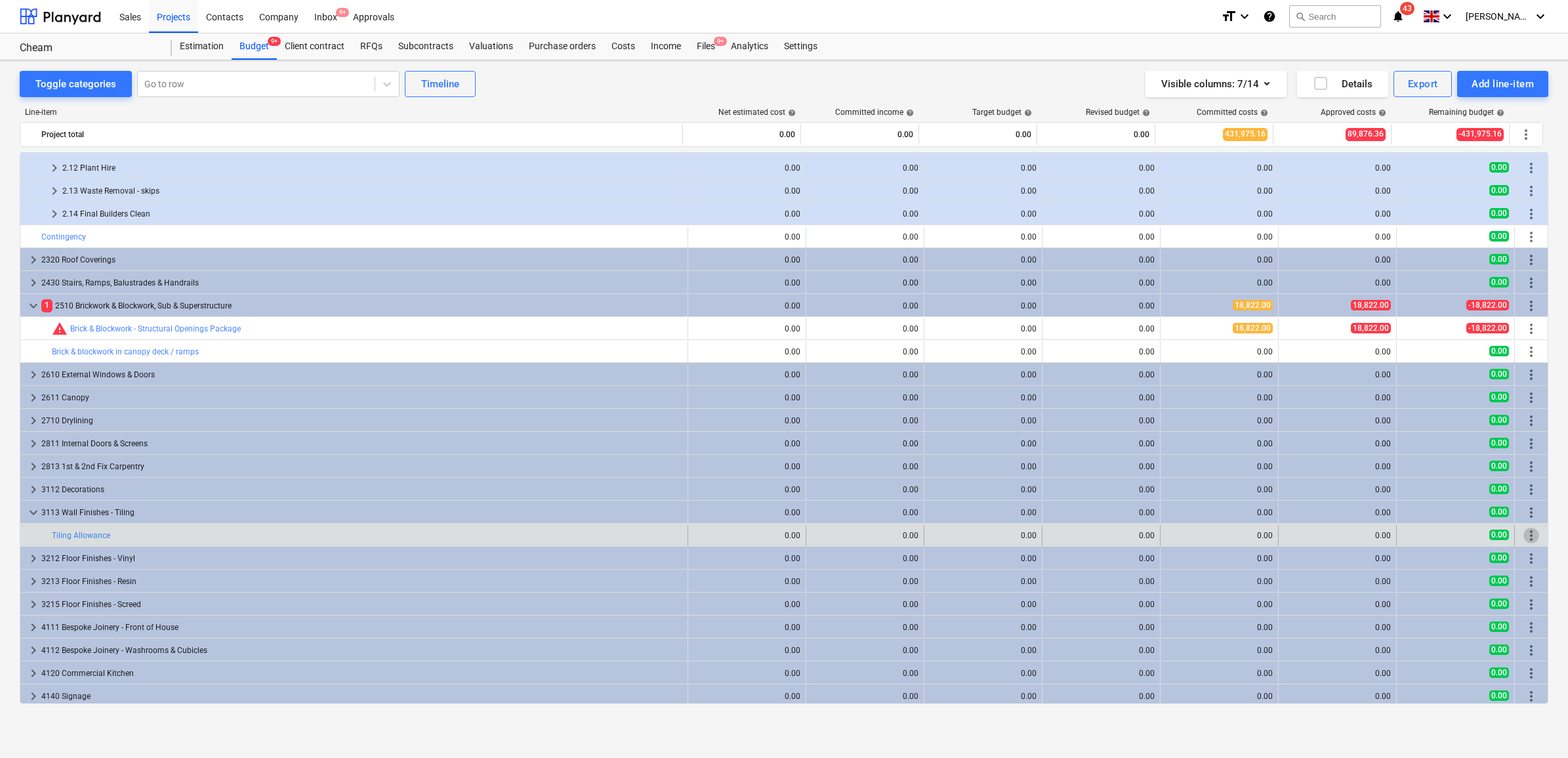
click at [1526, 529] on span "more_vert" at bounding box center [1532, 535] width 16 height 16
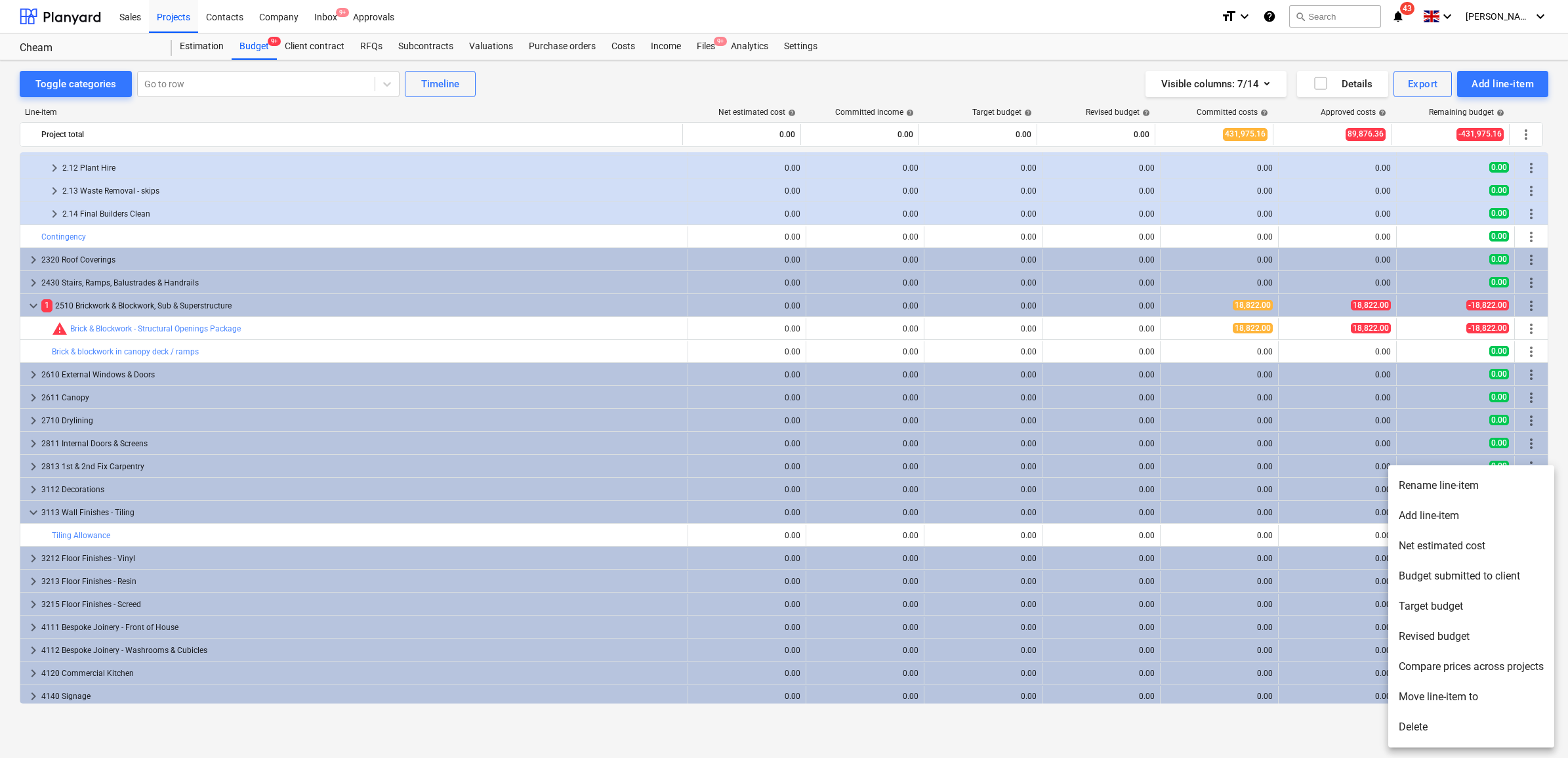
click at [1449, 490] on li "Rename line-item" at bounding box center [1471, 485] width 166 height 30
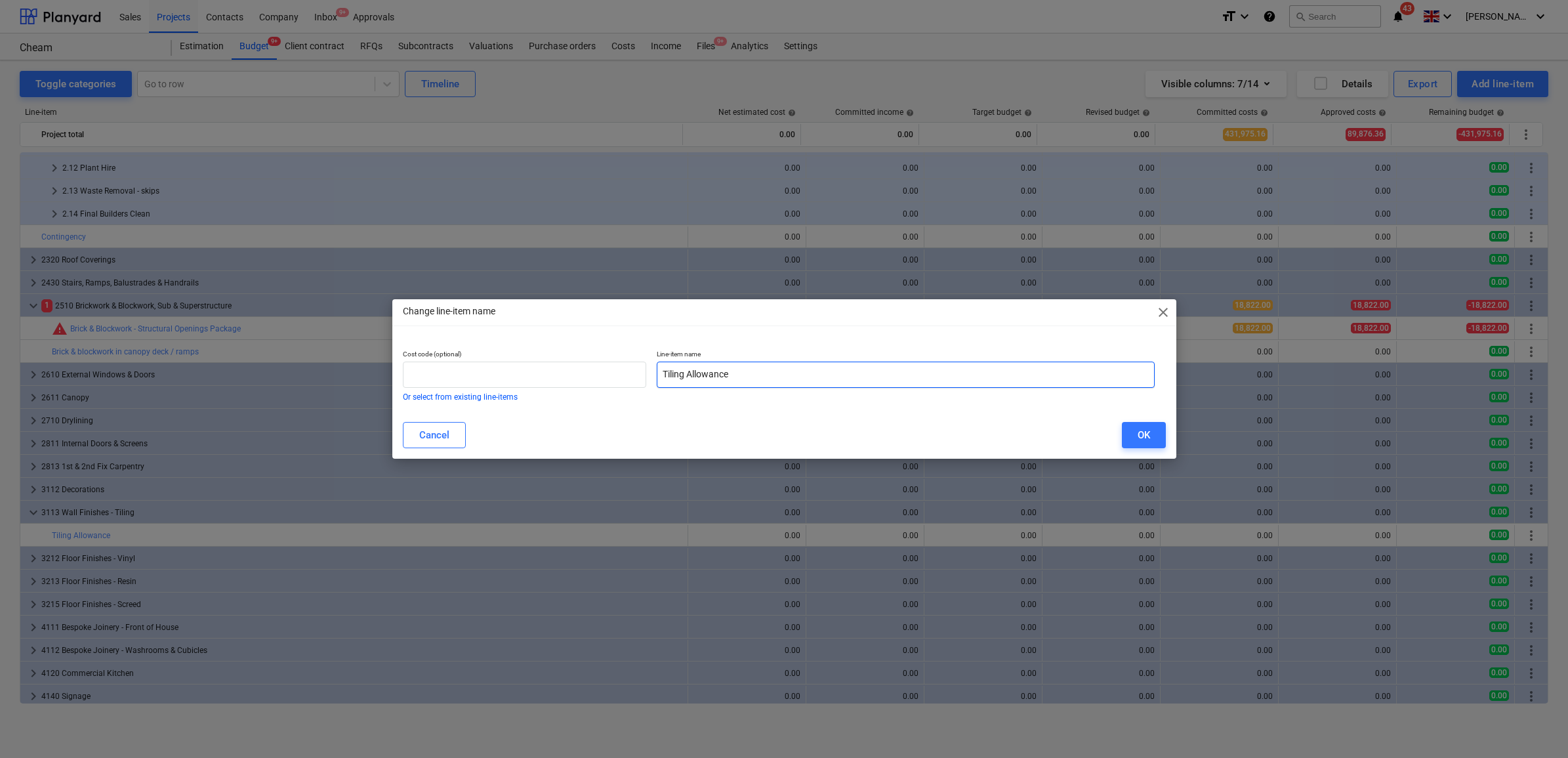
click at [659, 374] on input "Tiling Allowance" at bounding box center [906, 375] width 498 height 27
click at [522, 382] on input "text" at bounding box center [525, 375] width 244 height 27
type input "3113"
drag, startPoint x: 746, startPoint y: 373, endPoint x: 691, endPoint y: 372, distance: 55.0
click at [691, 372] on input "Tiling Allowance" at bounding box center [906, 375] width 498 height 27
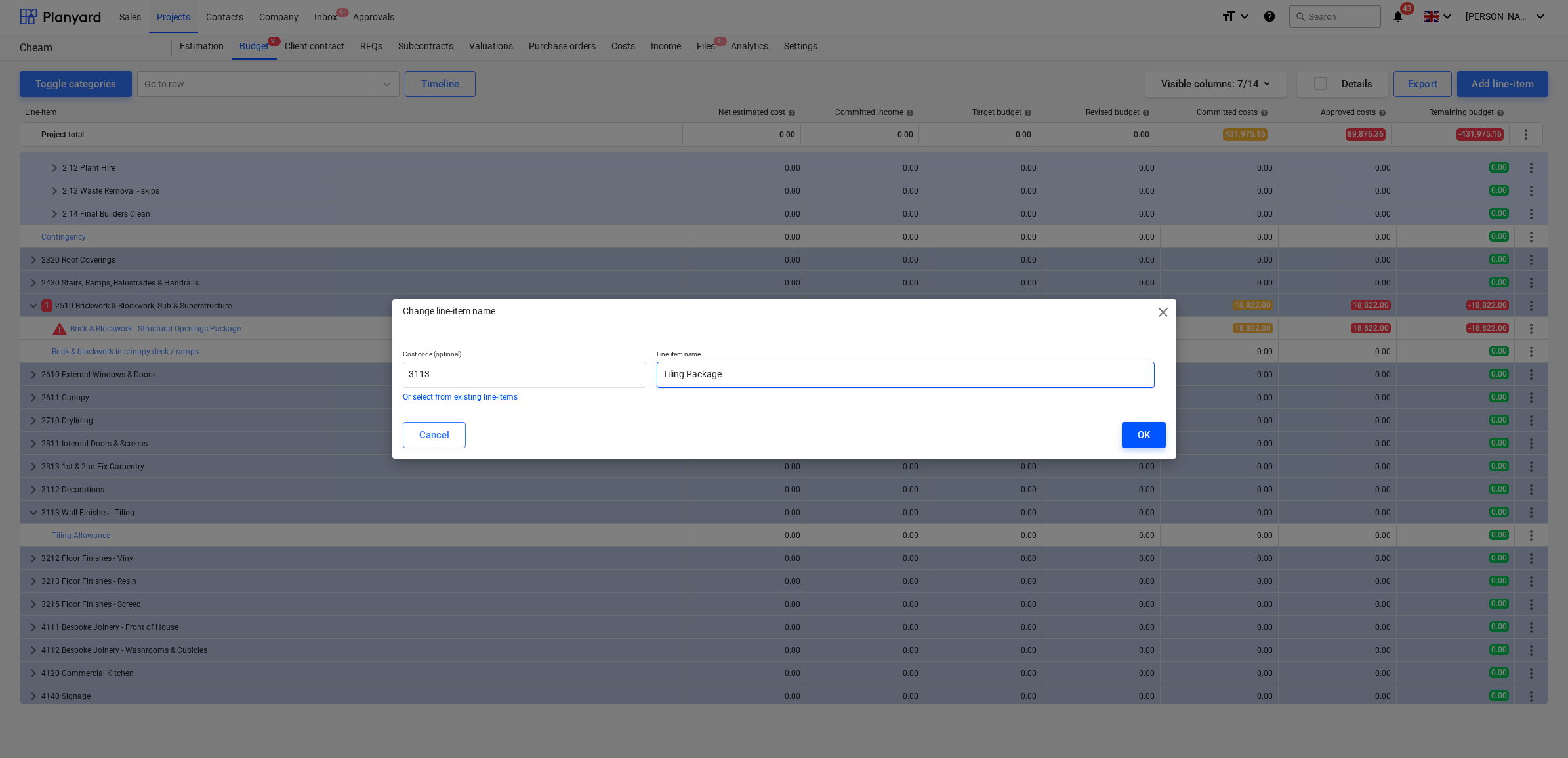
type input "Tiling Package"
click at [1149, 437] on div "OK" at bounding box center [1144, 435] width 12 height 17
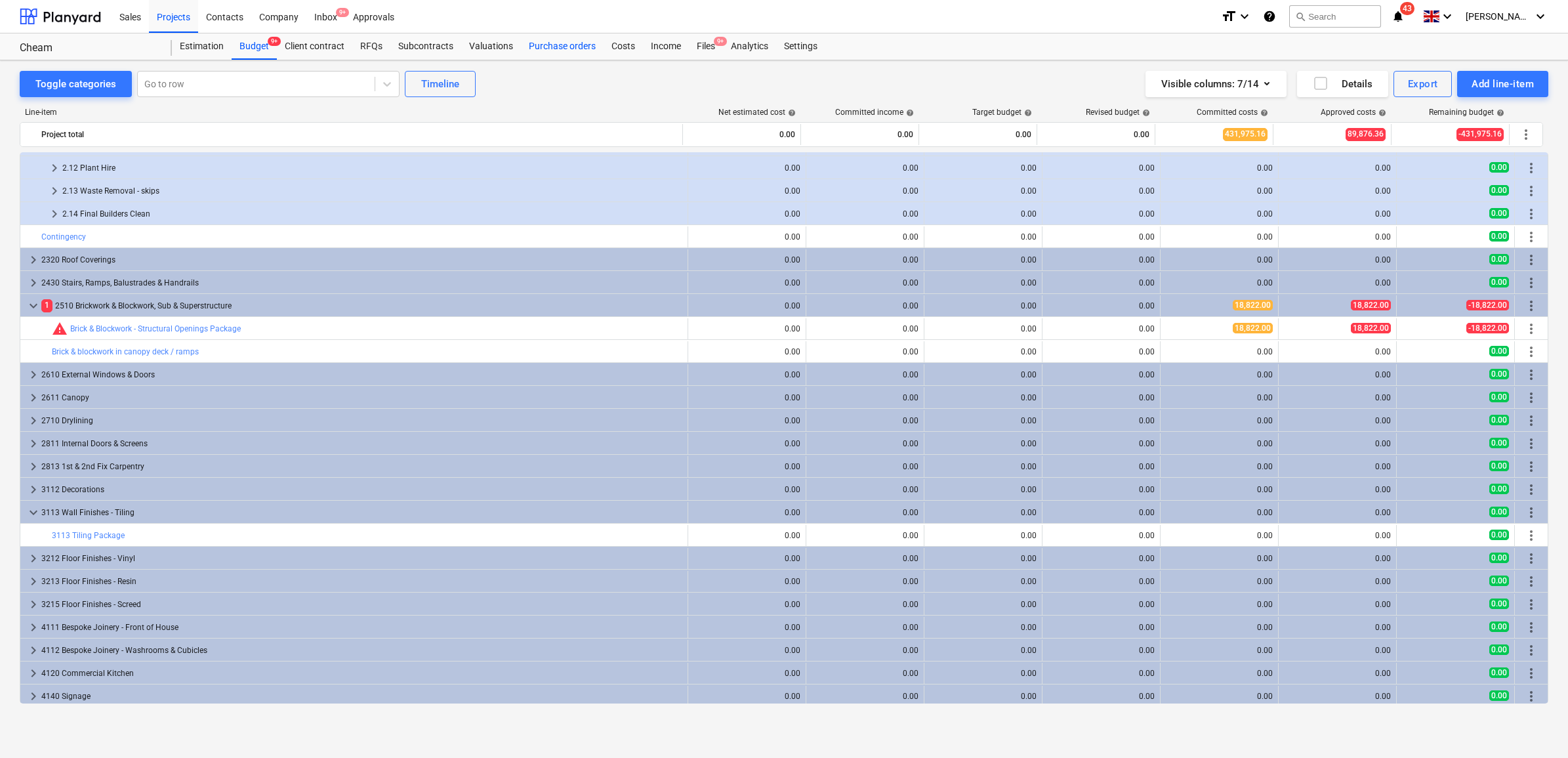
click at [532, 42] on div "Purchase orders" at bounding box center [562, 46] width 83 height 27
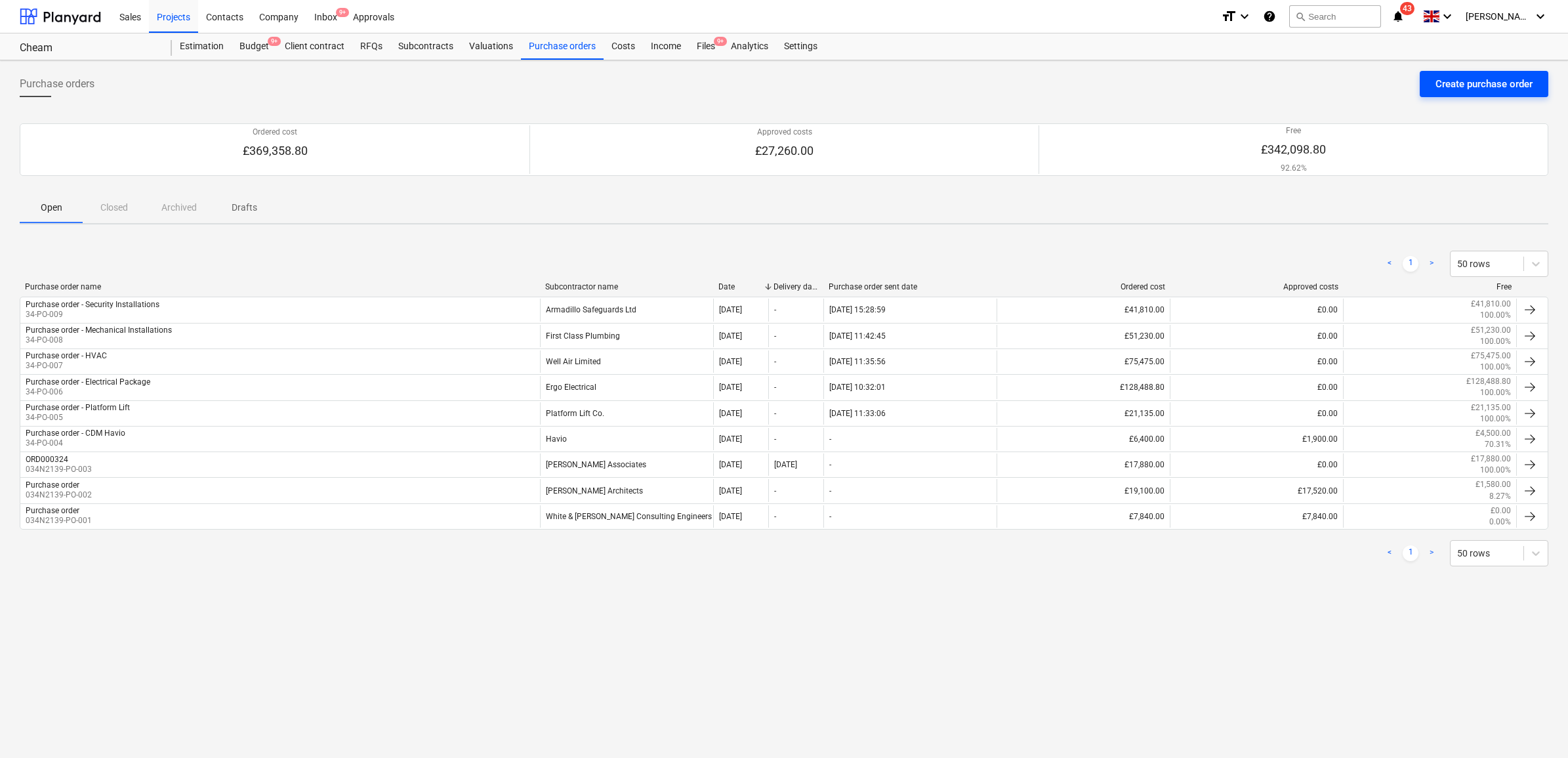
click at [1465, 83] on div "Create purchase order" at bounding box center [1484, 84] width 97 height 17
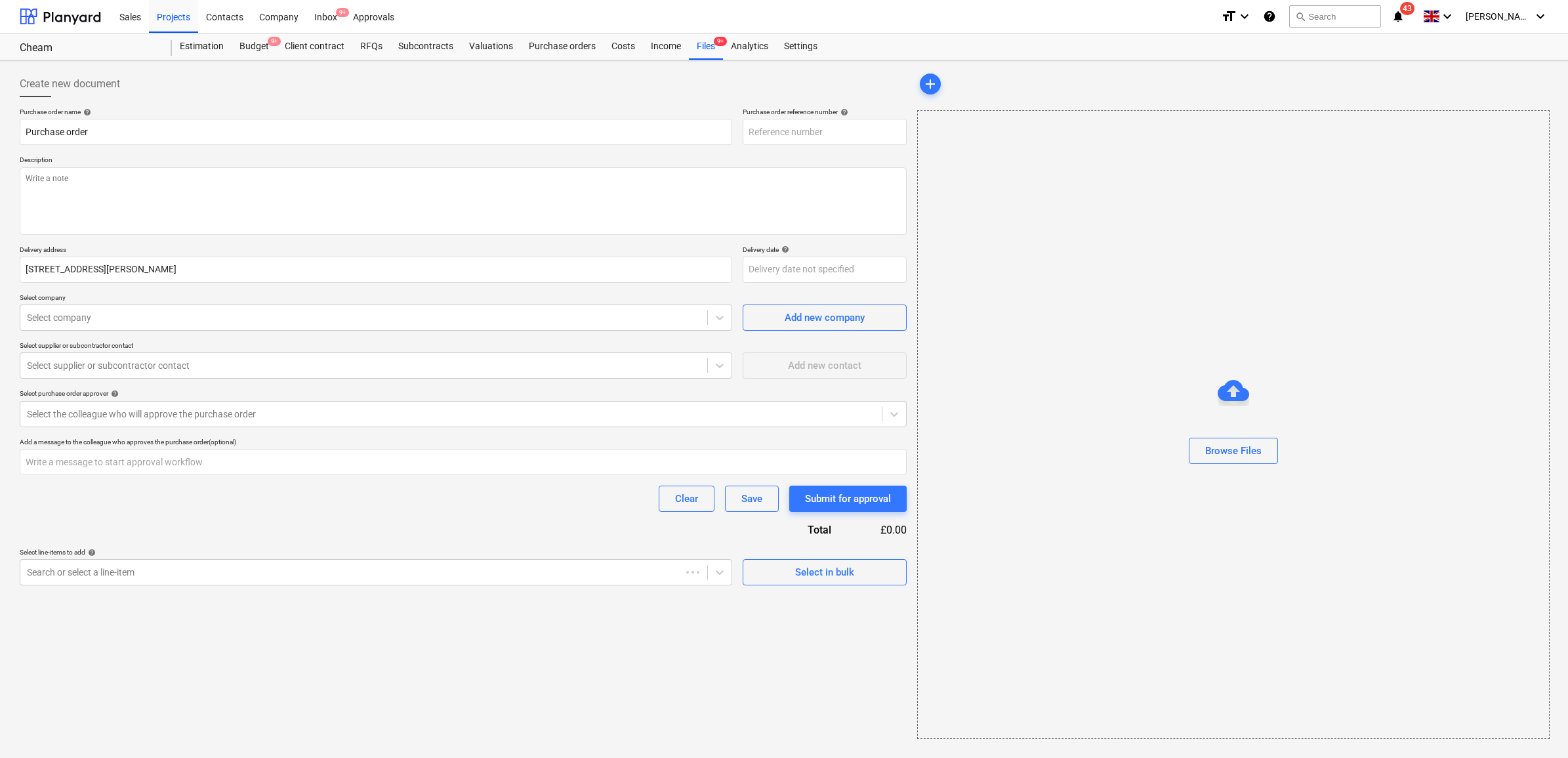
type textarea "x"
type input "34-PO-010"
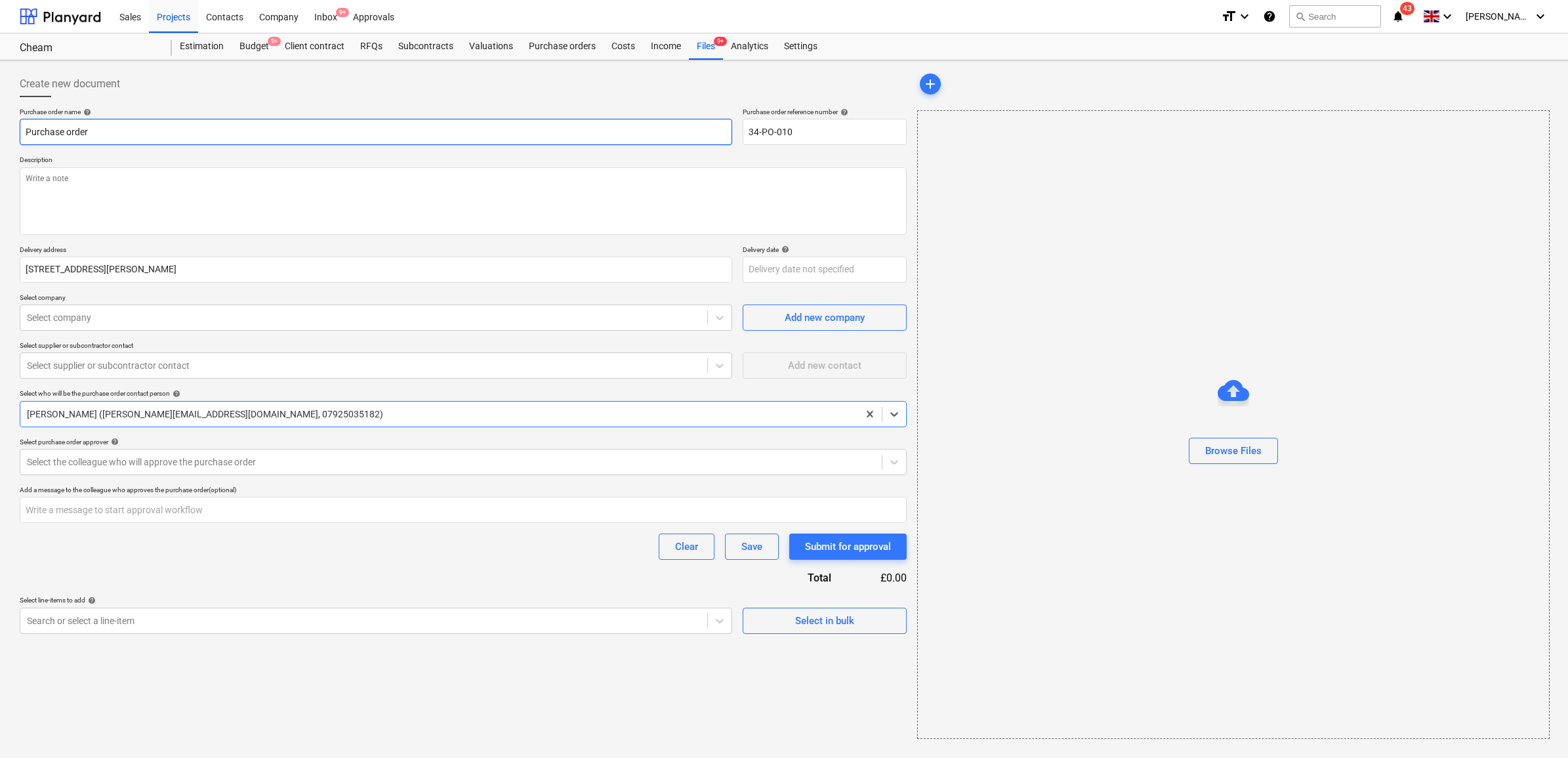
click at [504, 142] on input "Purchase order" at bounding box center [376, 132] width 712 height 27
type textarea "x"
type input "Purchase order"
type textarea "x"
type input "Purchase order -"
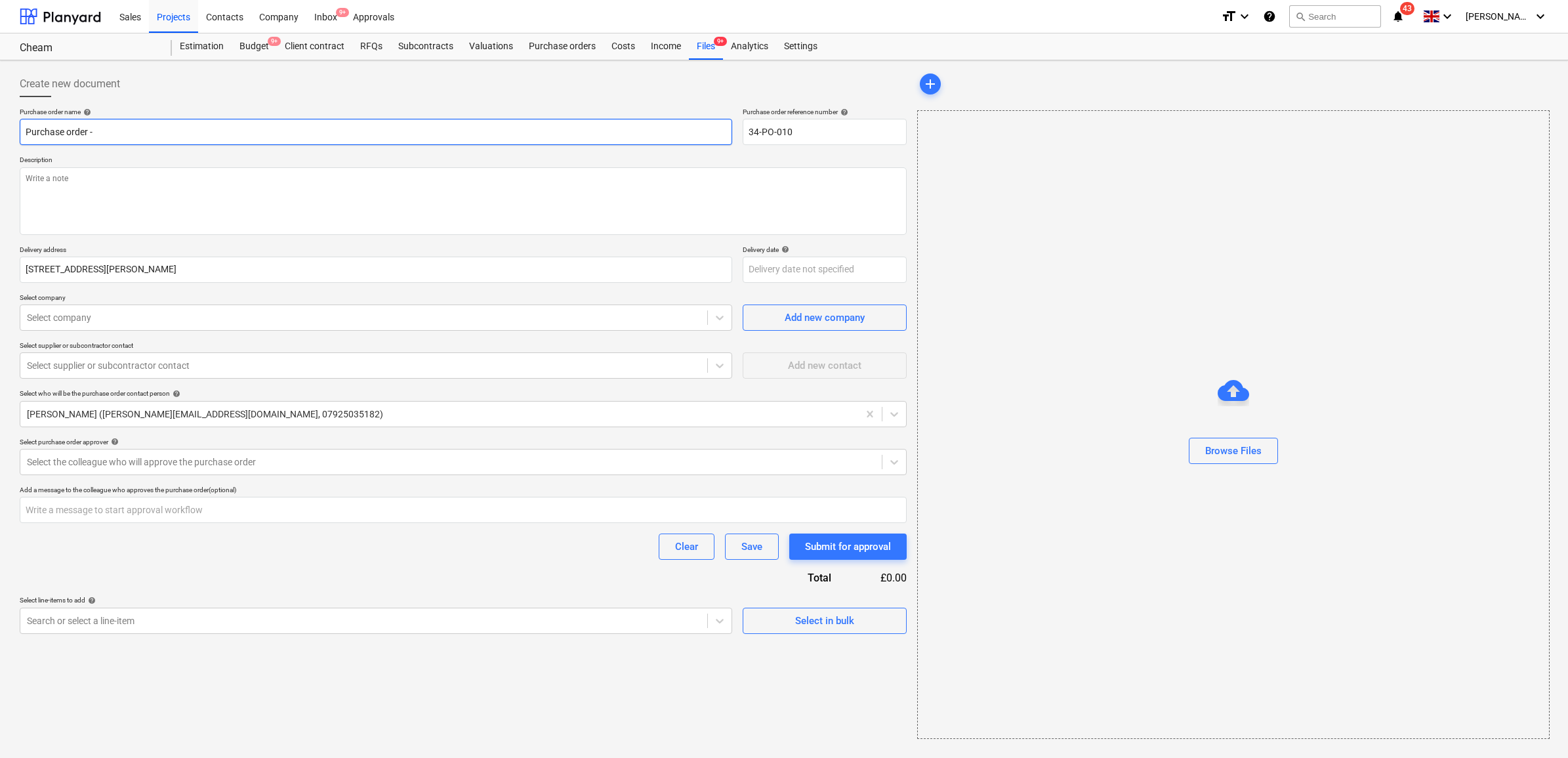
type textarea "x"
type input "Purchase order -"
type textarea "x"
type input "Purchase order - T"
type textarea "x"
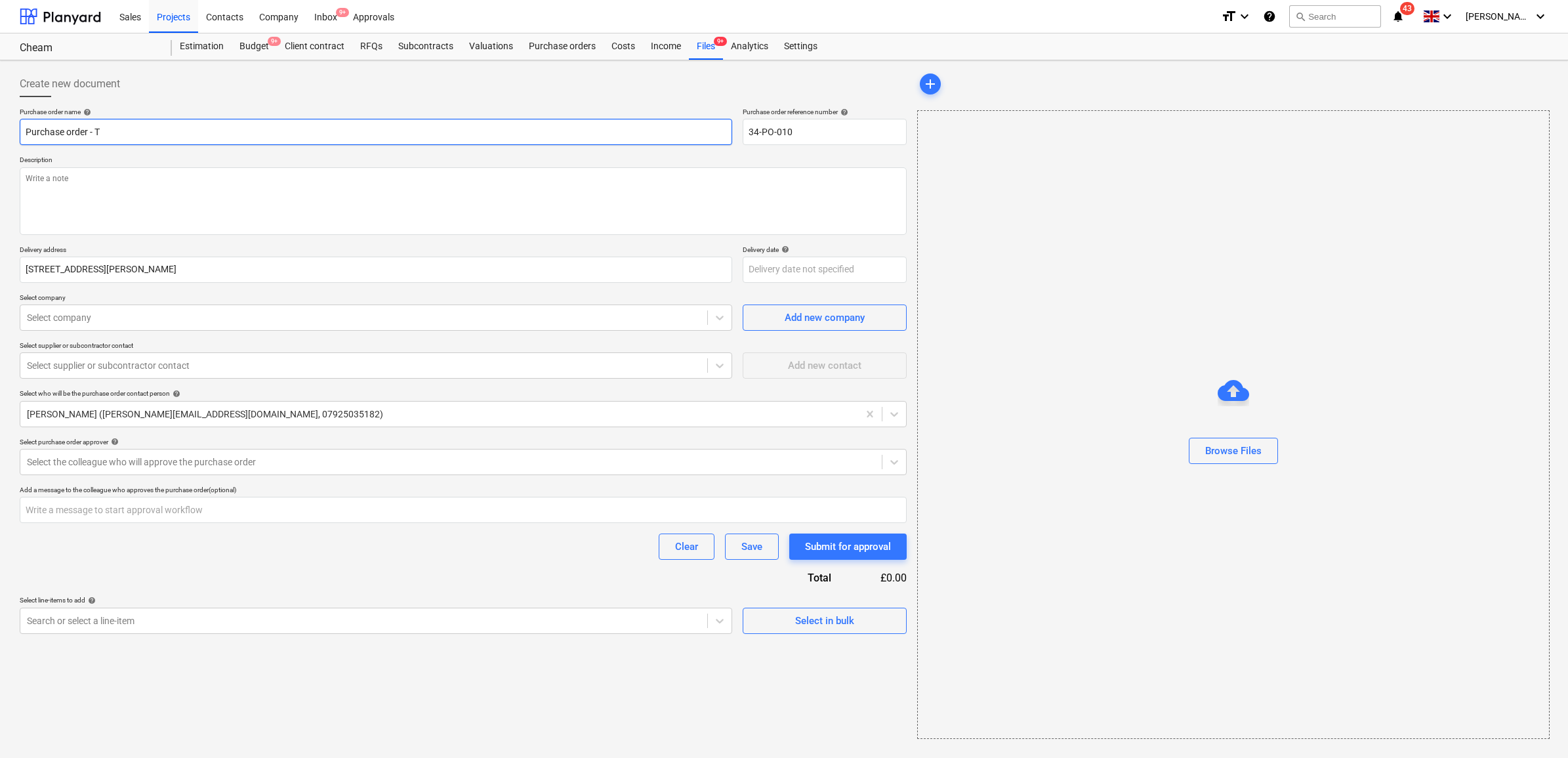
type input "Purchase order - Ti"
type textarea "x"
type input "Purchase order - Til"
type textarea "x"
type input "Purchase order - Tili"
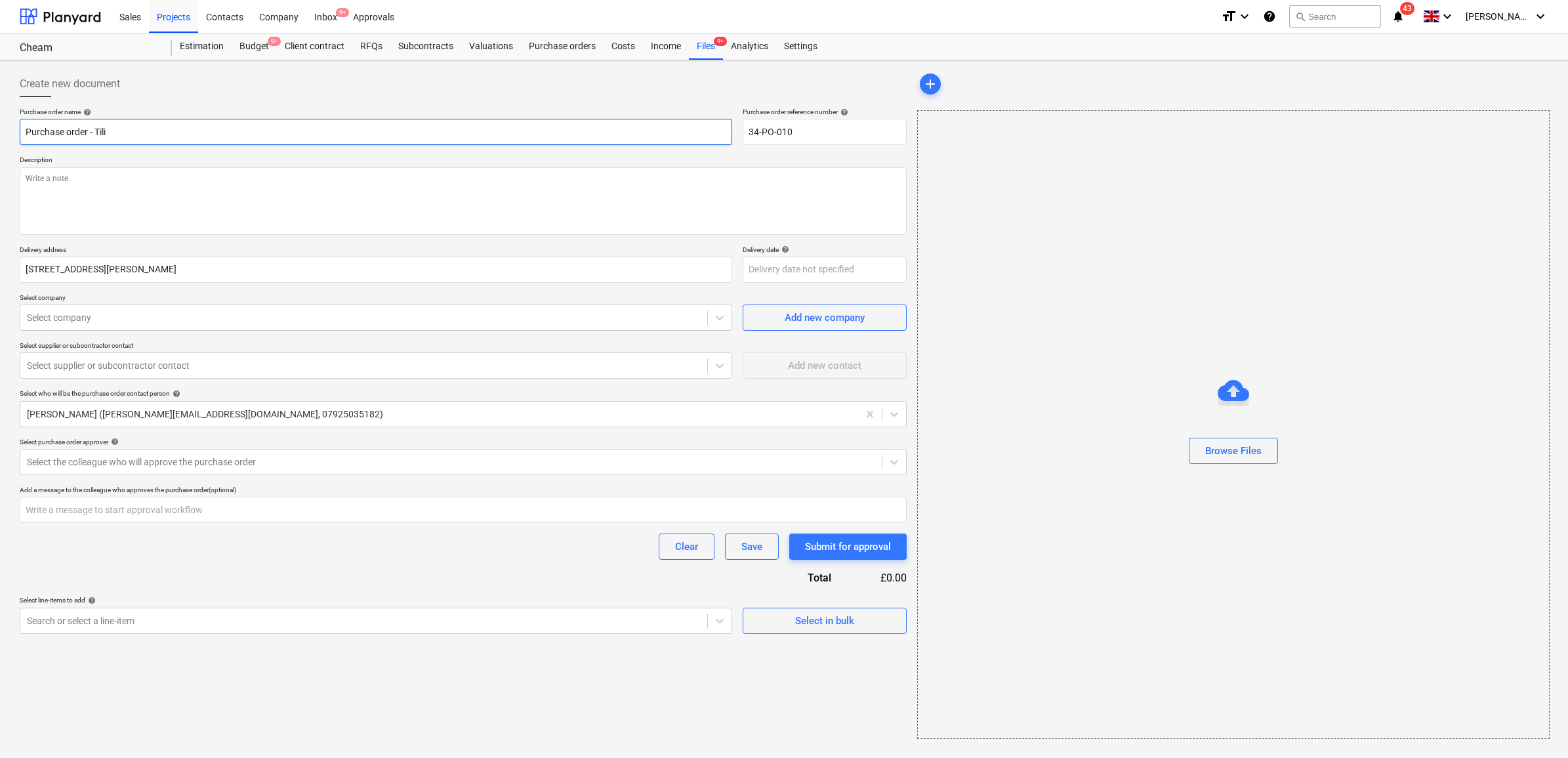
type textarea "x"
type input "Purchase order - Tilin"
type textarea "x"
type input "Purchase order - Tiling"
click at [618, 155] on div "Purchase order name help Purchase order - Tiling Purchase order reference numbe…" at bounding box center [463, 370] width 887 height 526
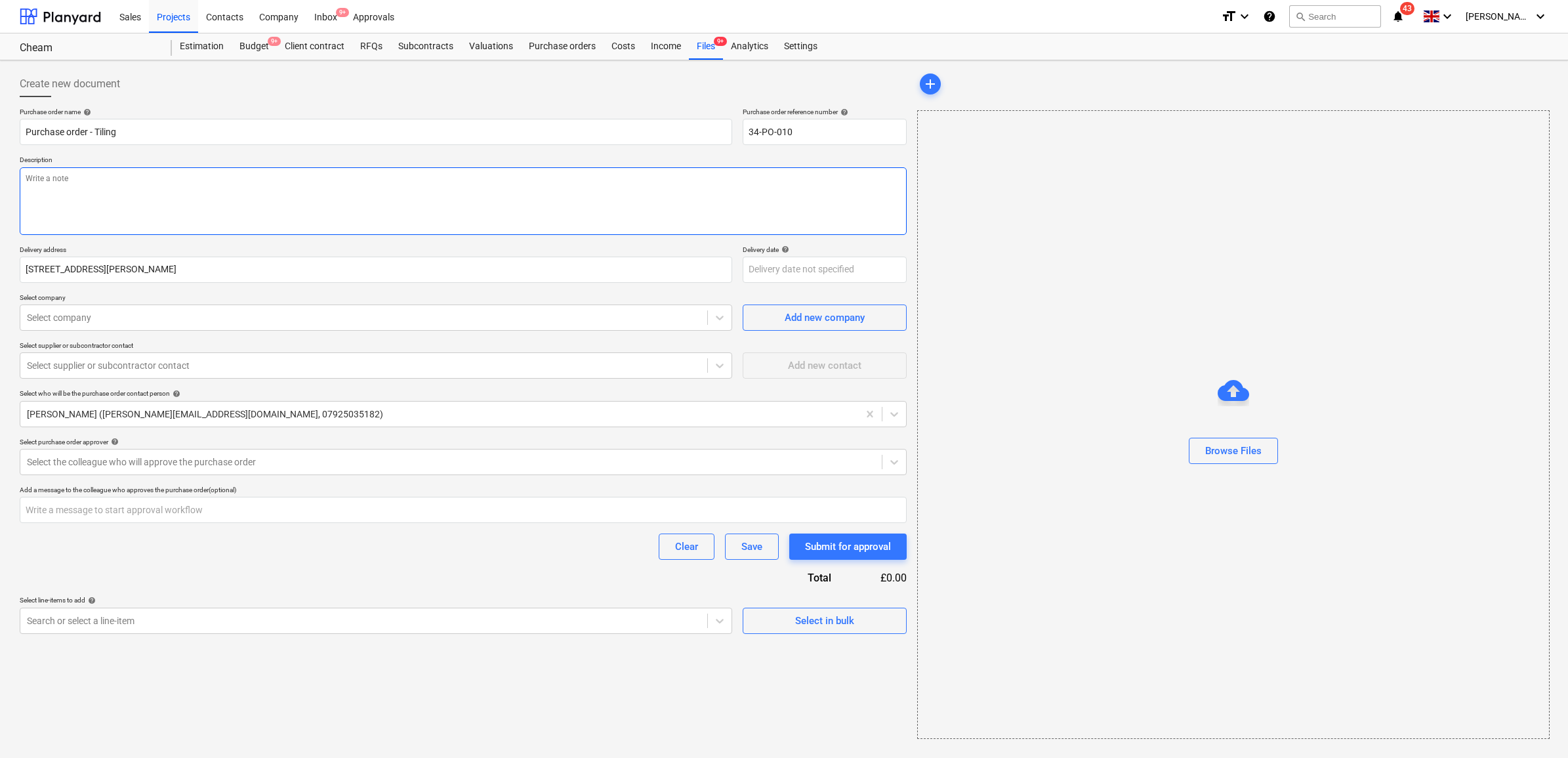
click at [263, 218] on textarea at bounding box center [463, 201] width 887 height 67
paste textarea "Lo ipsumd sit ame Consecte Adipi Elit Seddo 038e62t4in utlabor etdolo magn aliq…"
type textarea "x"
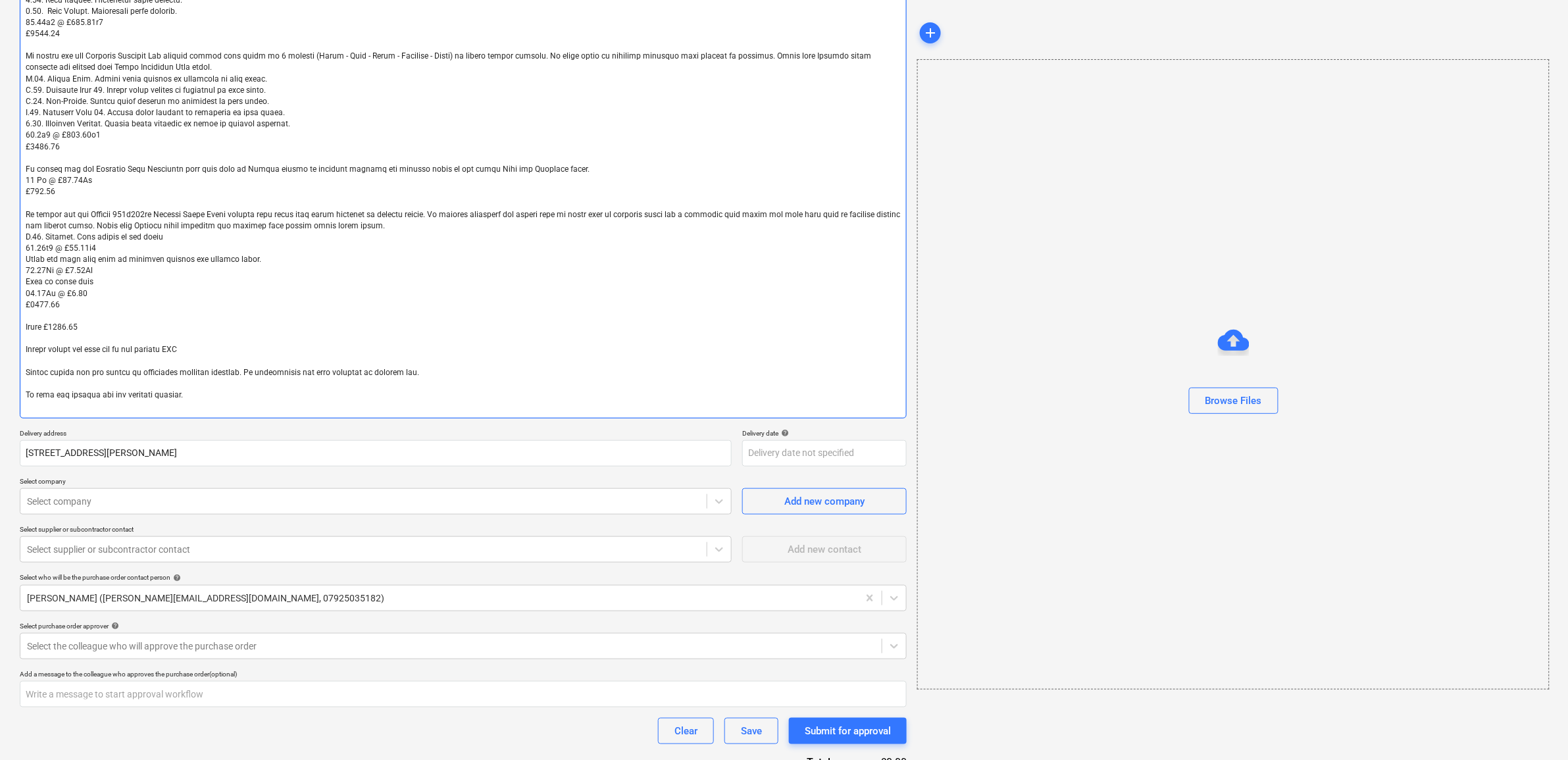
scroll to position [316, 0]
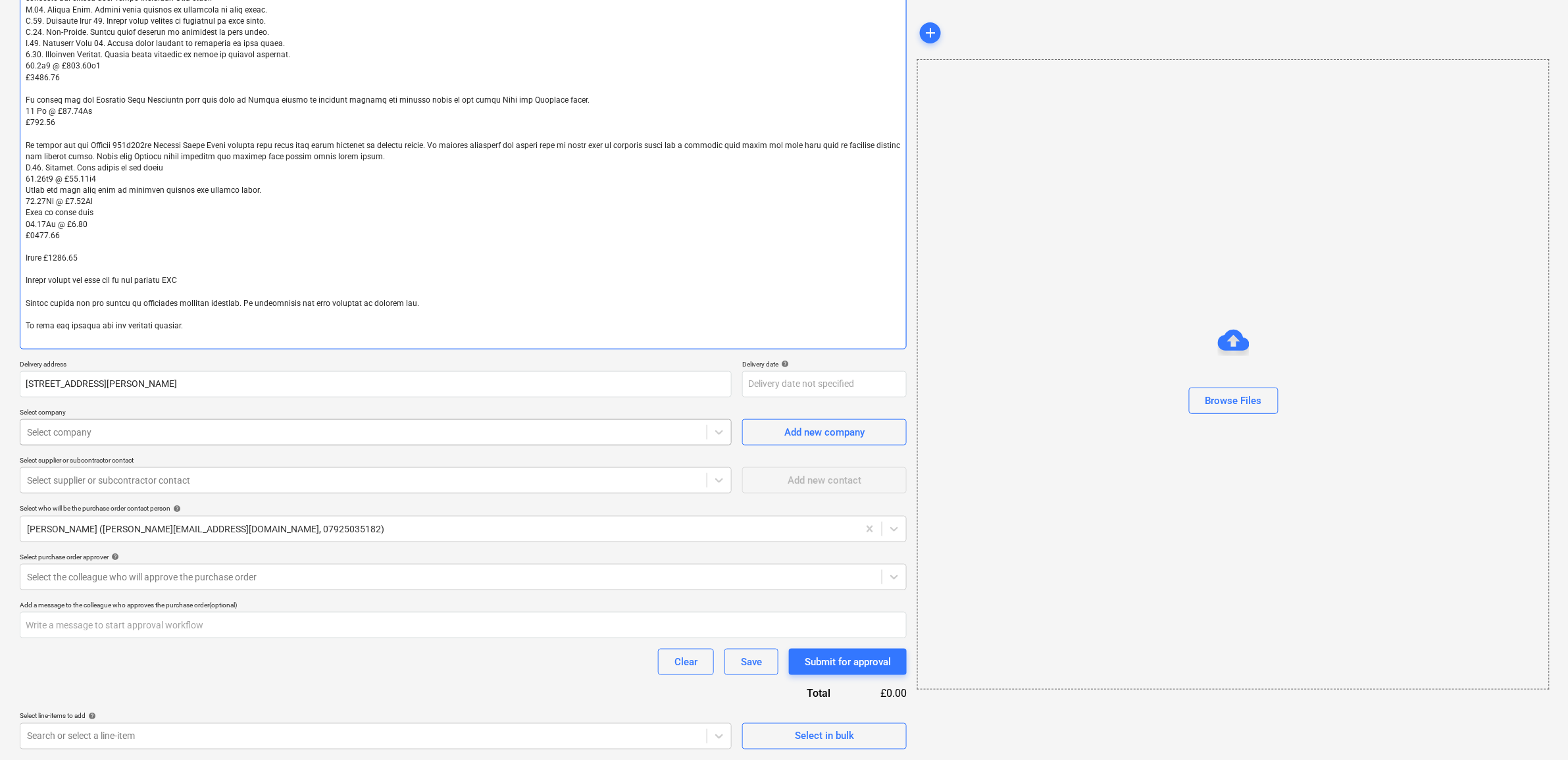
type textarea "Lo ipsumd sit ame Consecte Adipi Elit Seddo 038e62t4in utlabor etdolo magn aliq…"
type textarea "x"
click at [352, 434] on div at bounding box center [364, 432] width 674 height 13
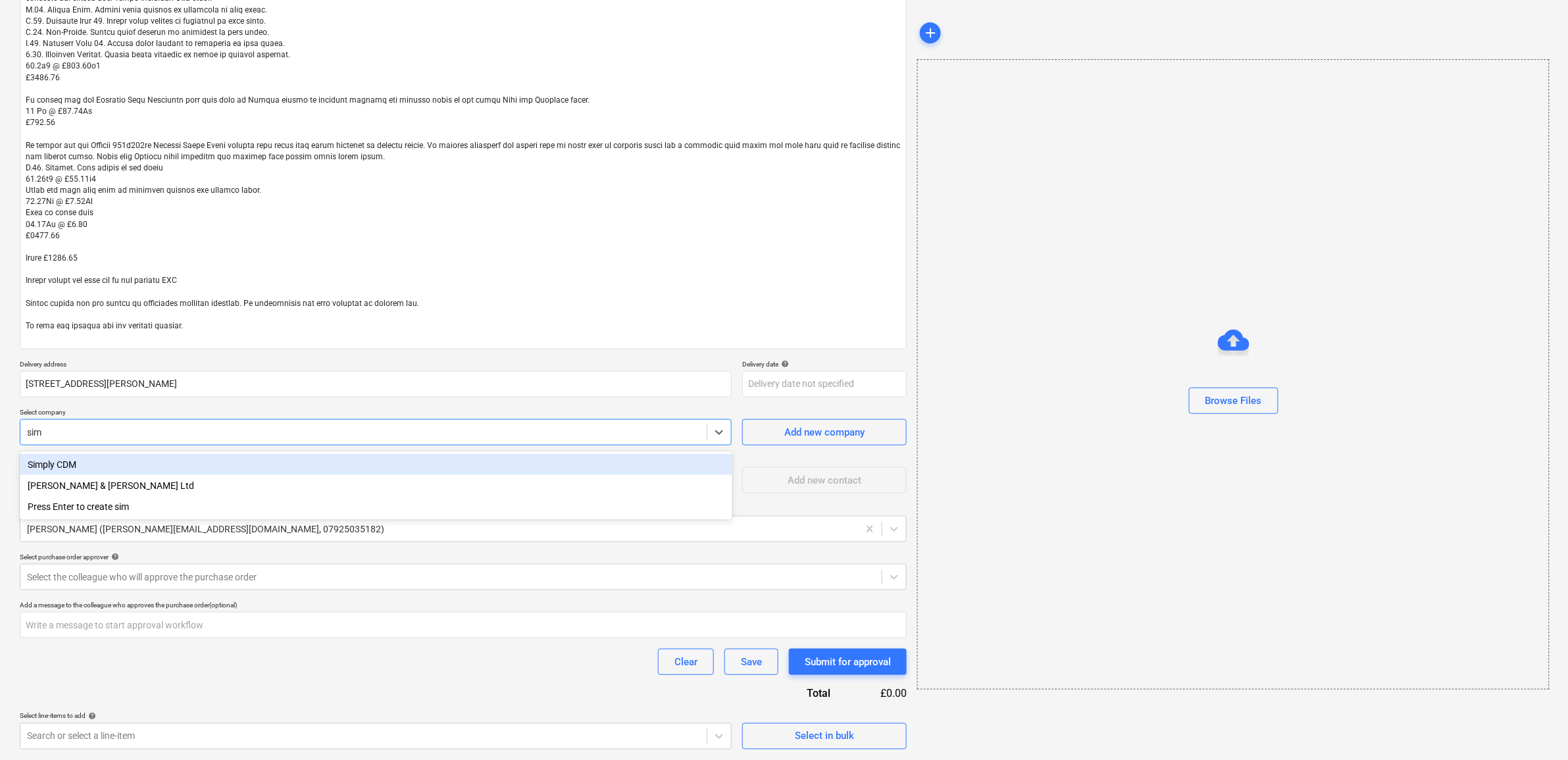
type input "[PERSON_NAME]"
click at [352, 464] on div "[PERSON_NAME] & [PERSON_NAME] Ltd" at bounding box center [376, 465] width 713 height 21
type textarea "x"
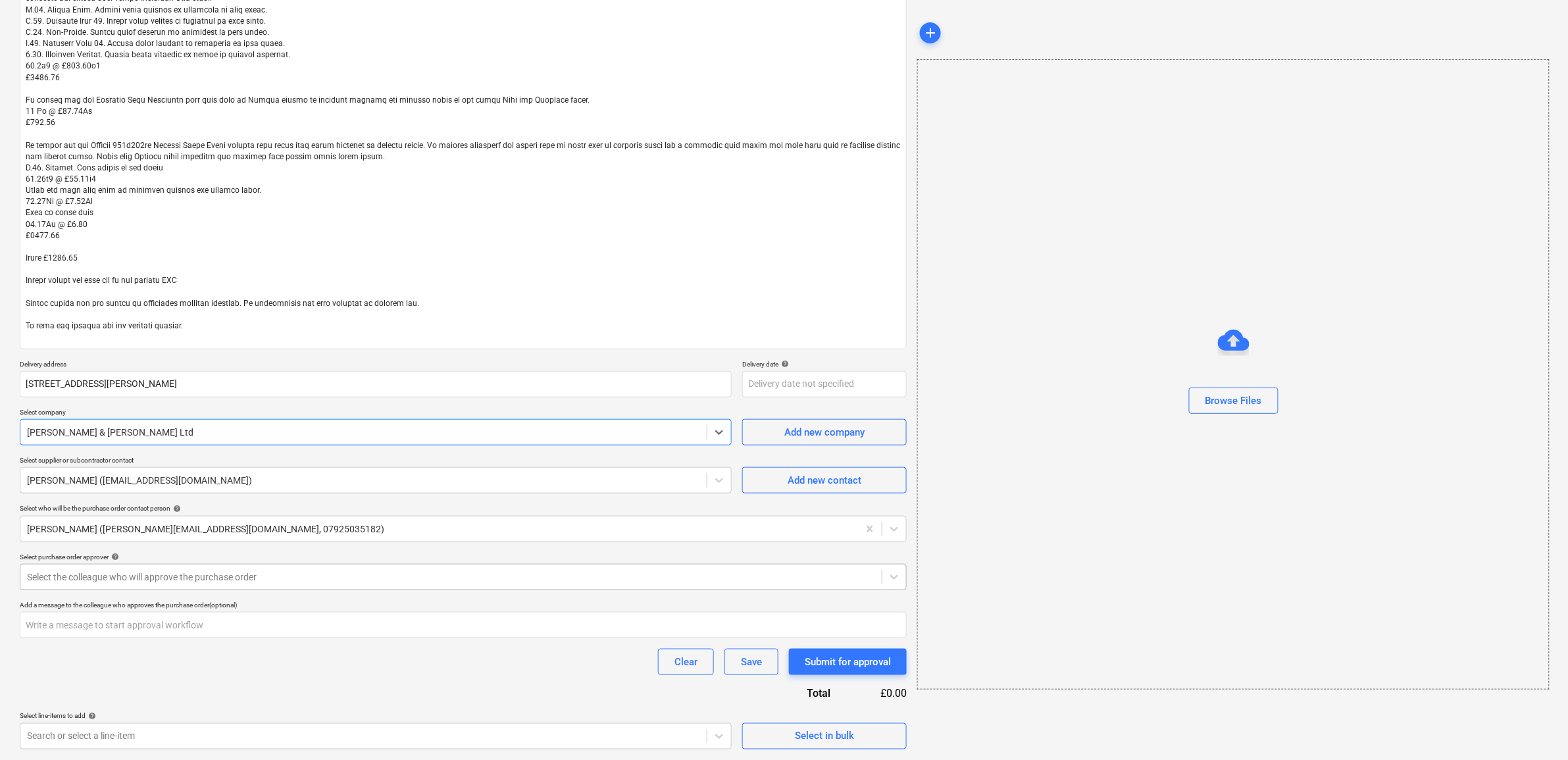
click at [390, 577] on div at bounding box center [451, 576] width 848 height 13
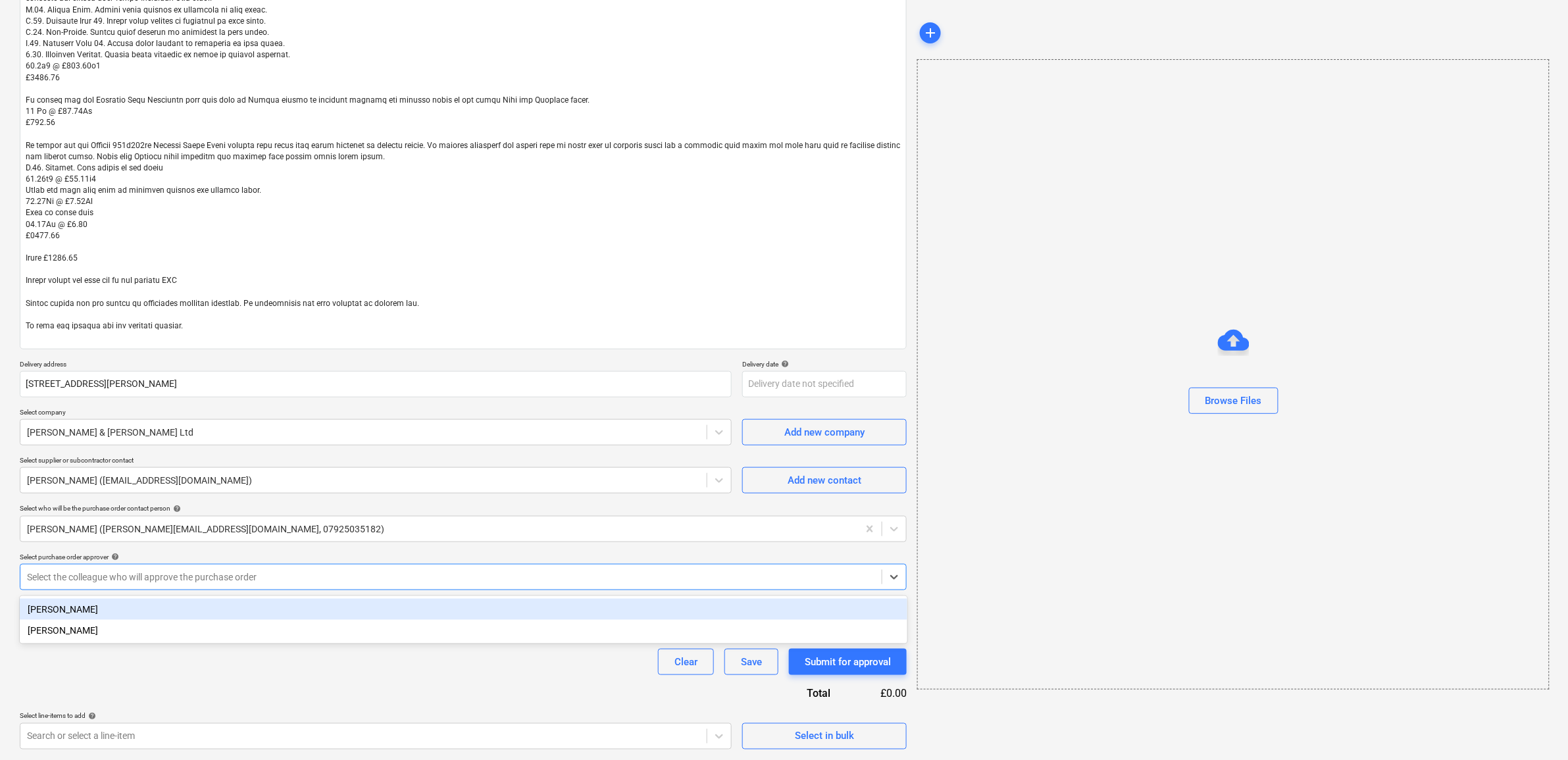
click at [352, 610] on div "[PERSON_NAME]" at bounding box center [463, 610] width 888 height 21
type textarea "x"
click at [379, 649] on div "Purchase order name help Purchase order - Tiling Purchase order reference numbe…" at bounding box center [463, 270] width 887 height 957
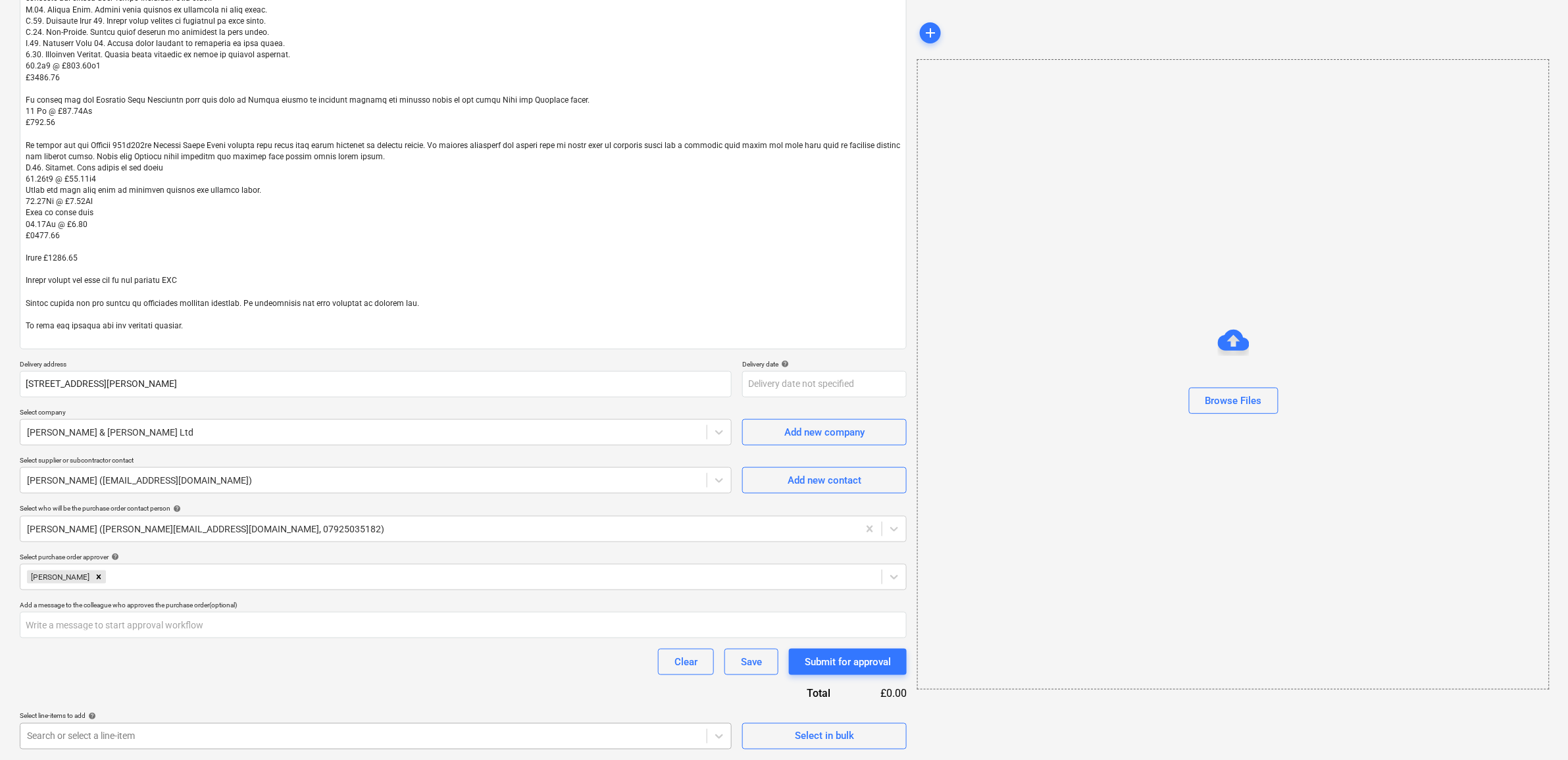
click at [610, 444] on body "Sales Projects Contacts Company Inbox 9+ Approvals format_size keyboard_arrow_d…" at bounding box center [784, 64] width 1568 height 760
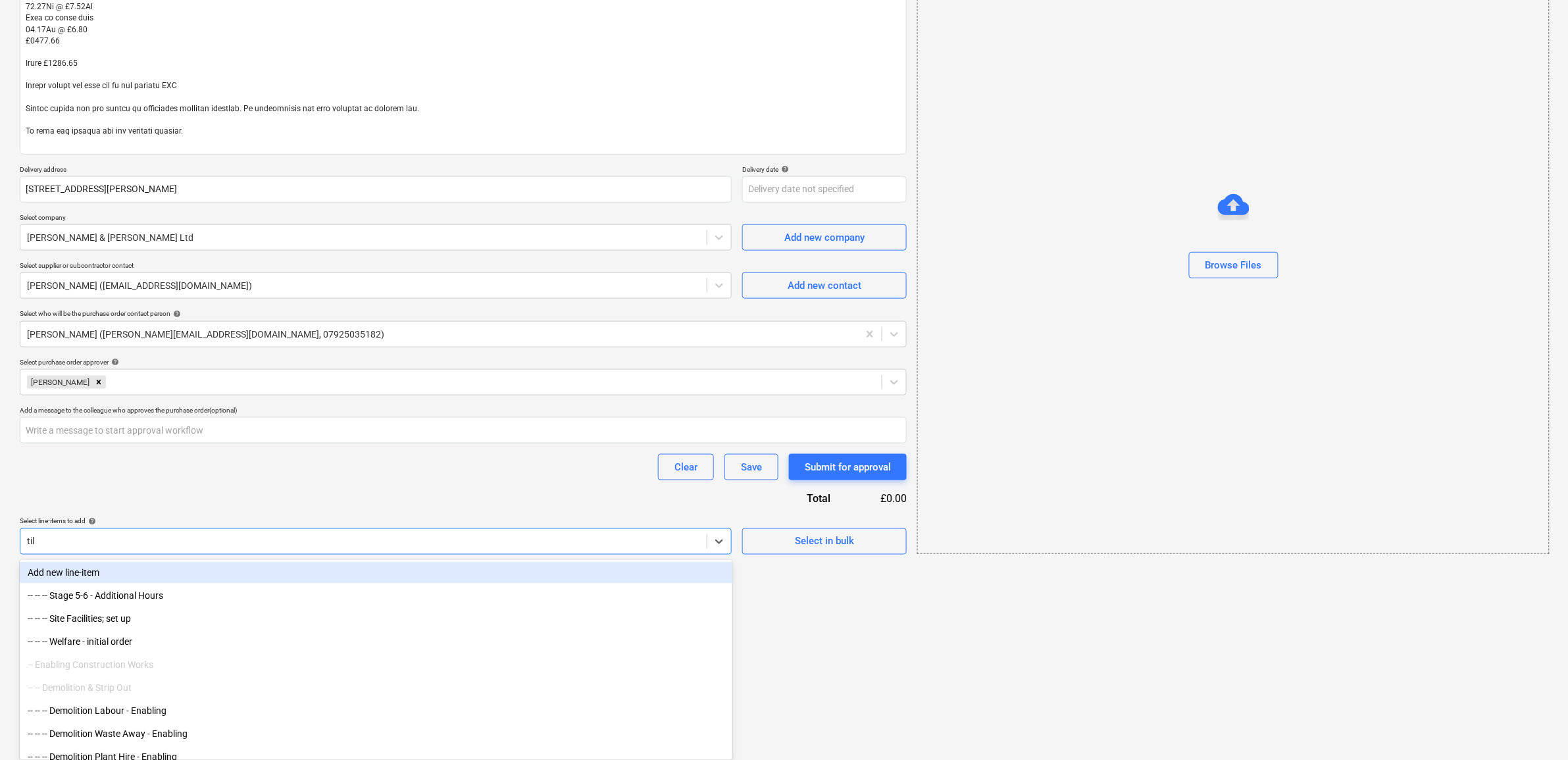
scroll to position [360, 0]
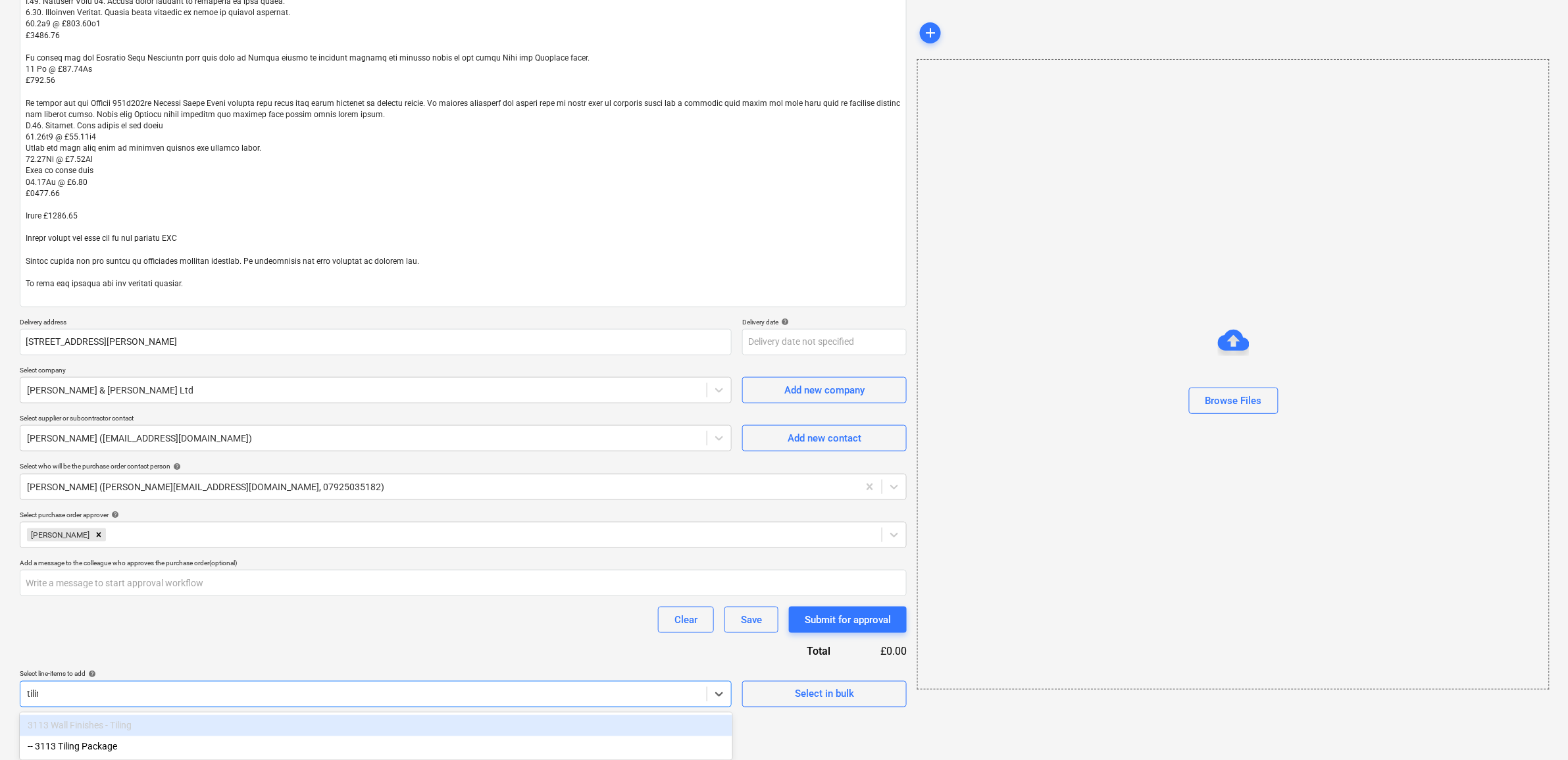
type input "tiling"
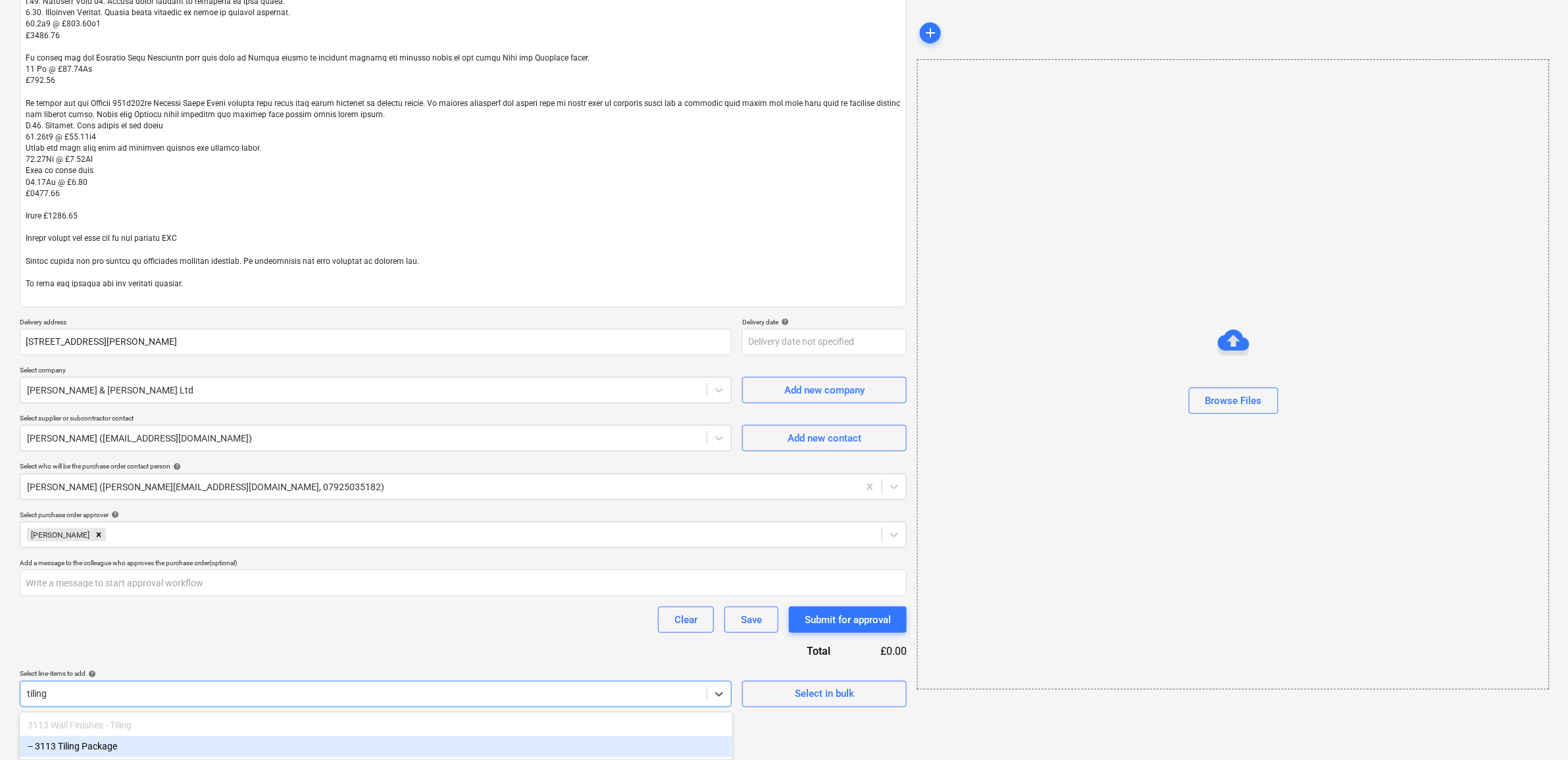
click at [235, 744] on div "-- 3113 Tiling Package" at bounding box center [376, 747] width 713 height 21
type textarea "x"
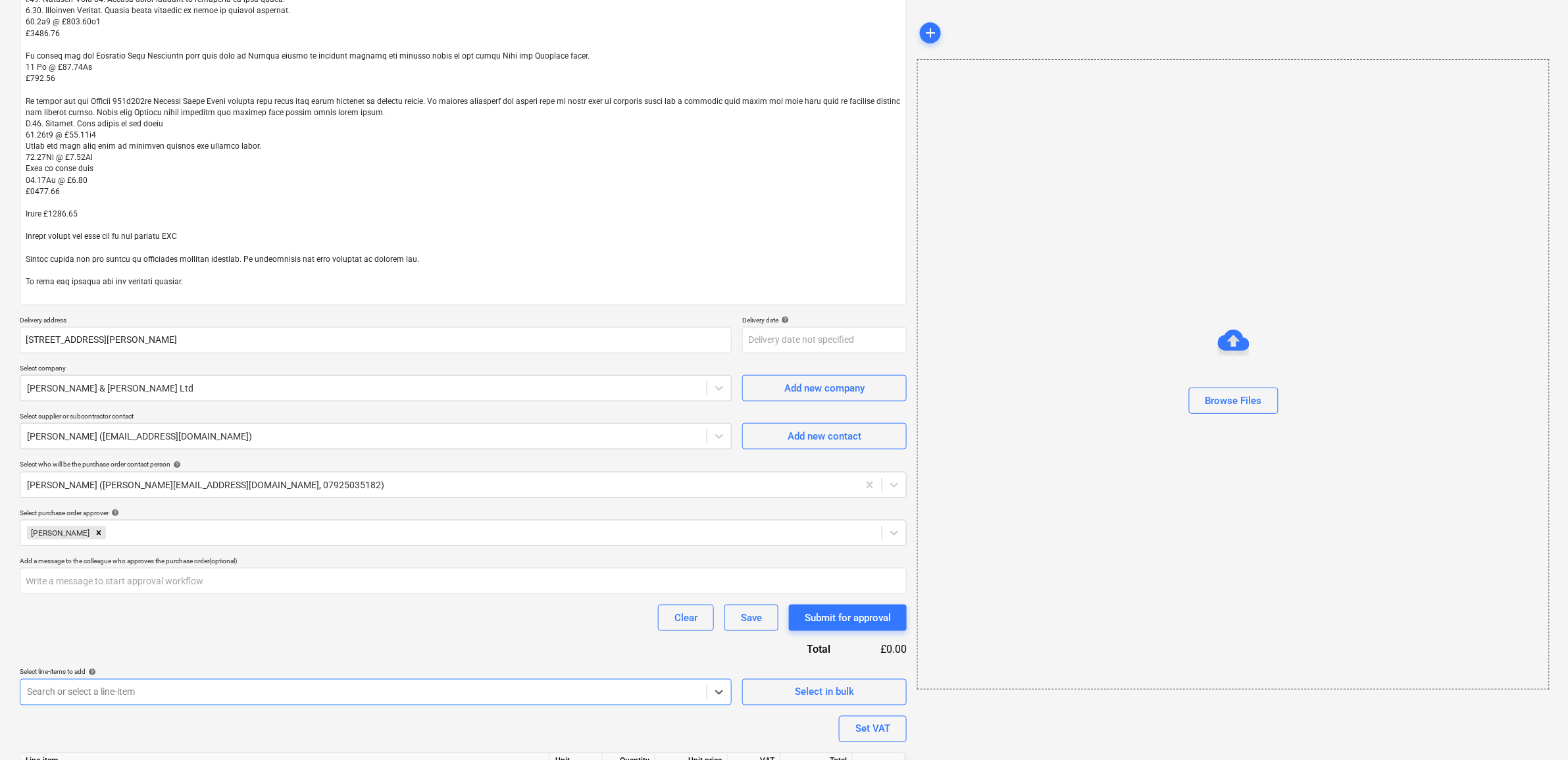
type textarea "x"
click at [279, 624] on div "Clear Save Submit for approval" at bounding box center [463, 618] width 887 height 27
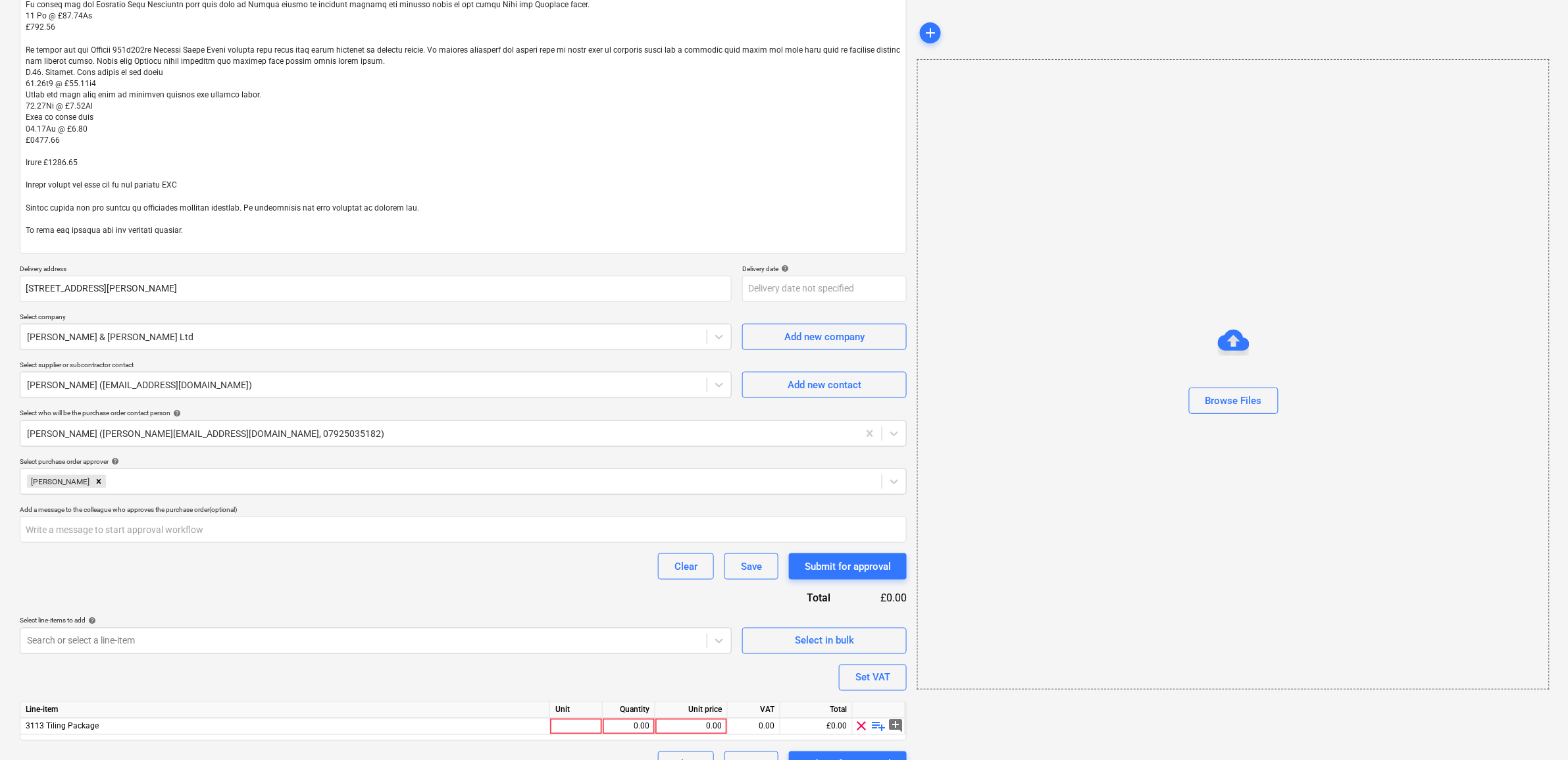
scroll to position [439, 0]
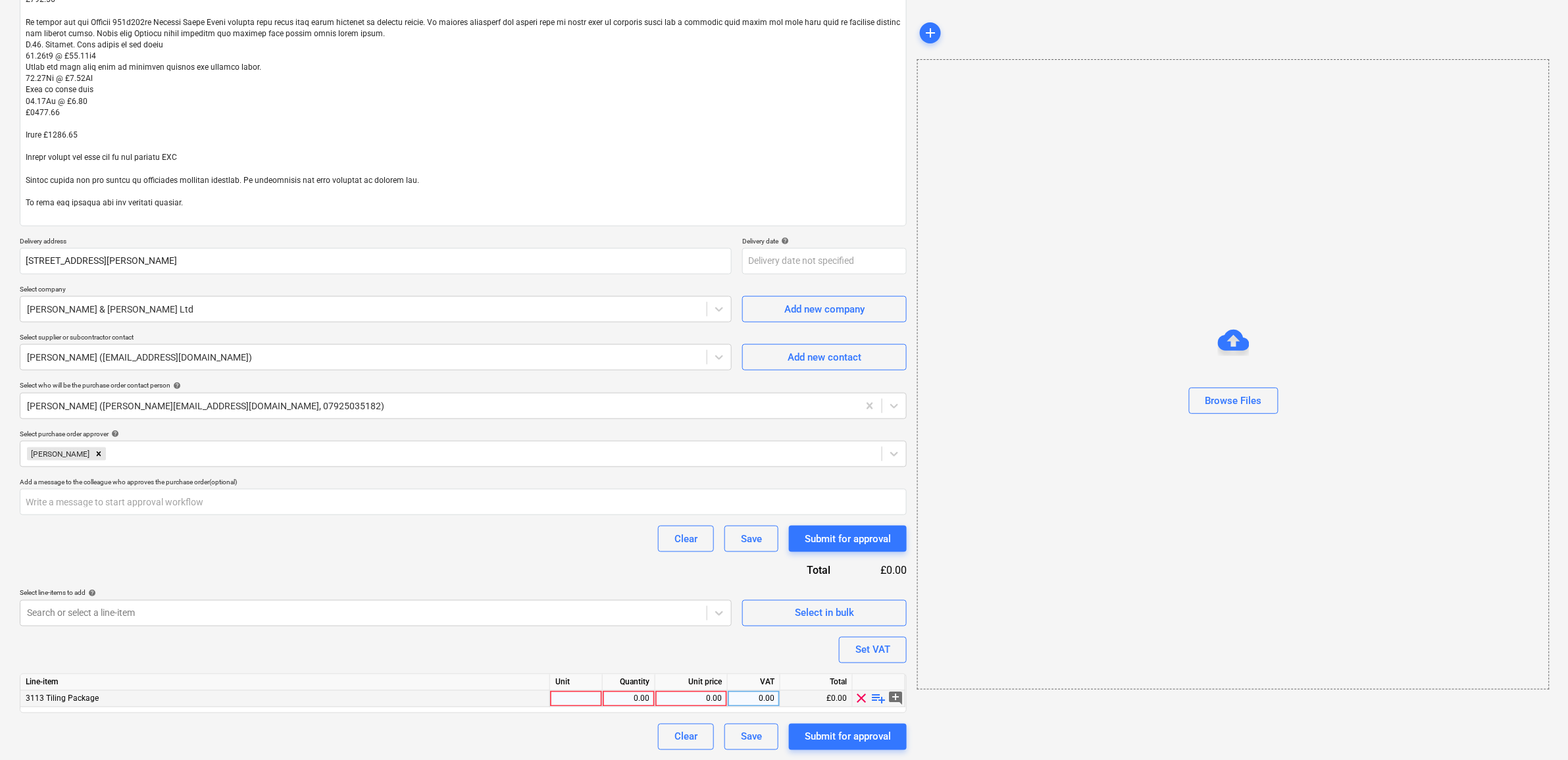
click at [643, 698] on div "0.00" at bounding box center [629, 699] width 42 height 17
drag, startPoint x: 647, startPoint y: 699, endPoint x: 576, endPoint y: 694, distance: 71.2
click at [0, 0] on div "3113 Tiling Package 9002.75 0.00 0.00 £0.00 clear playlist_add add_comment" at bounding box center [0, 0] width 0 height 0
type input "5"
type textarea "x"
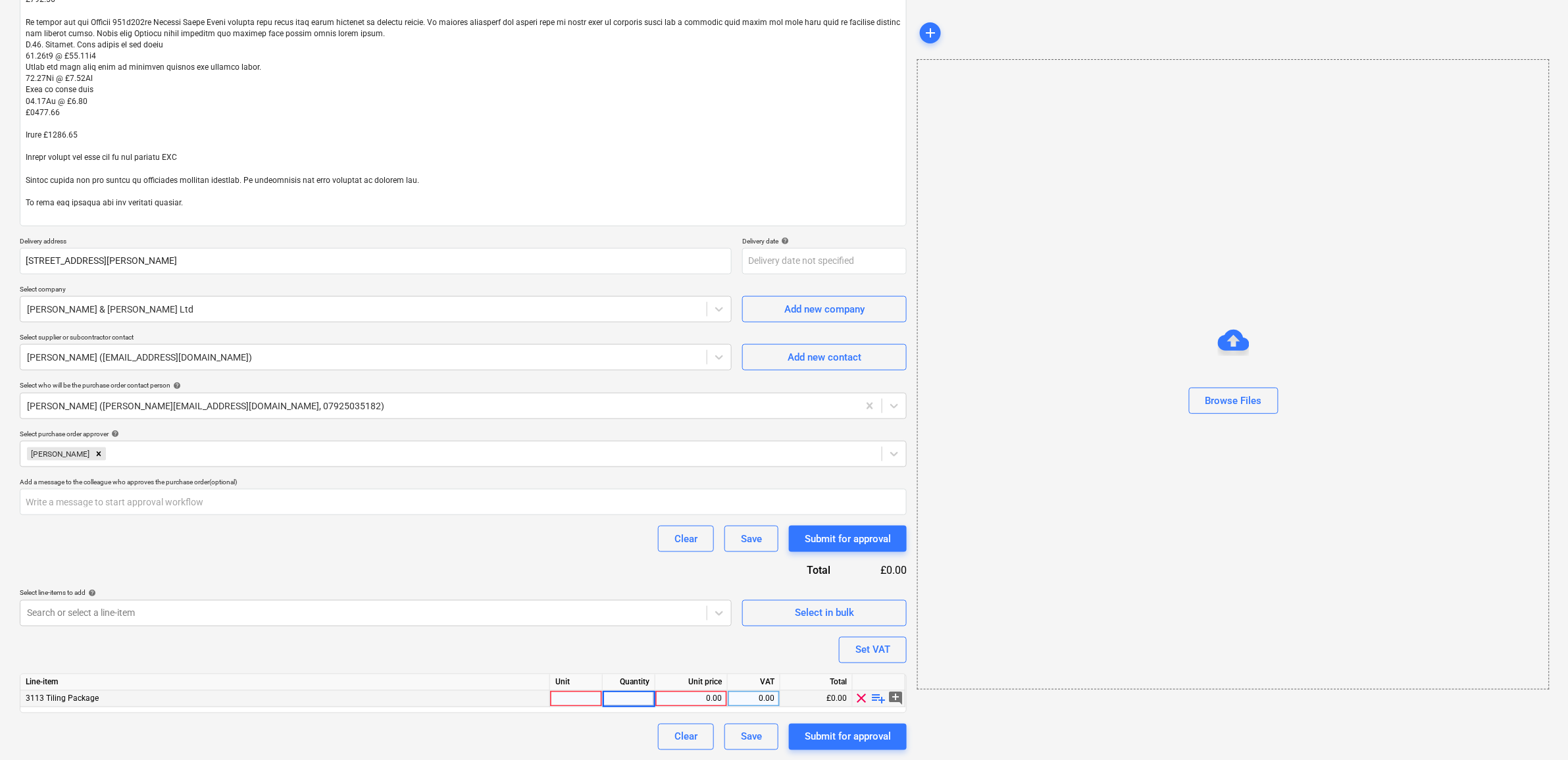
click at [689, 699] on div "0.00" at bounding box center [691, 699] width 62 height 17
type input "9002.75"
type textarea "x"
click at [771, 701] on div "0.00" at bounding box center [754, 699] width 42 height 17
type input "20"
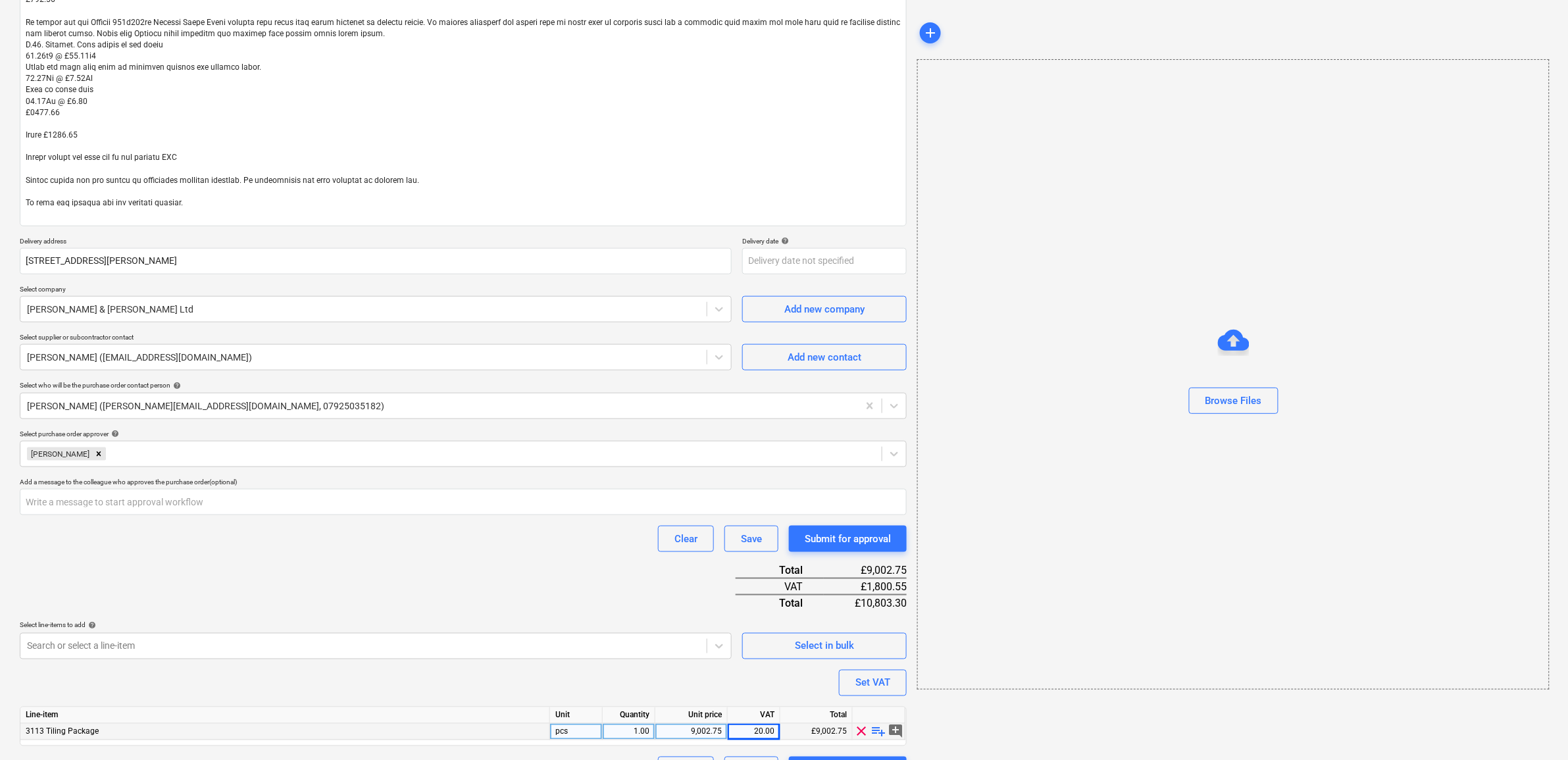
click at [563, 569] on div "Purchase order name help Purchase order - Tiling Purchase order reference numbe…" at bounding box center [463, 225] width 887 height 1114
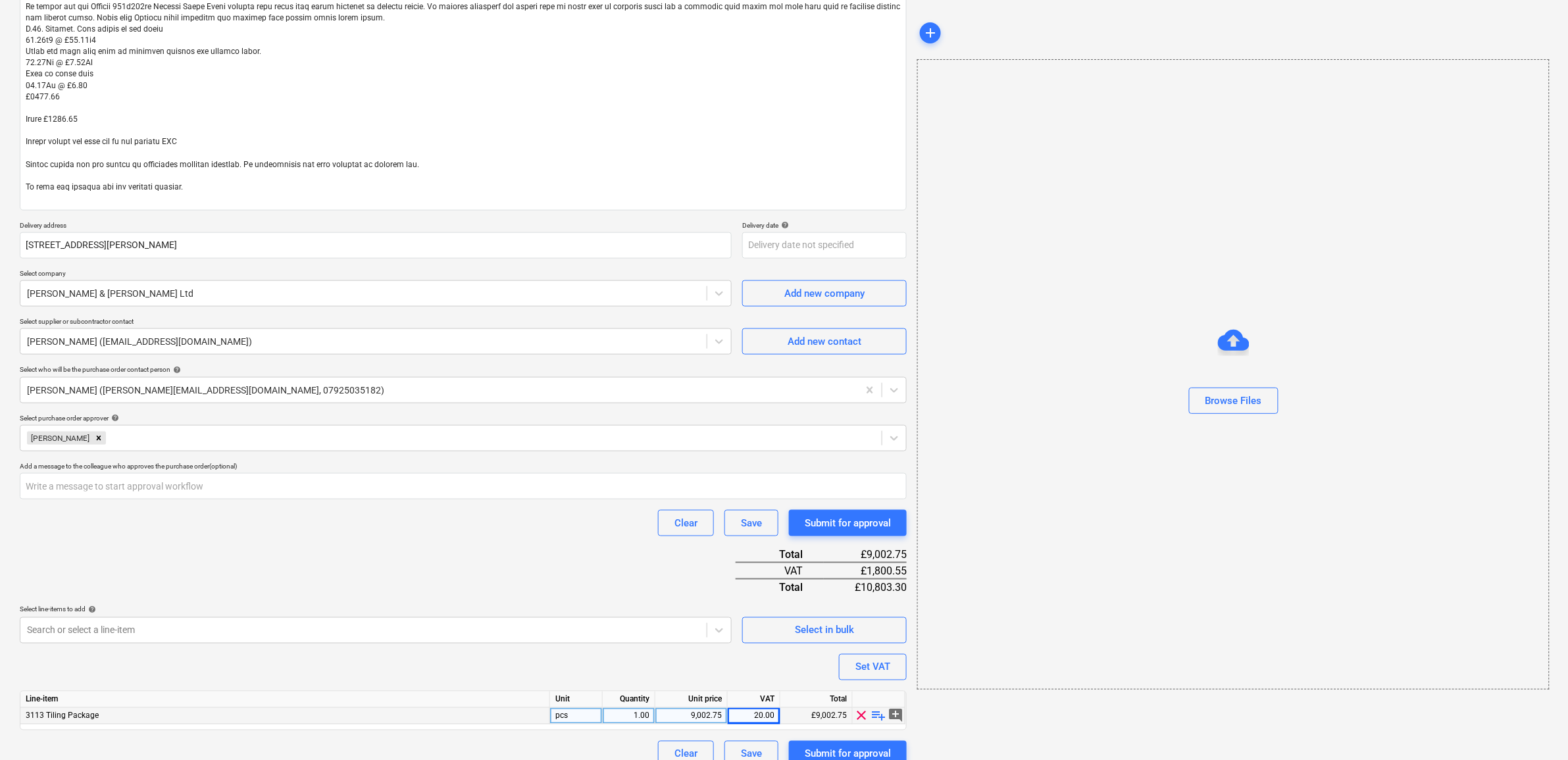
scroll to position [471, 0]
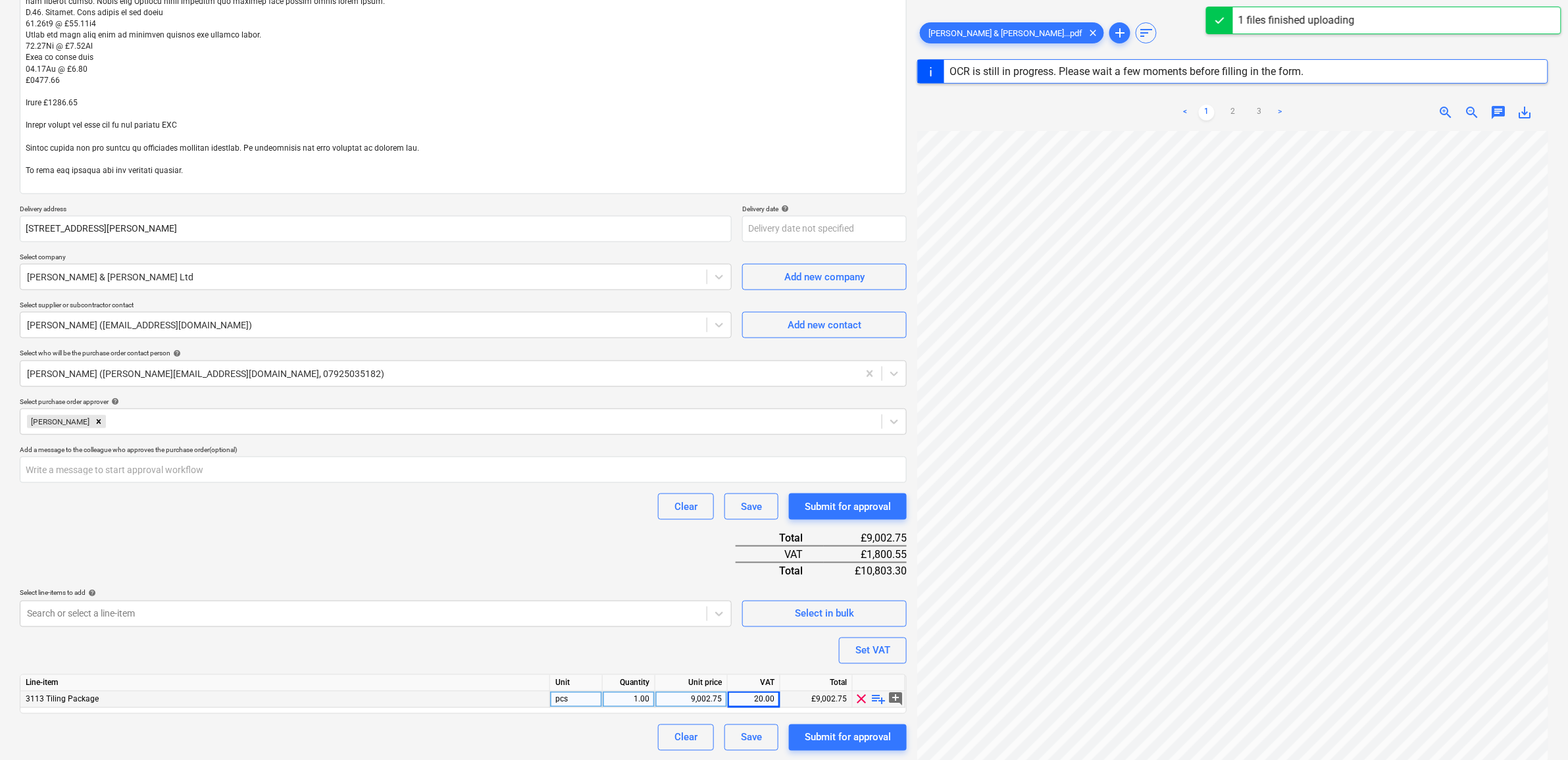
drag, startPoint x: 472, startPoint y: 547, endPoint x: 478, endPoint y: 547, distance: 6.0
click at [474, 547] on div "Purchase order name help Purchase order - Tiling Purchase order reference numbe…" at bounding box center [463, 194] width 887 height 1114
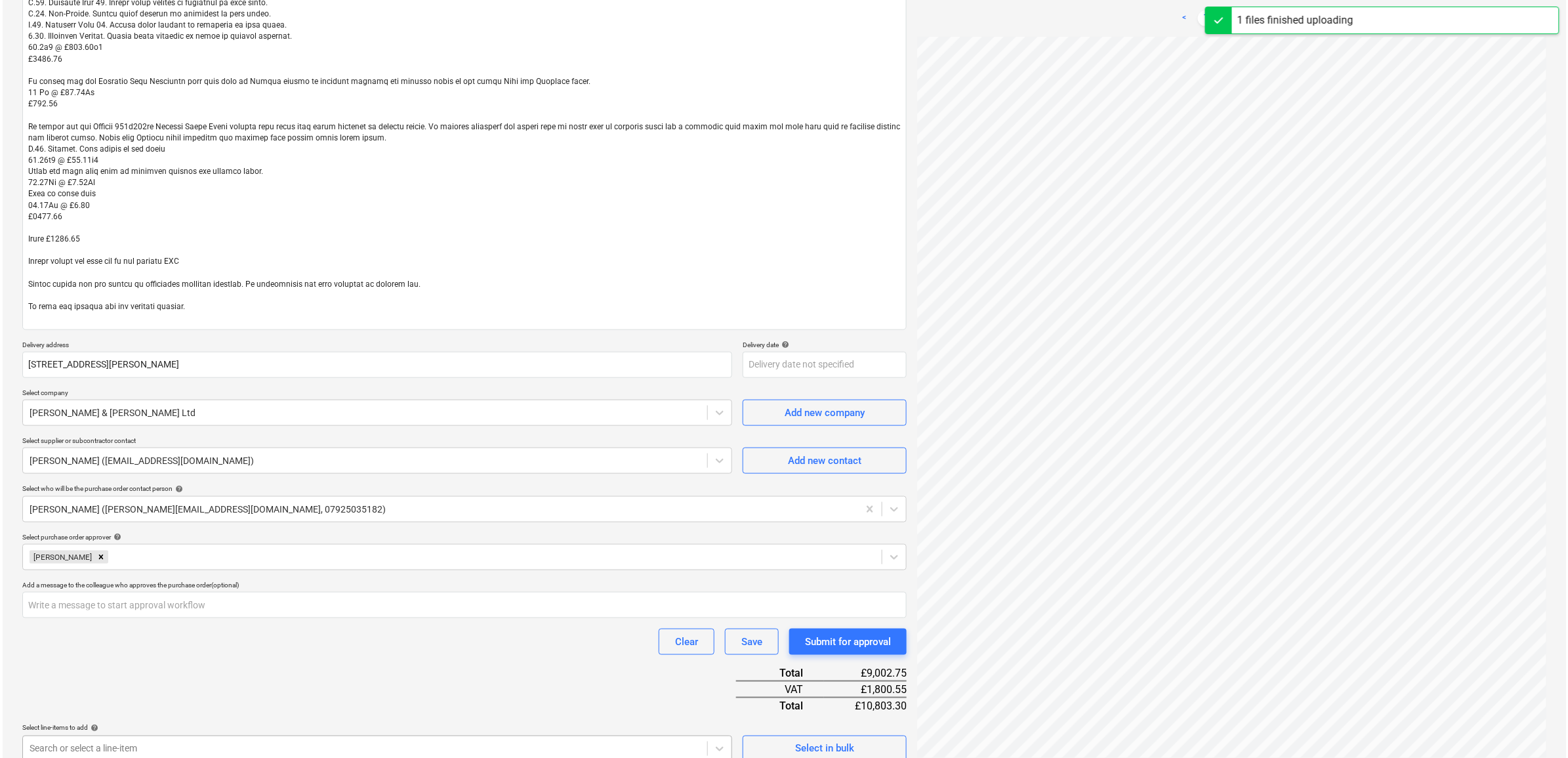
scroll to position [470, 0]
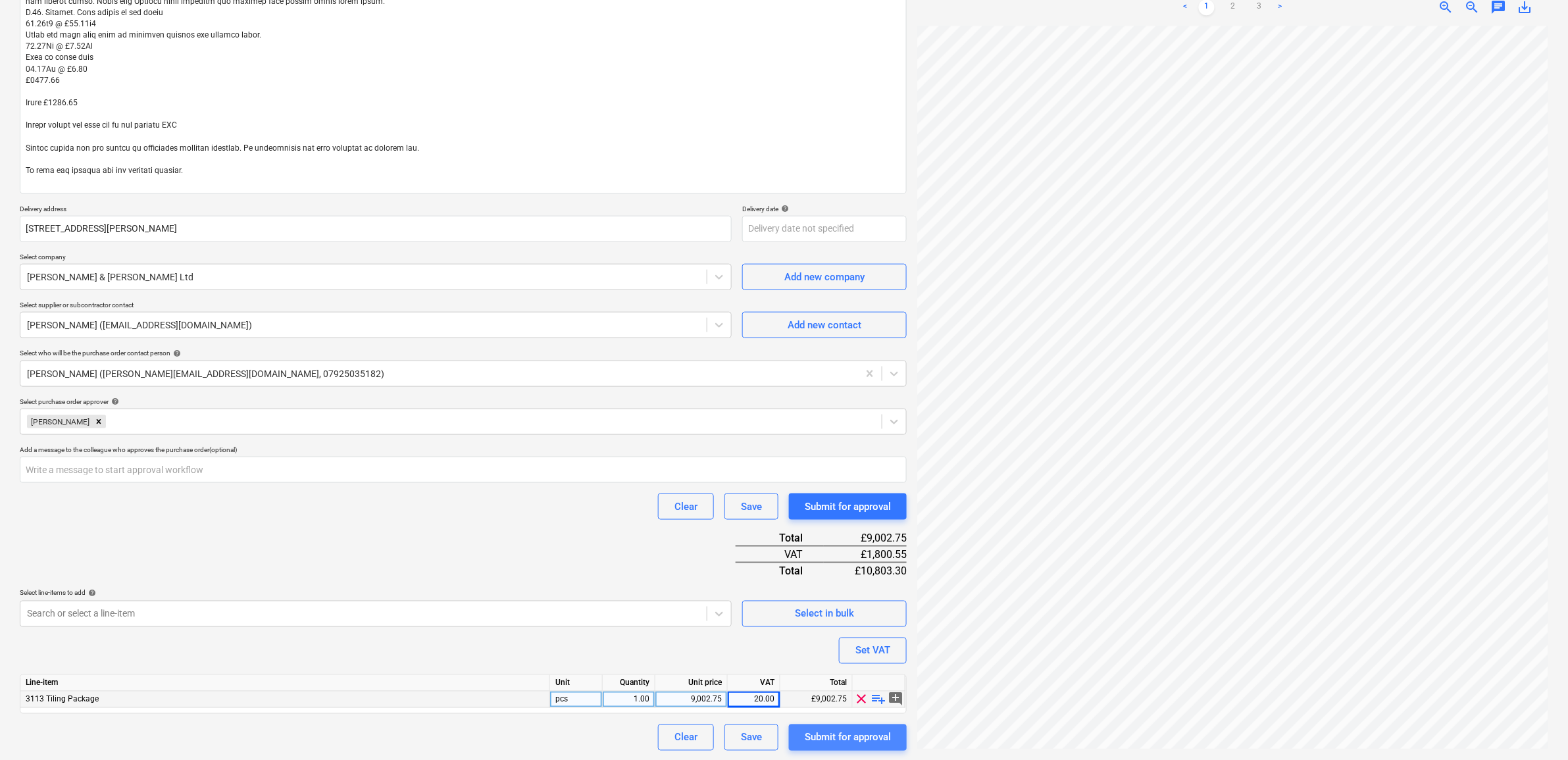
click at [847, 733] on div "Submit for approval" at bounding box center [848, 737] width 87 height 17
type textarea "x"
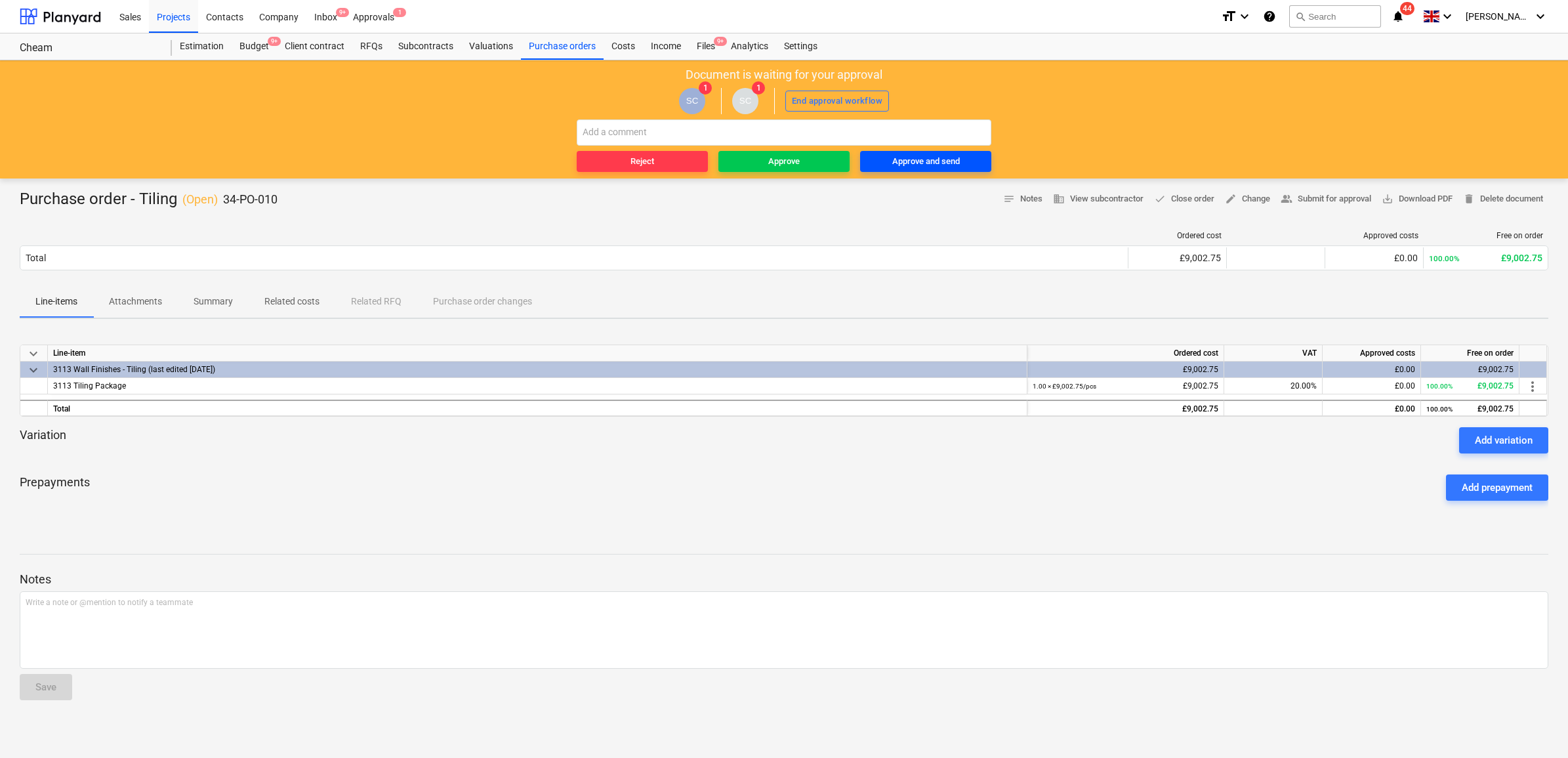
click at [936, 167] on div "Approve and send" at bounding box center [926, 162] width 67 height 15
